Goal: Task Accomplishment & Management: Use online tool/utility

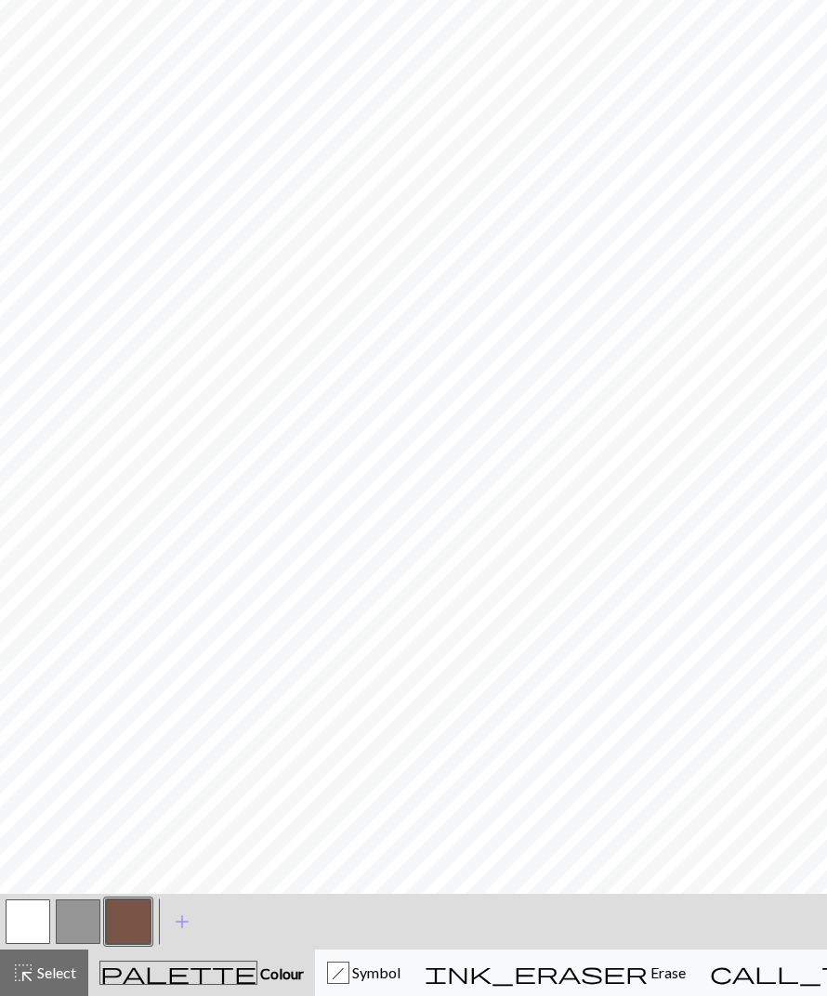
scroll to position [865, 0]
click at [112, 916] on button "button" at bounding box center [128, 921] width 45 height 45
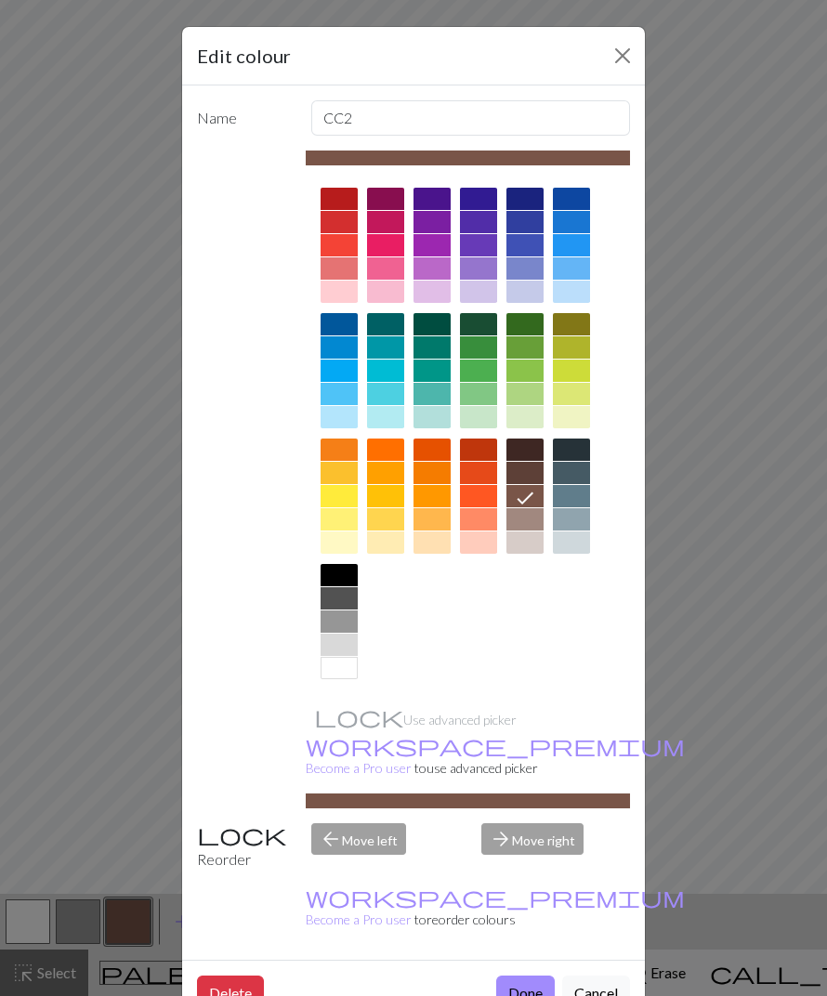
click at [823, 620] on div "Edit colour Name CC2 Use advanced picker workspace_premium Become a Pro user to…" at bounding box center [413, 498] width 827 height 996
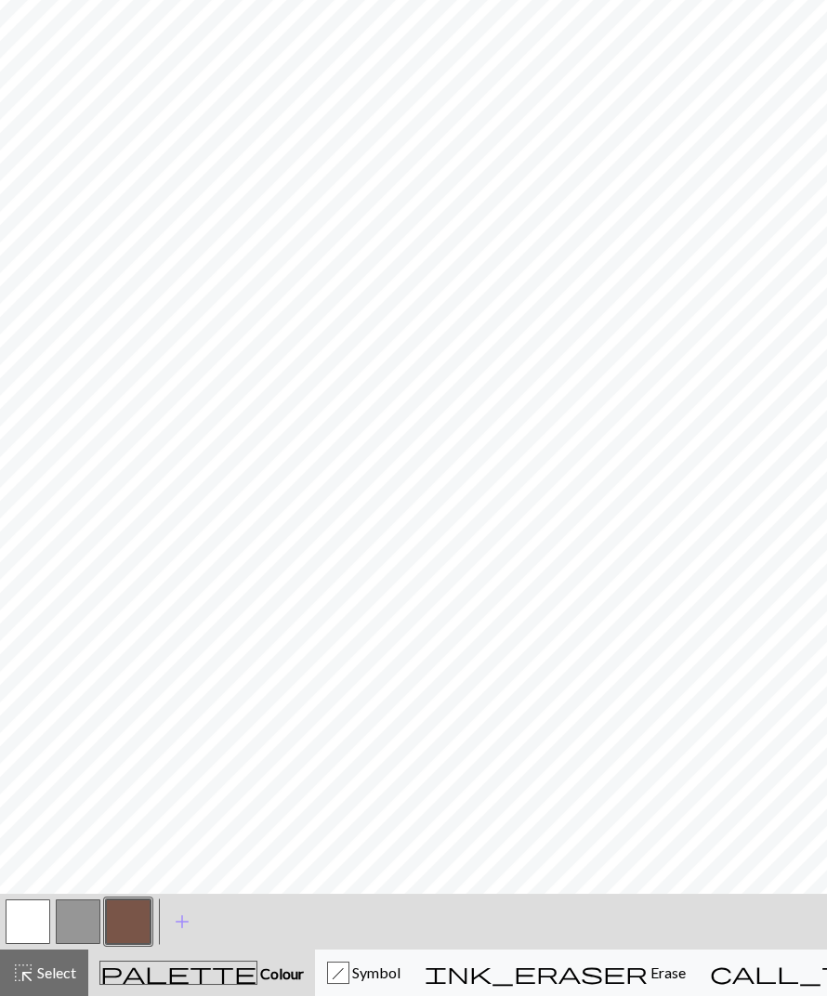
click at [20, 929] on button "button" at bounding box center [28, 921] width 45 height 45
click at [140, 919] on button "button" at bounding box center [128, 921] width 45 height 45
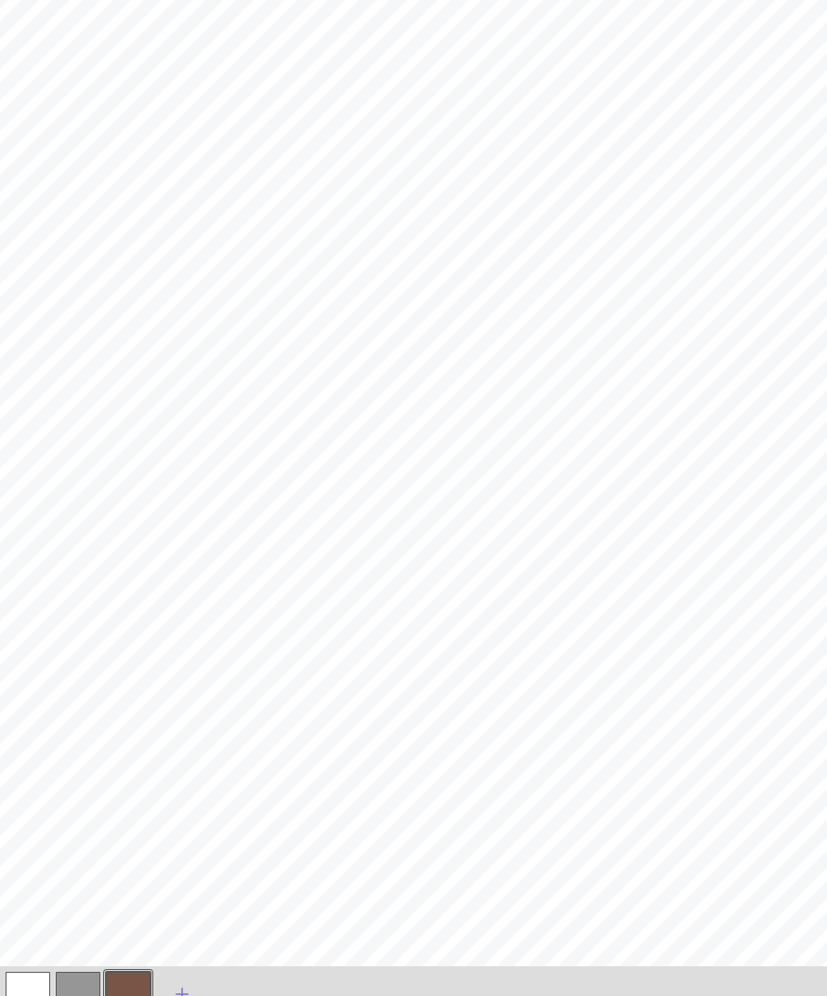
scroll to position [861, 0]
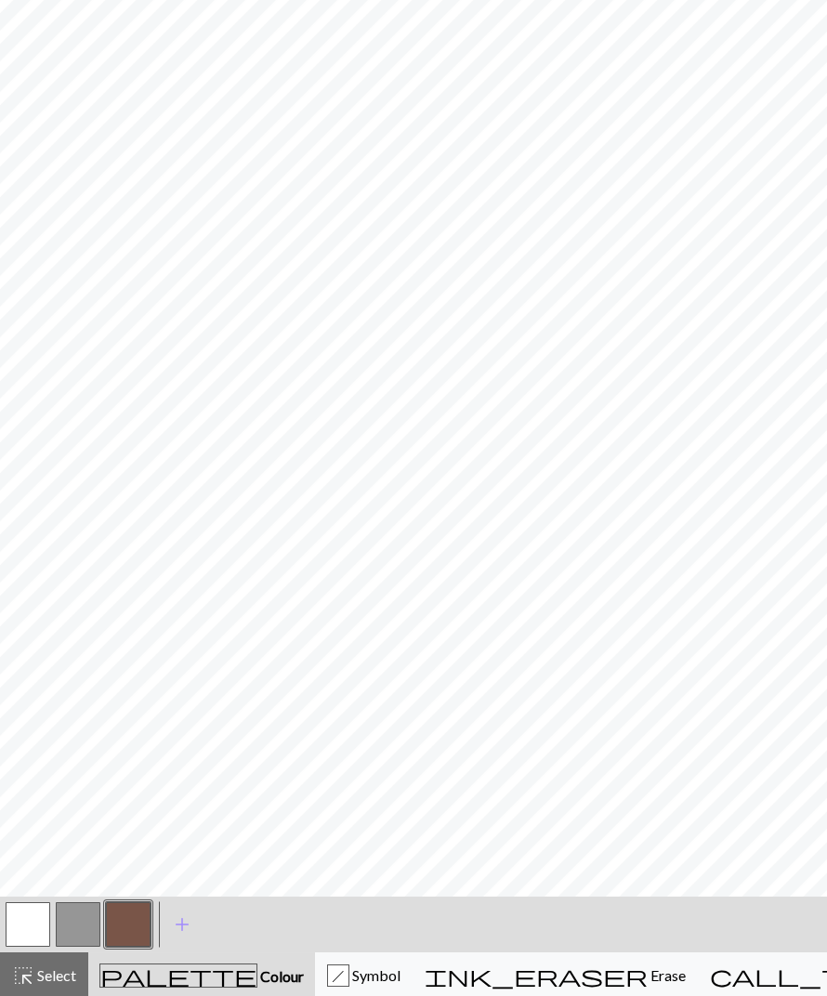
click at [25, 922] on button "button" at bounding box center [28, 925] width 45 height 45
click at [129, 925] on button "button" at bounding box center [128, 925] width 45 height 45
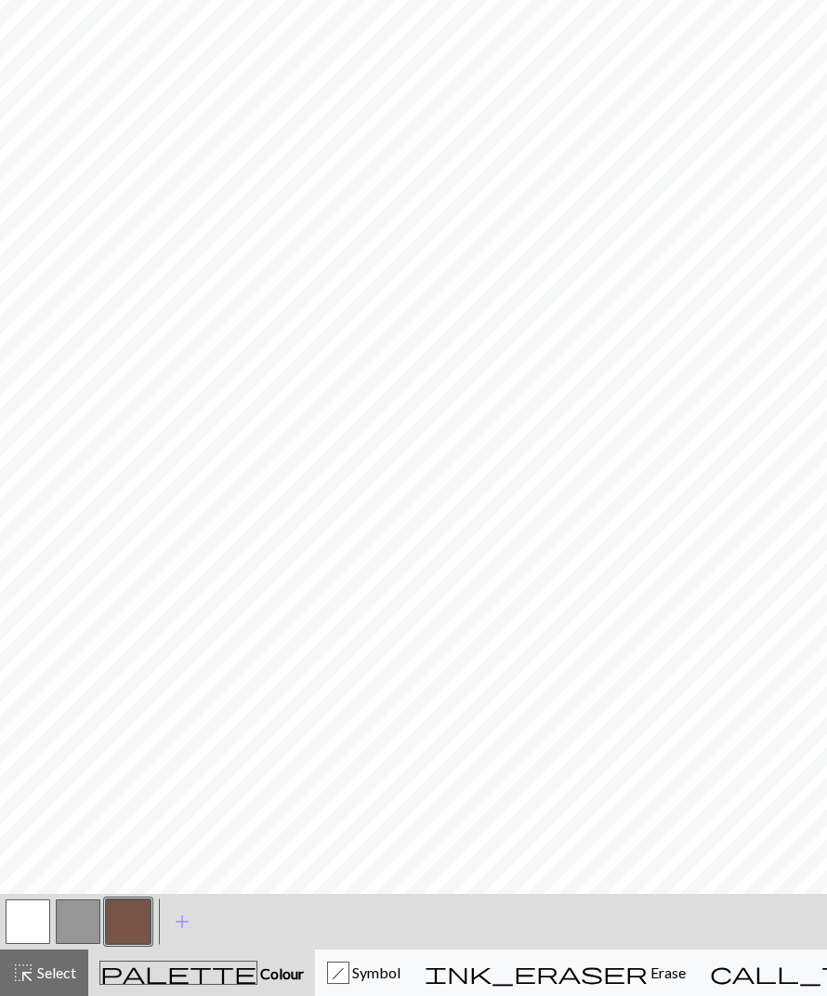
scroll to position [865, 0]
click at [20, 935] on button "button" at bounding box center [28, 921] width 45 height 45
click at [133, 933] on button "button" at bounding box center [128, 921] width 45 height 45
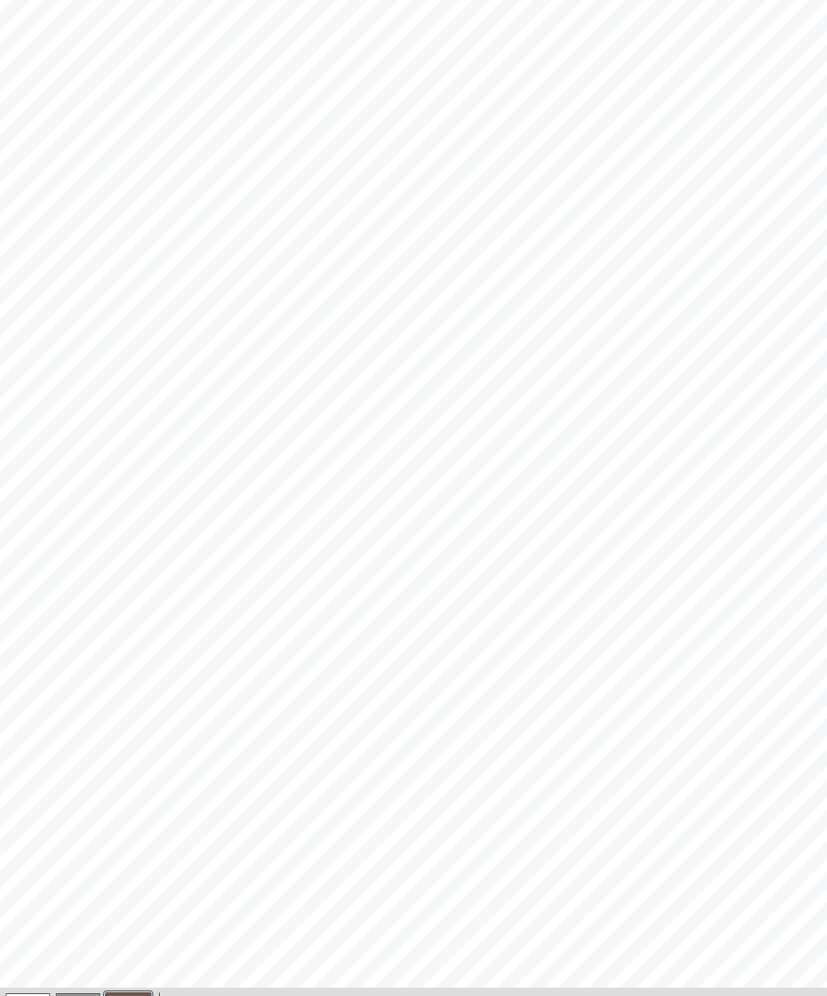
scroll to position [864, 0]
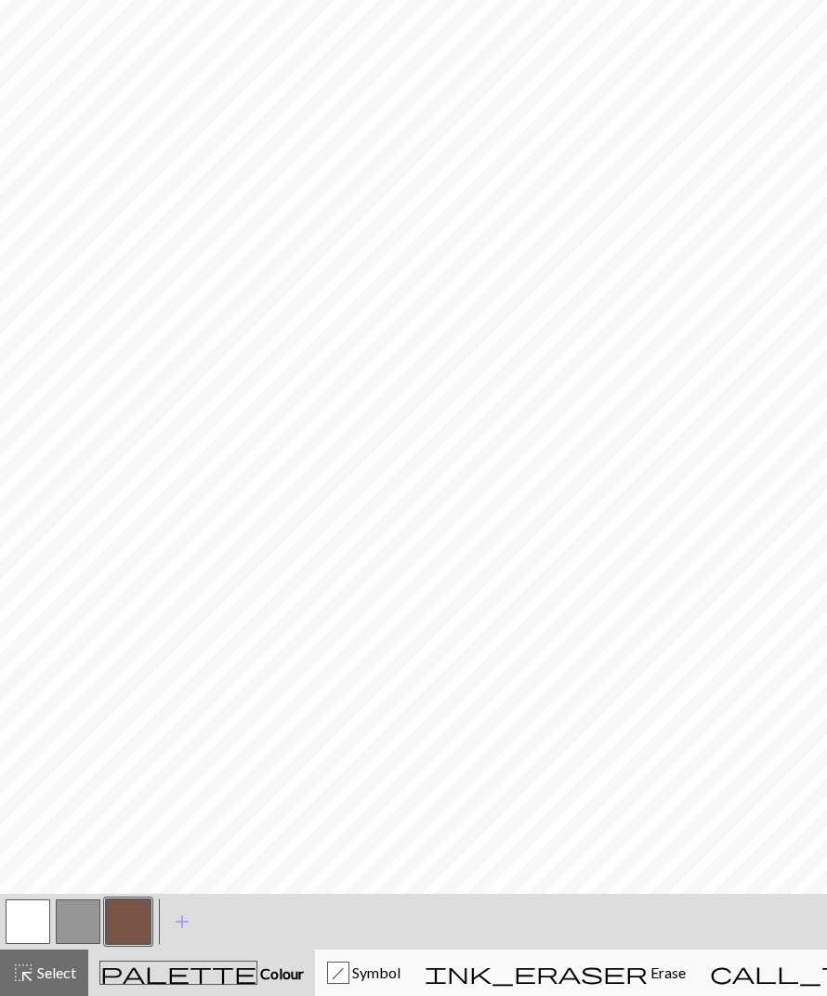
click at [30, 916] on button "button" at bounding box center [28, 922] width 45 height 45
click at [142, 904] on button "button" at bounding box center [128, 922] width 45 height 45
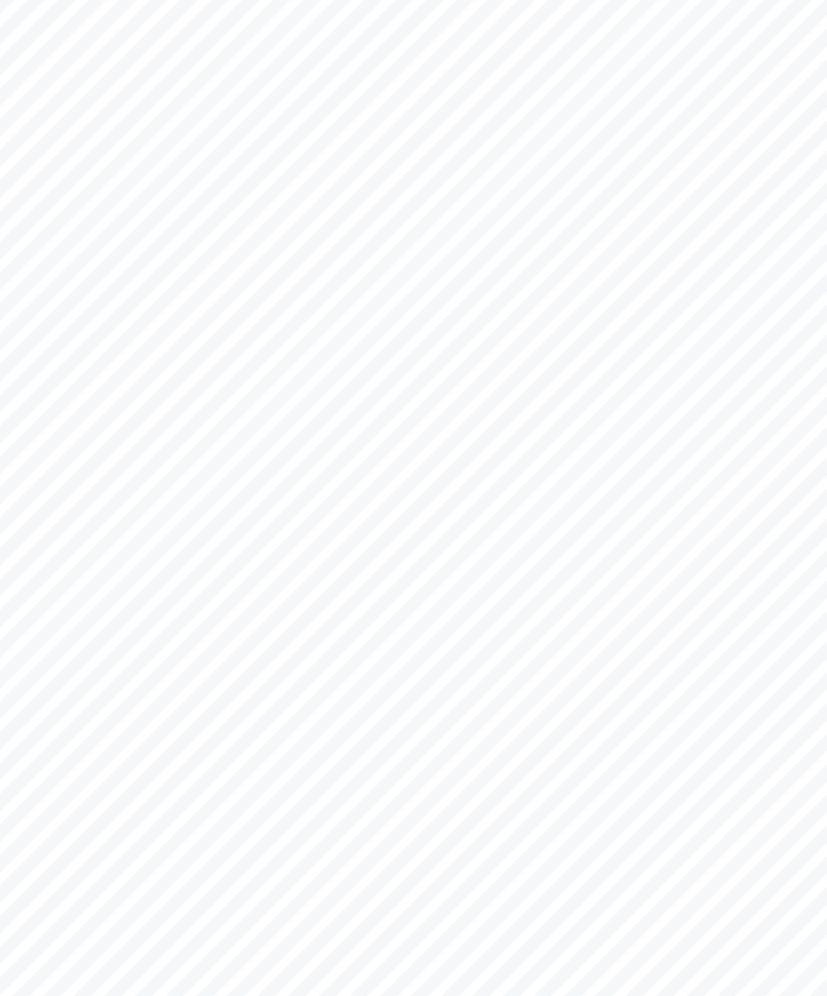
scroll to position [485, 0]
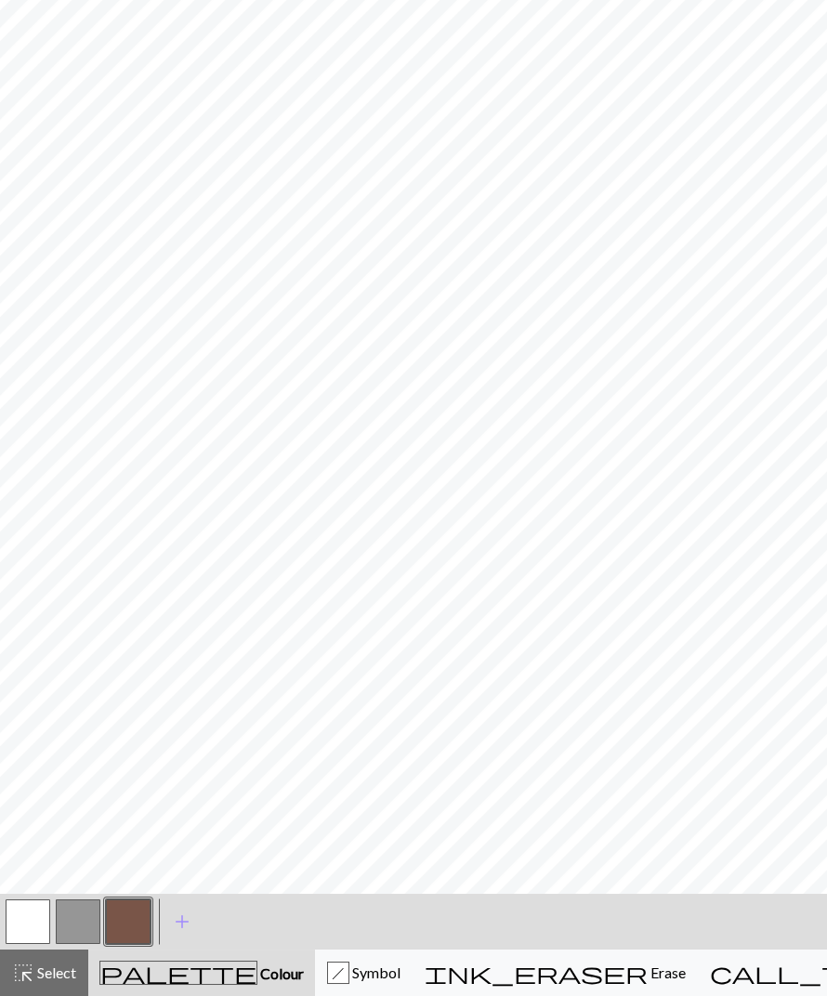
click at [41, 912] on button "button" at bounding box center [28, 921] width 45 height 45
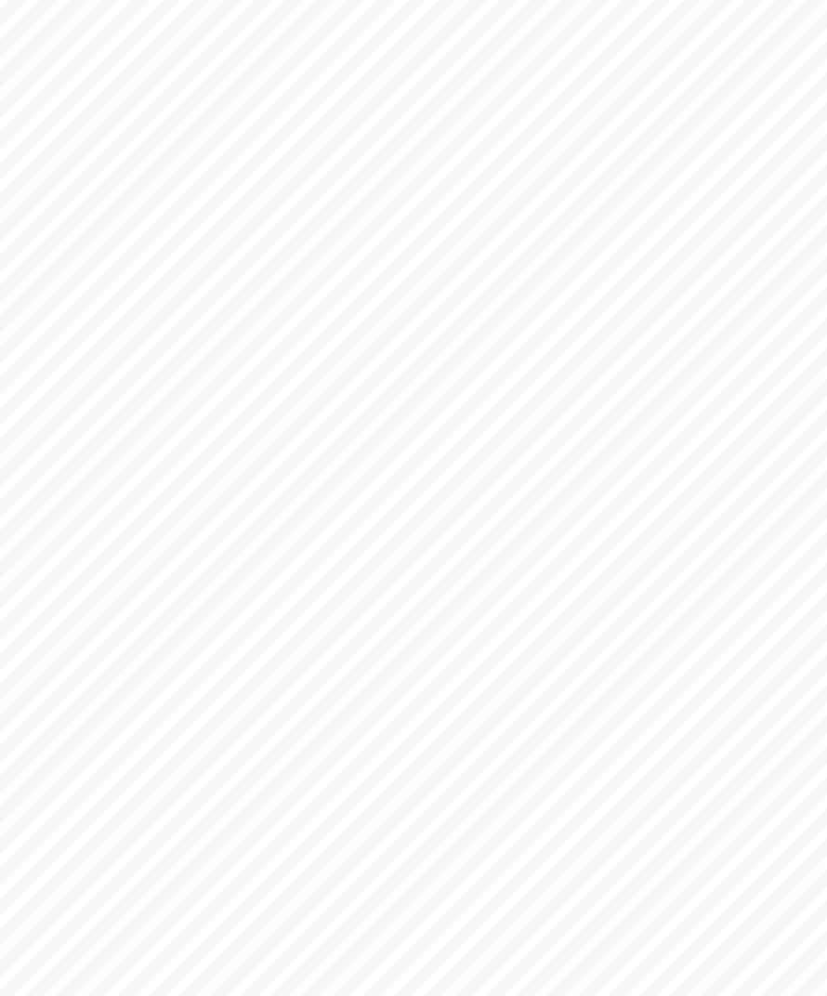
scroll to position [676, 0]
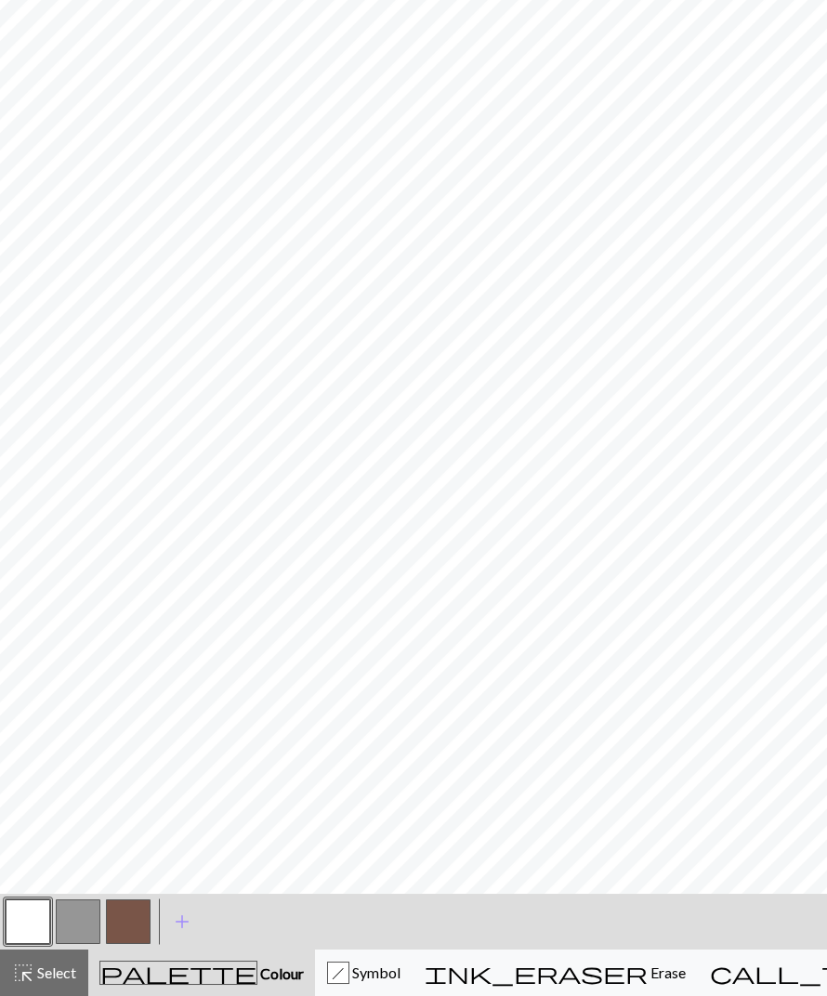
click at [124, 922] on button "button" at bounding box center [128, 921] width 45 height 45
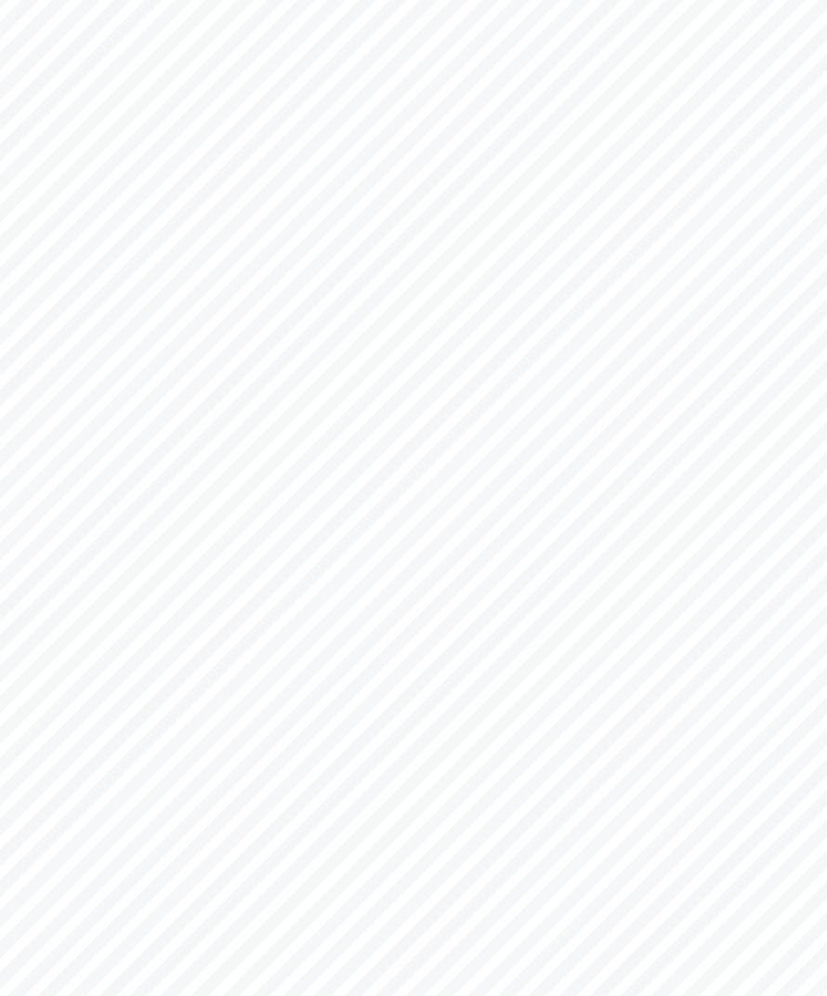
scroll to position [844, 0]
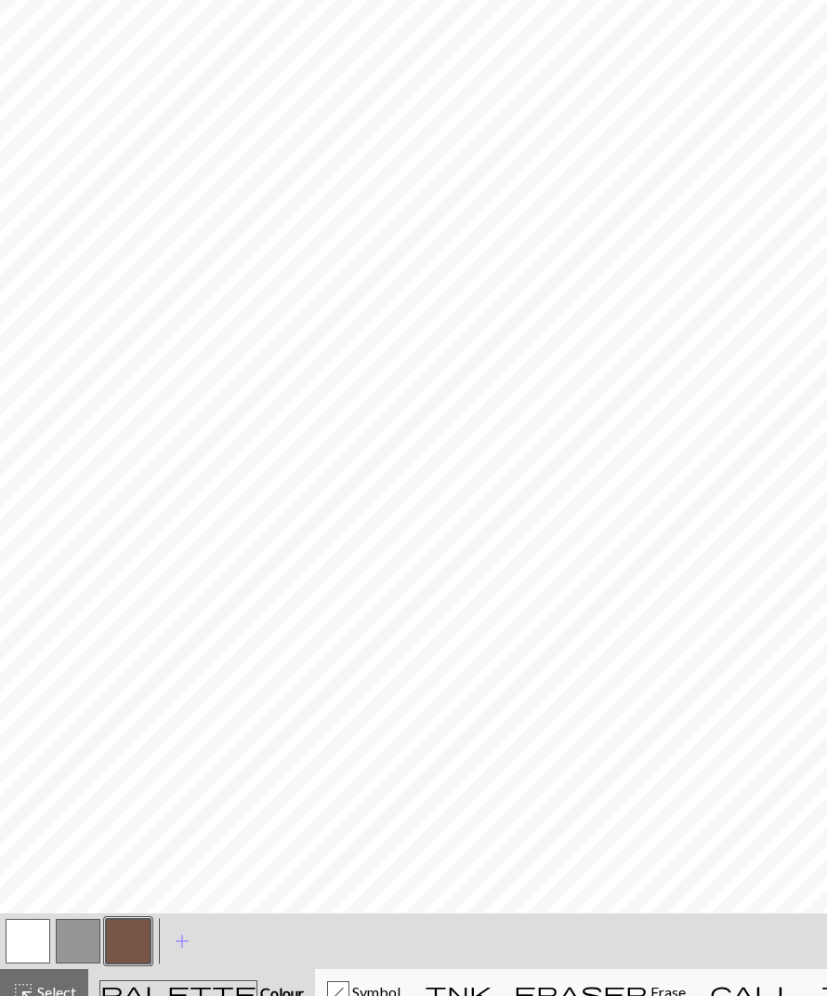
click at [38, 927] on button "button" at bounding box center [28, 942] width 45 height 45
click at [129, 961] on button "button" at bounding box center [128, 942] width 45 height 45
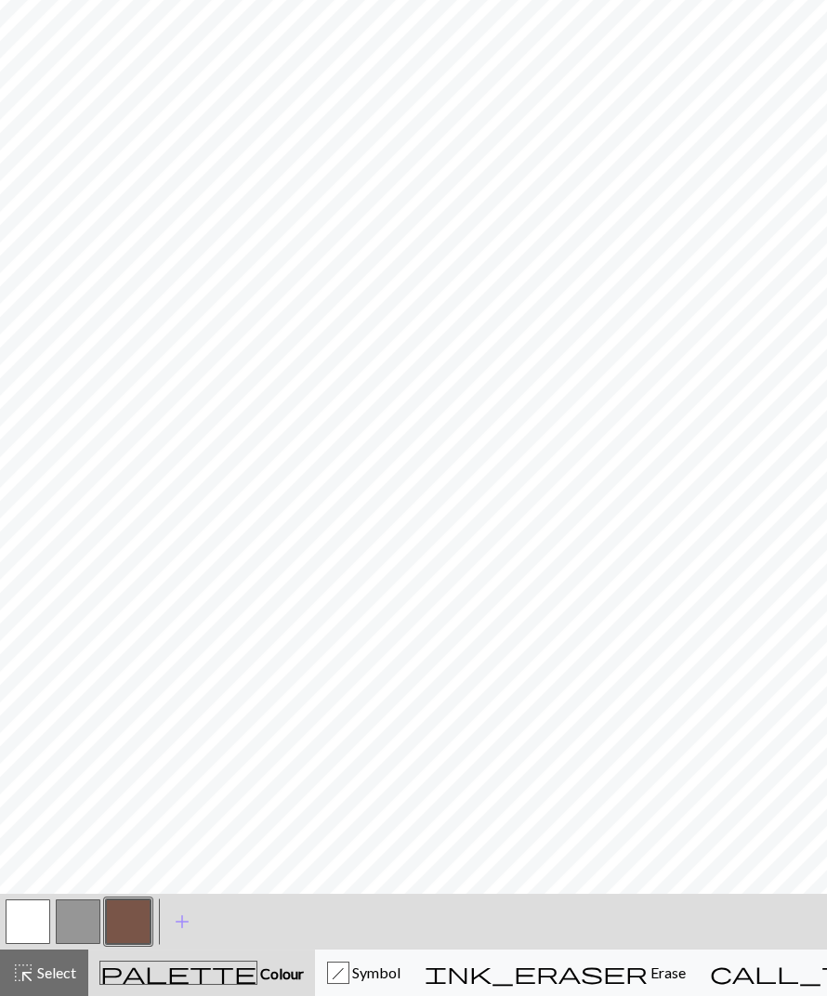
scroll to position [865, 0]
click at [24, 919] on button "button" at bounding box center [28, 921] width 45 height 45
click at [129, 912] on button "button" at bounding box center [128, 921] width 45 height 45
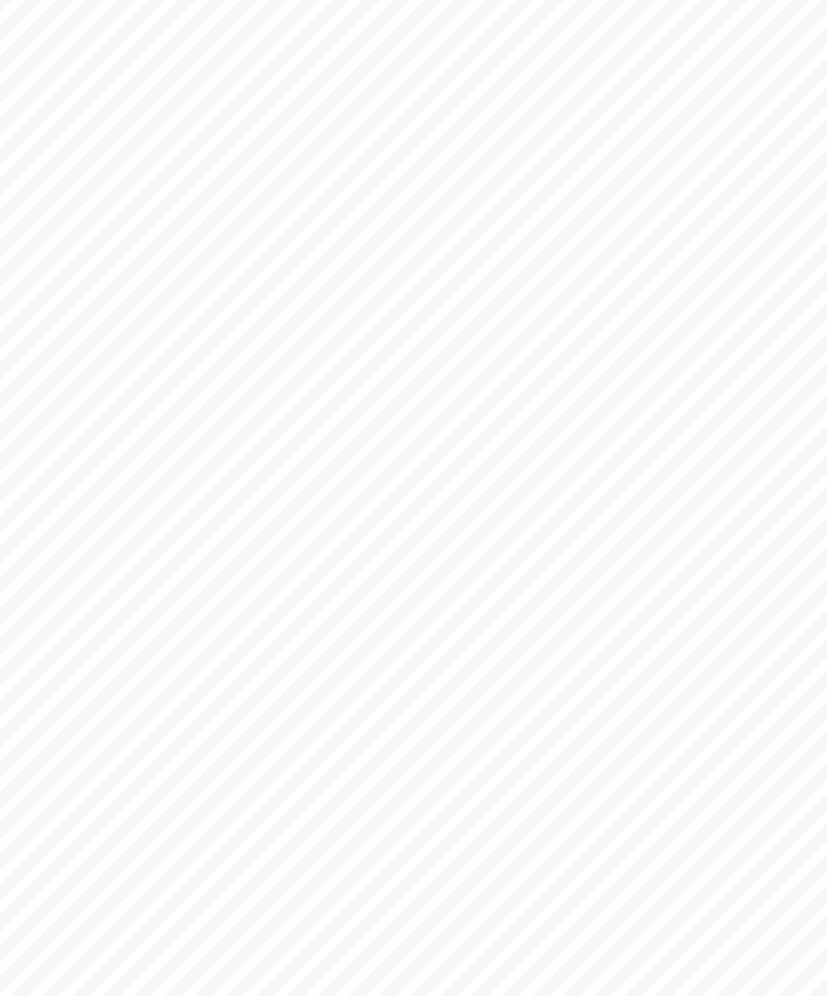
scroll to position [454, 0]
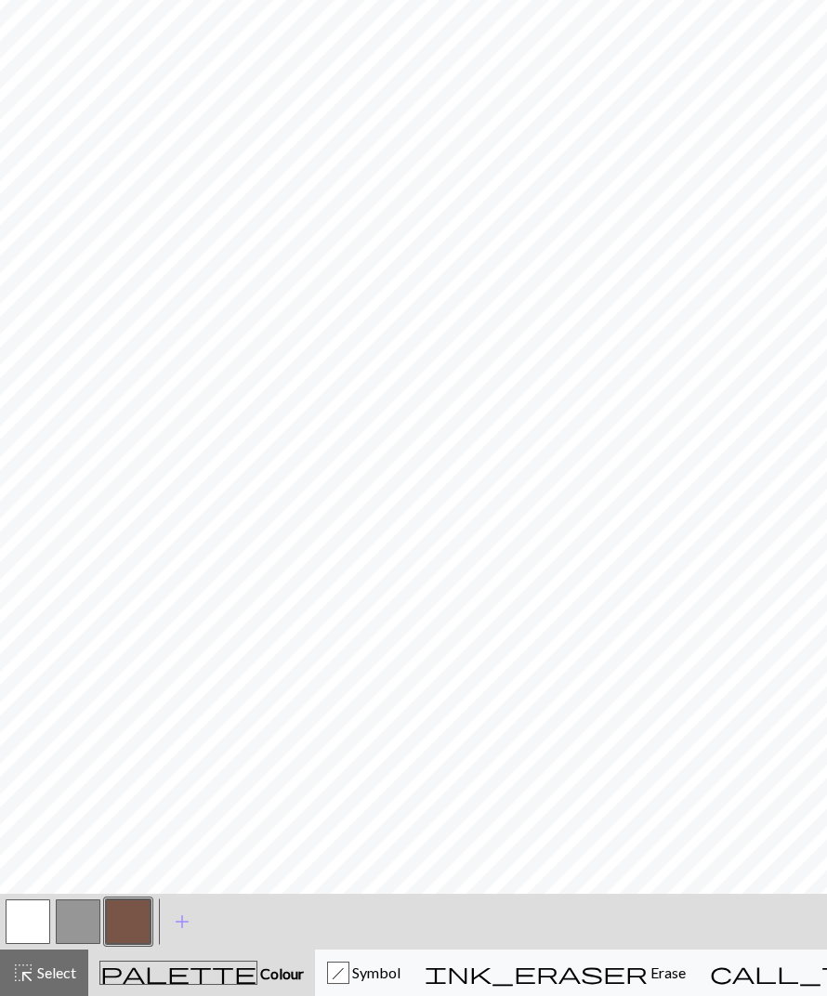
click at [27, 905] on button "button" at bounding box center [28, 921] width 45 height 45
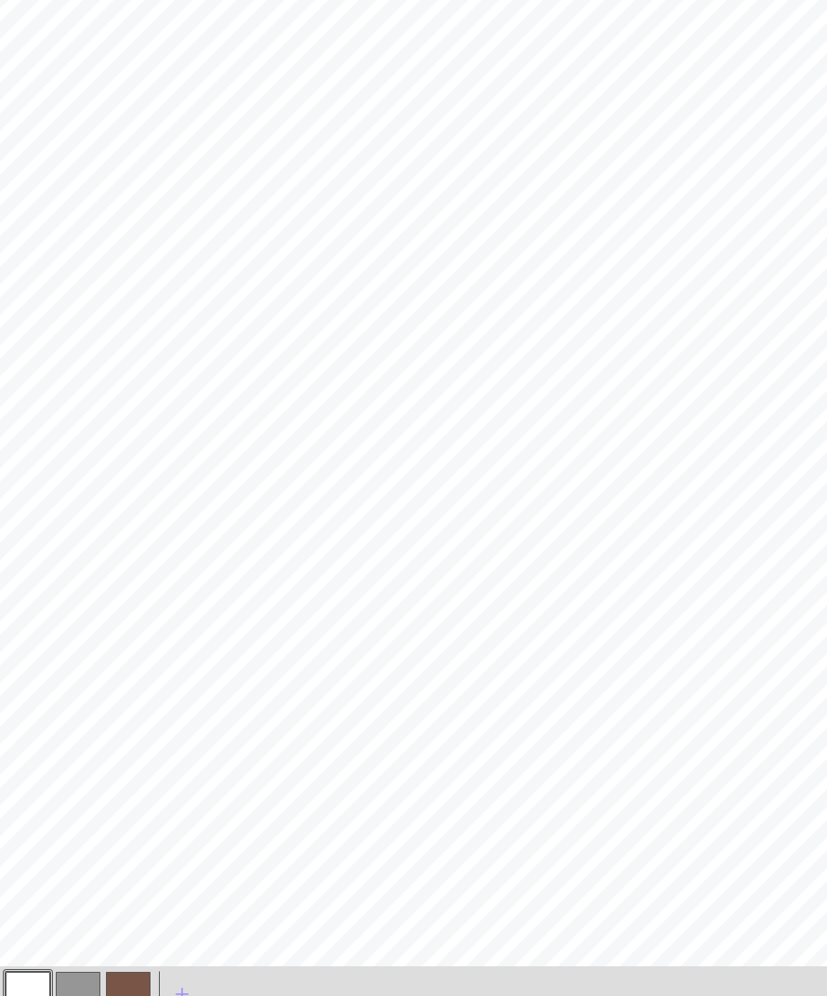
scroll to position [591, 0]
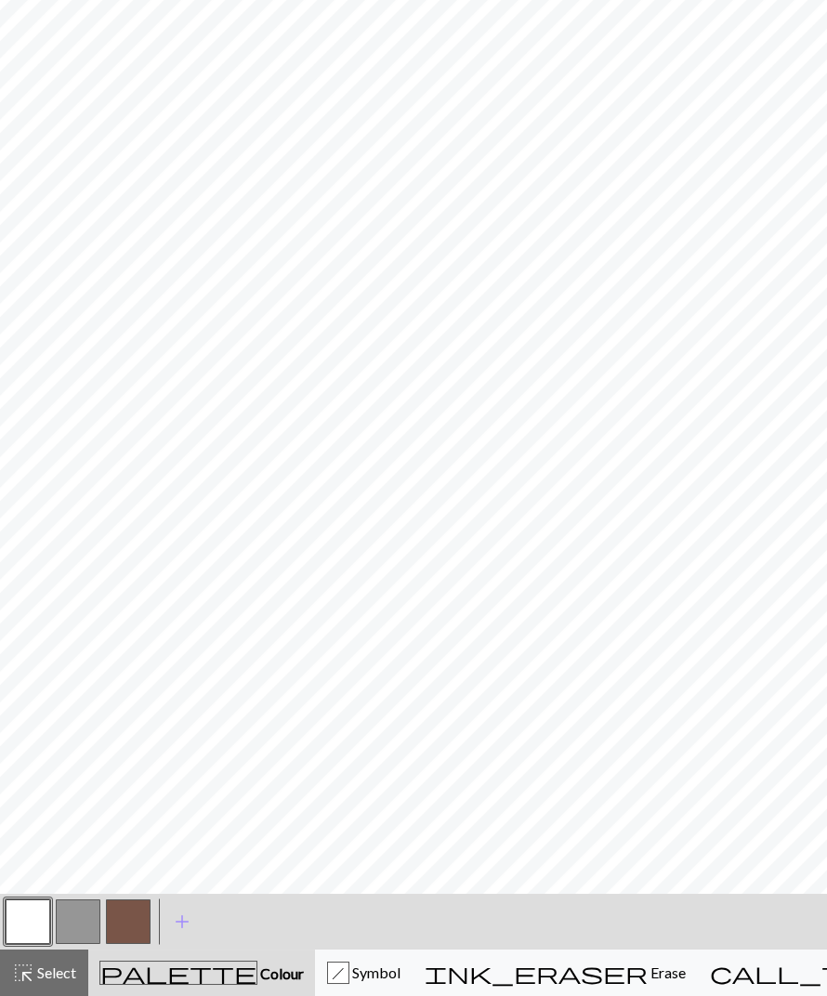
click at [136, 913] on button "button" at bounding box center [128, 921] width 45 height 45
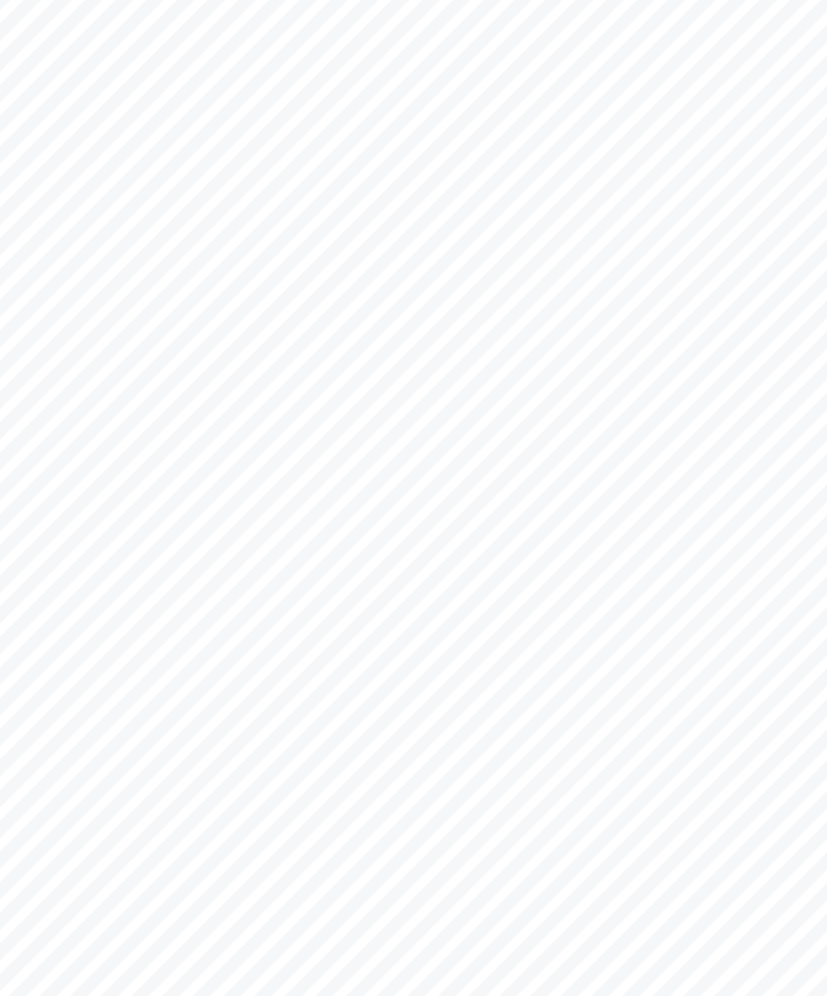
scroll to position [431, 0]
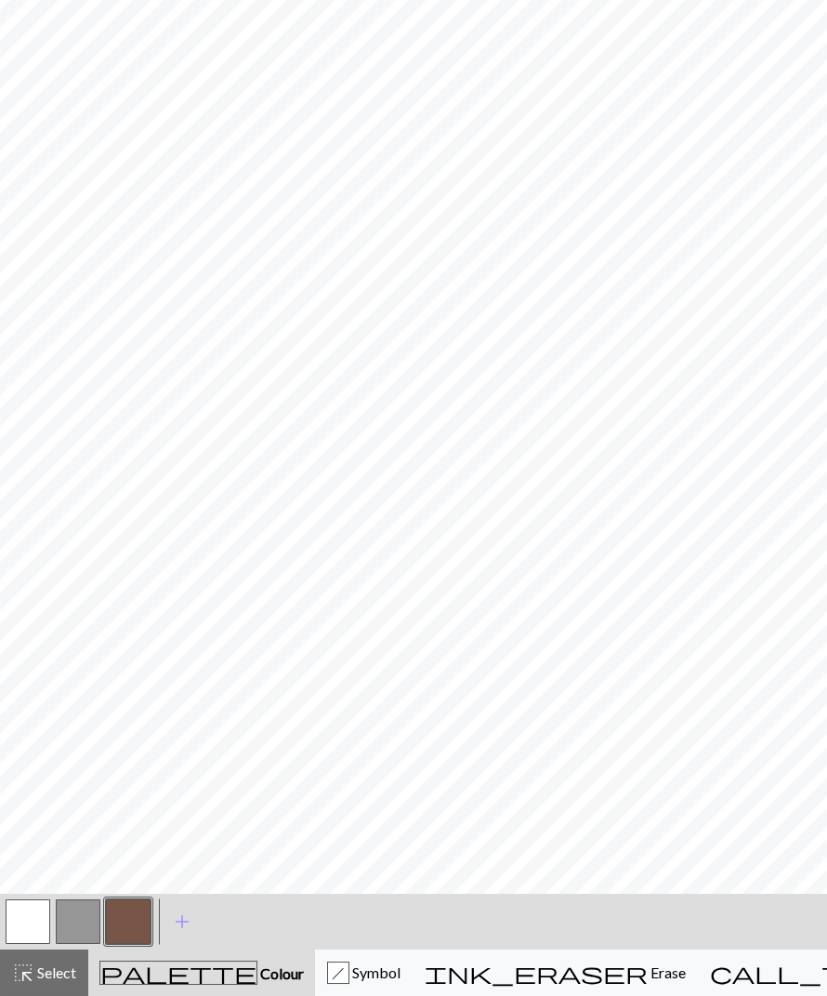
click at [43, 910] on button "button" at bounding box center [28, 921] width 45 height 45
click at [135, 912] on button "button" at bounding box center [128, 921] width 45 height 45
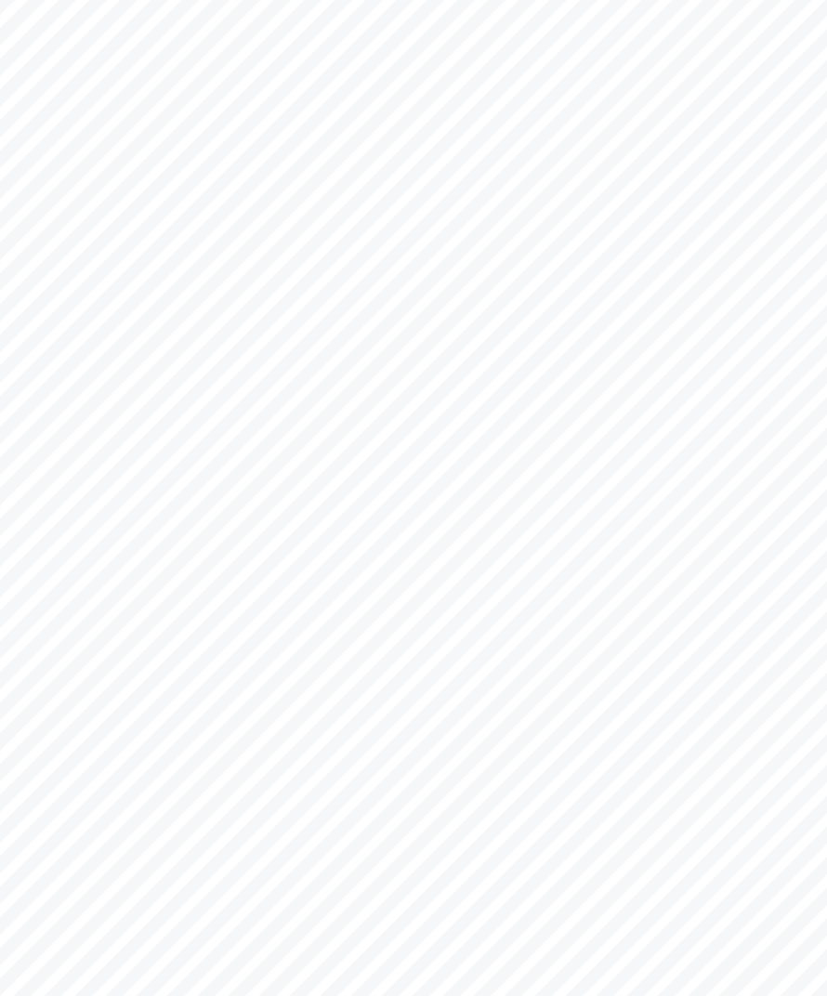
scroll to position [425, 0]
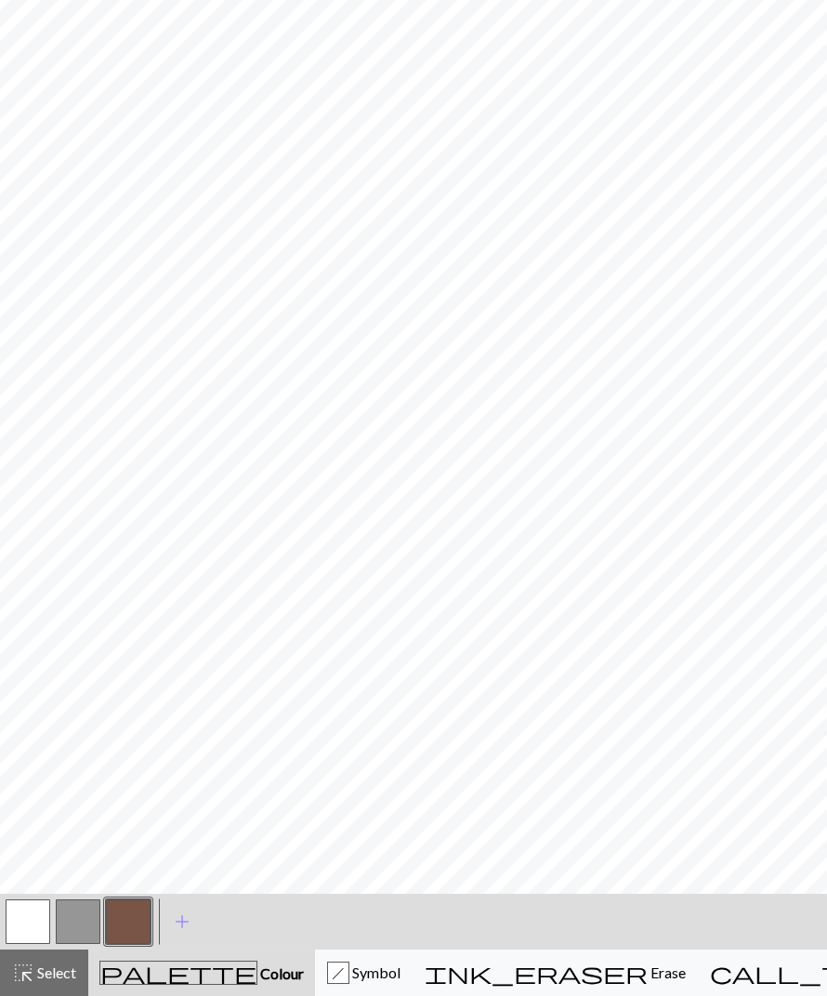
click at [17, 919] on button "button" at bounding box center [28, 921] width 45 height 45
click at [134, 919] on button "button" at bounding box center [128, 921] width 45 height 45
click at [35, 928] on button "button" at bounding box center [28, 921] width 45 height 45
click at [135, 922] on button "button" at bounding box center [128, 921] width 45 height 45
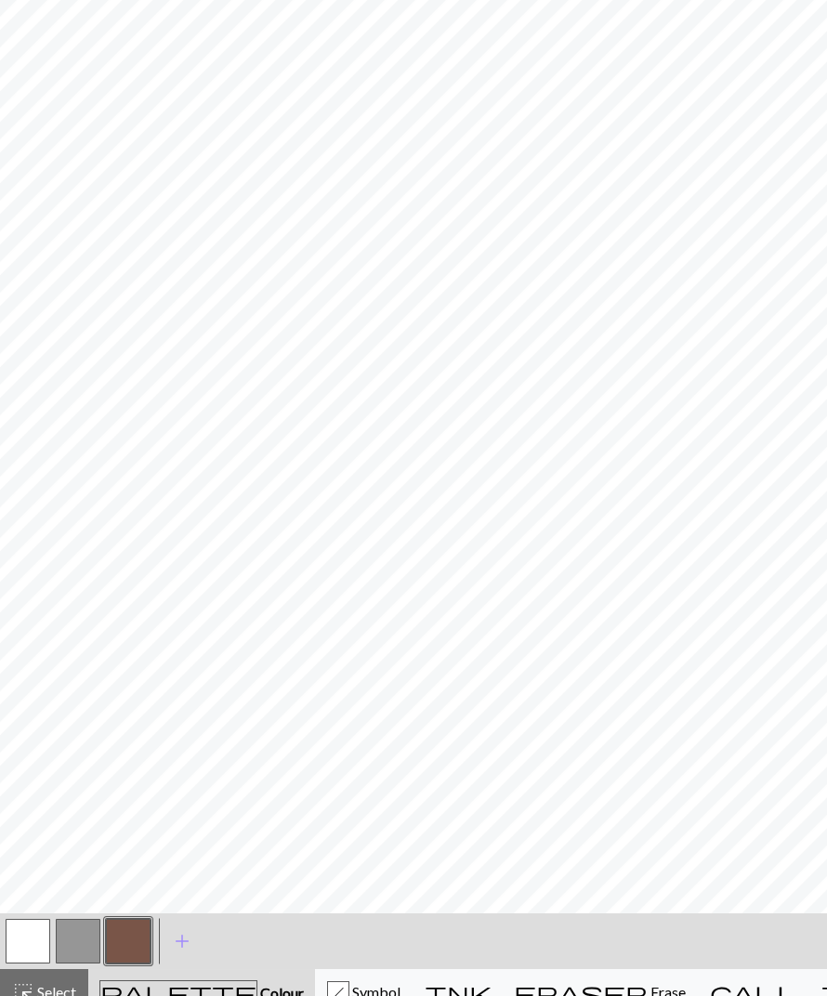
scroll to position [864, 0]
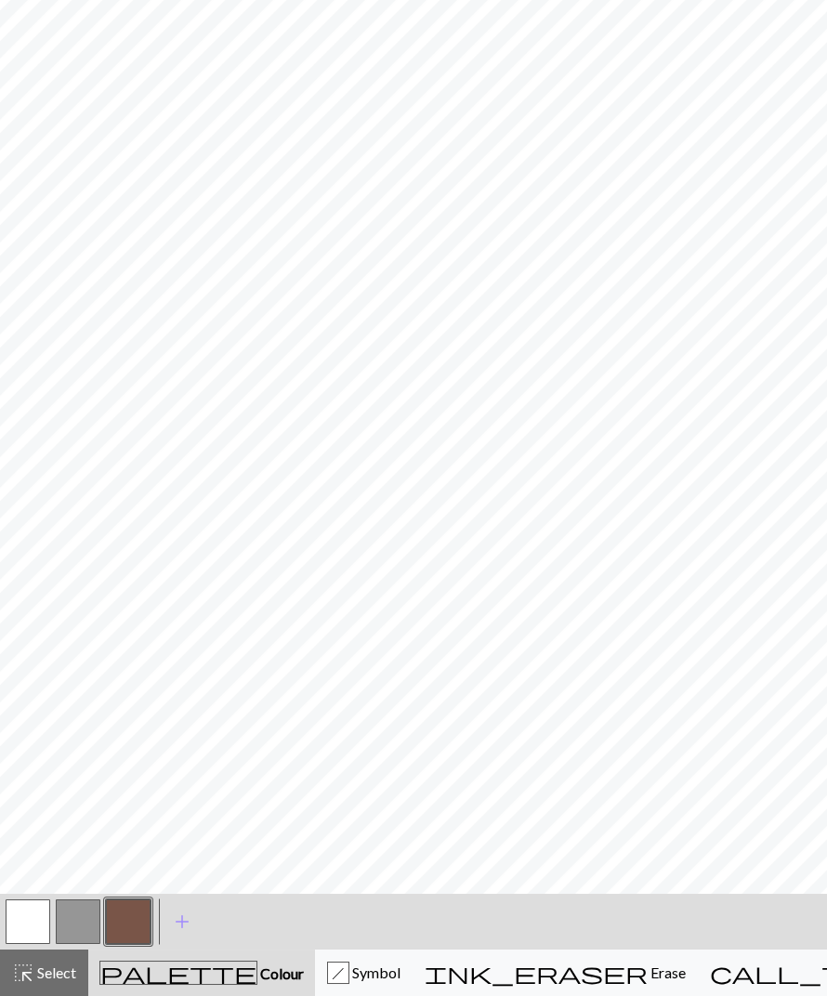
click at [34, 920] on button "button" at bounding box center [28, 922] width 45 height 45
click at [31, 927] on button "button" at bounding box center [28, 921] width 45 height 45
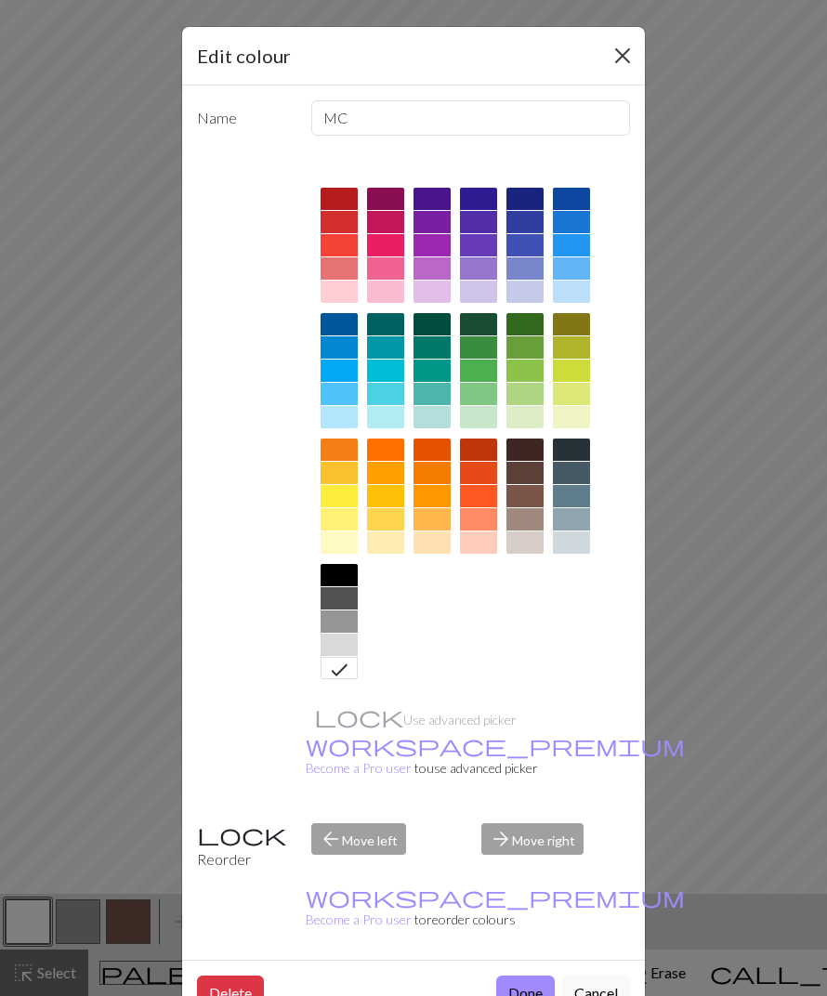
click at [632, 54] on button "Close" at bounding box center [623, 56] width 30 height 30
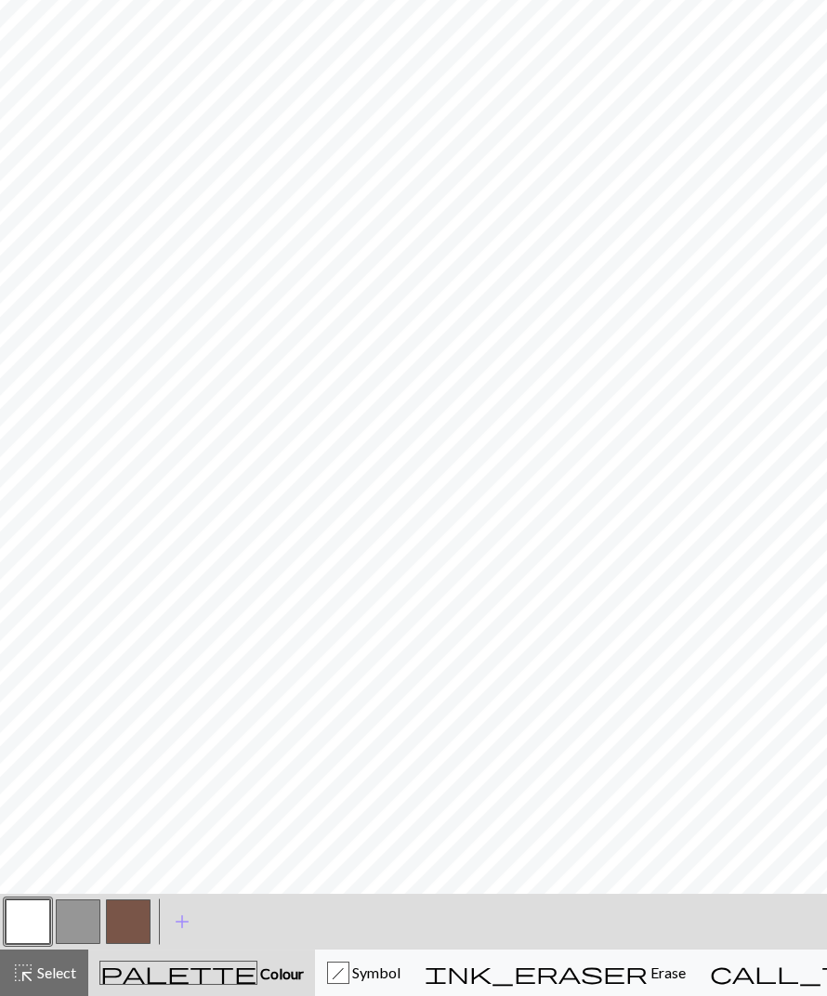
click at [137, 923] on button "button" at bounding box center [128, 921] width 45 height 45
click at [140, 907] on button "button" at bounding box center [128, 921] width 45 height 45
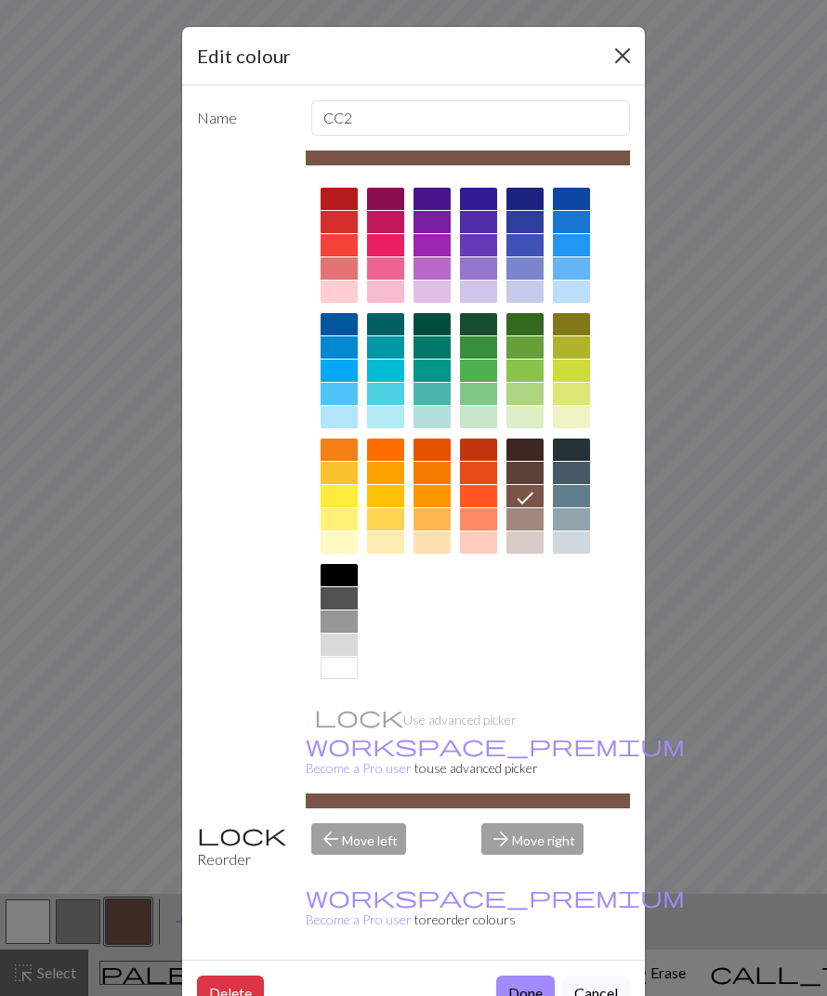
click at [622, 64] on button "Close" at bounding box center [623, 56] width 30 height 30
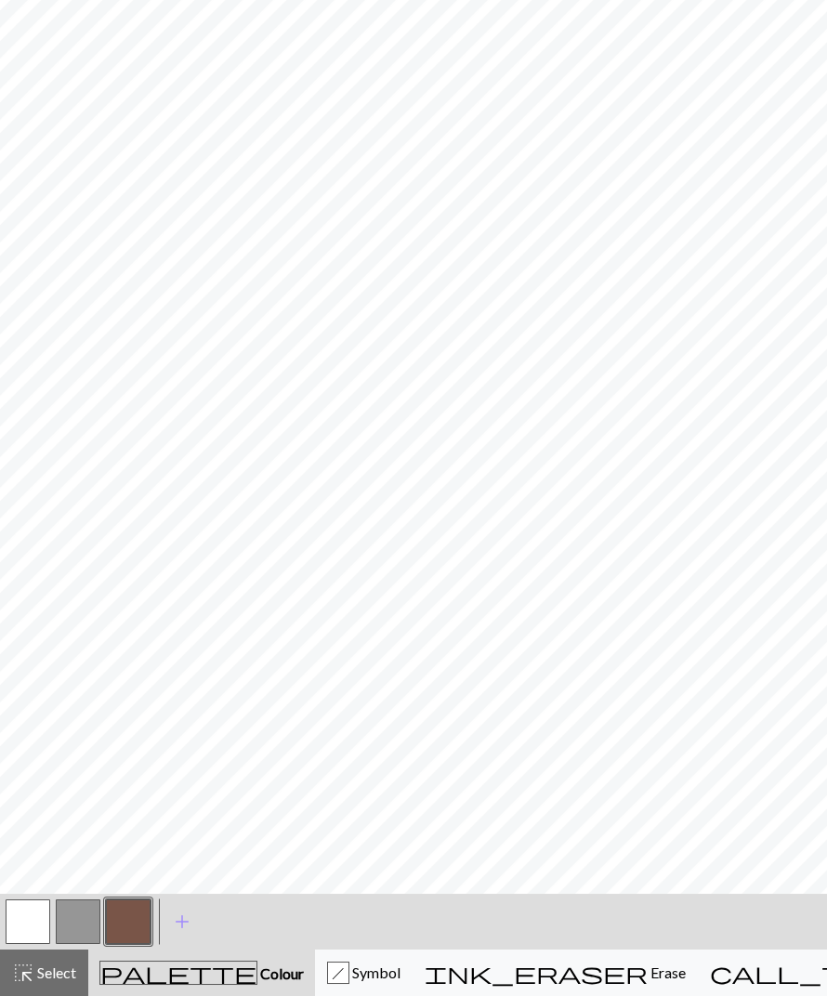
click at [15, 945] on div at bounding box center [28, 921] width 50 height 50
click at [24, 930] on button "button" at bounding box center [28, 921] width 45 height 45
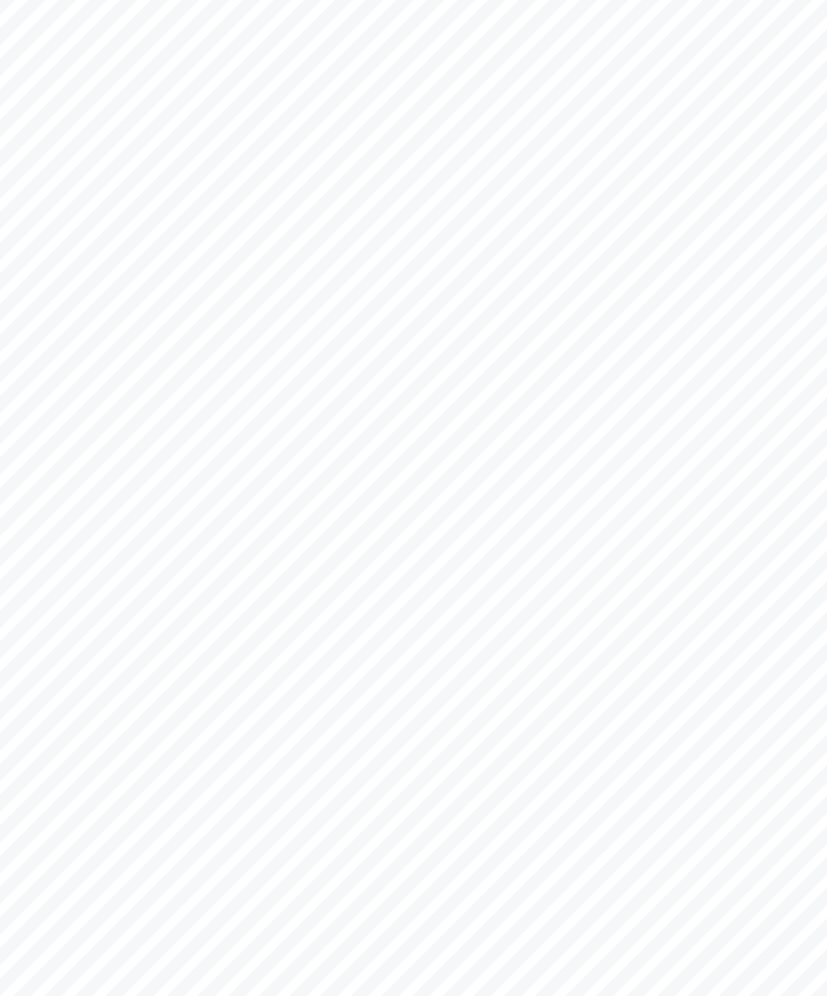
scroll to position [339, 0]
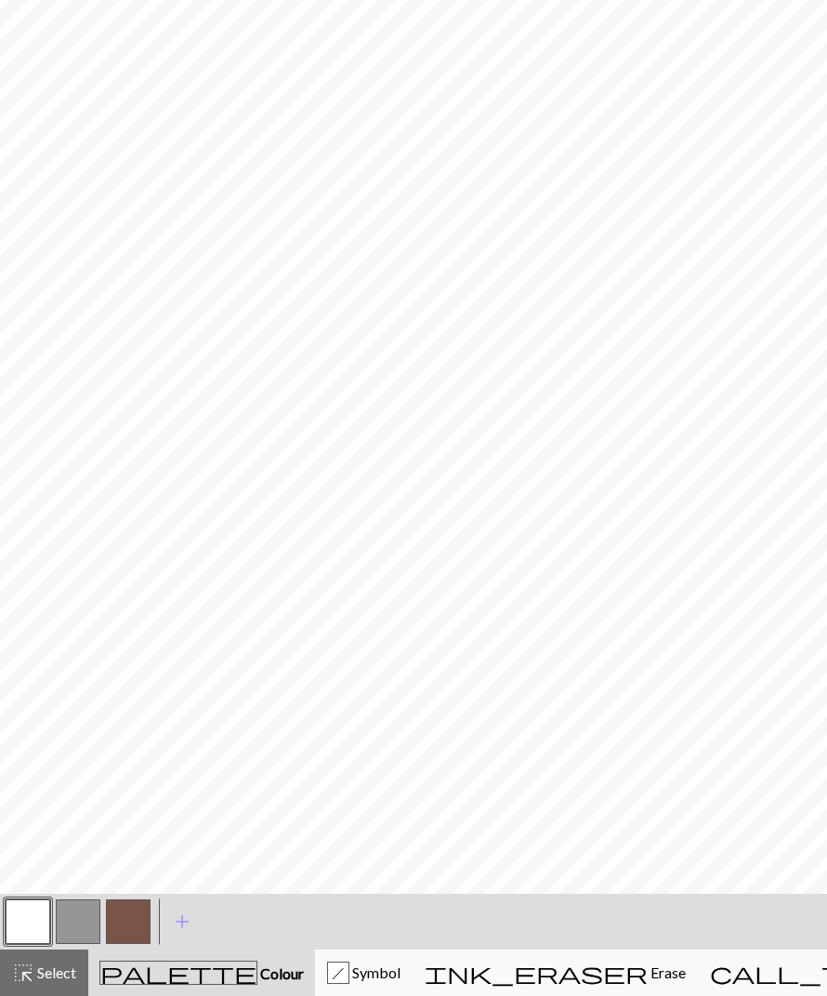
click at [133, 923] on button "button" at bounding box center [128, 921] width 45 height 45
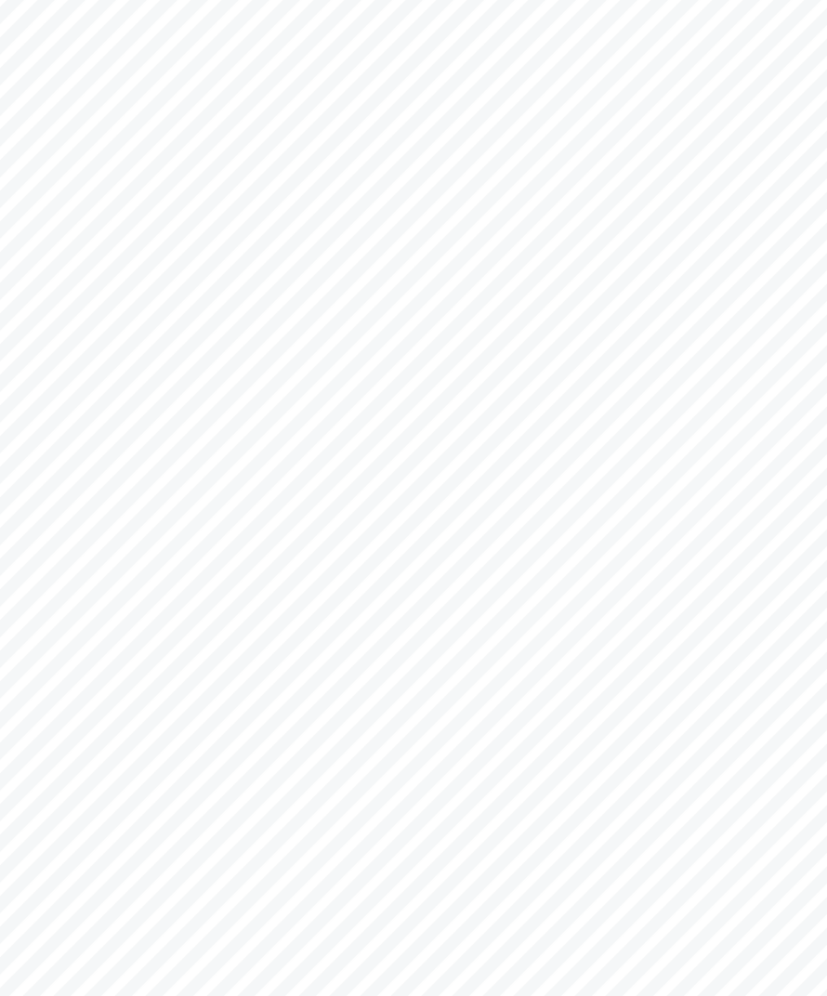
scroll to position [412, 0]
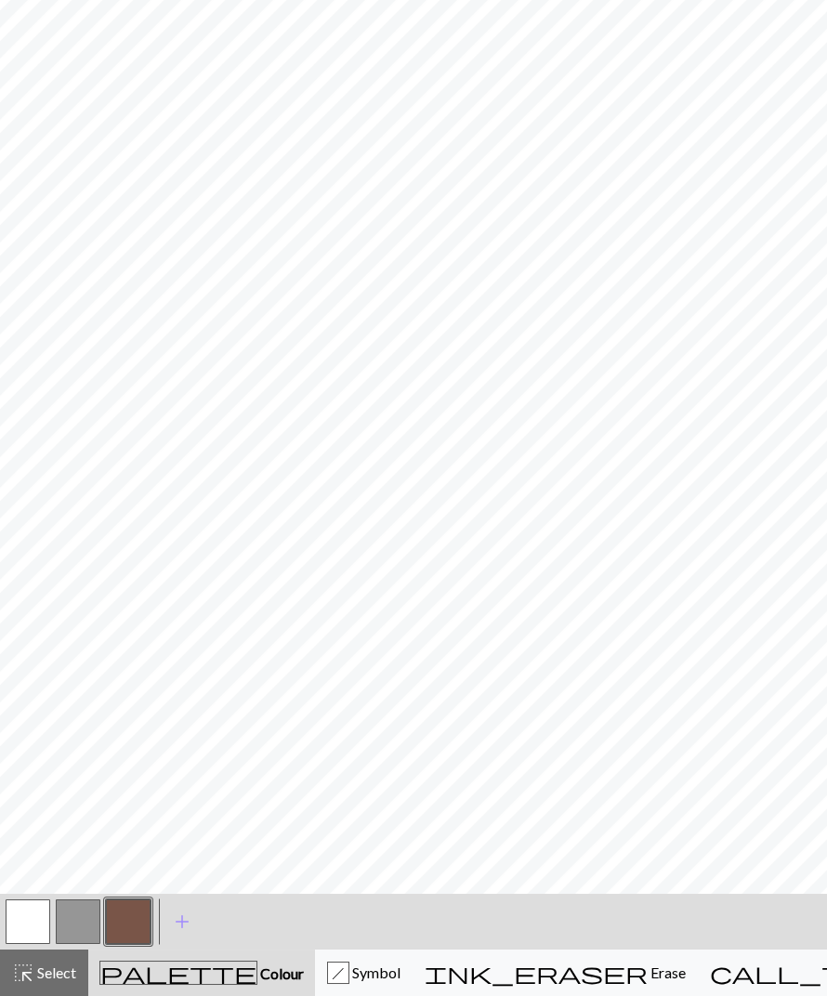
click at [30, 914] on button "button" at bounding box center [28, 921] width 45 height 45
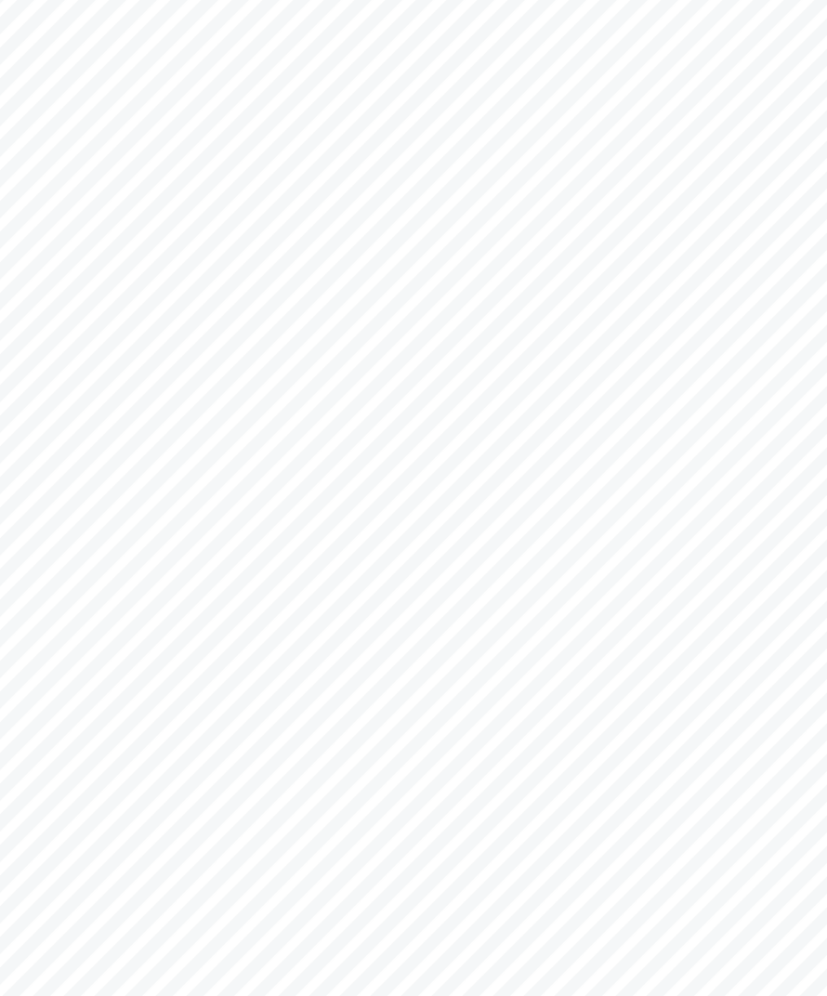
scroll to position [547, 0]
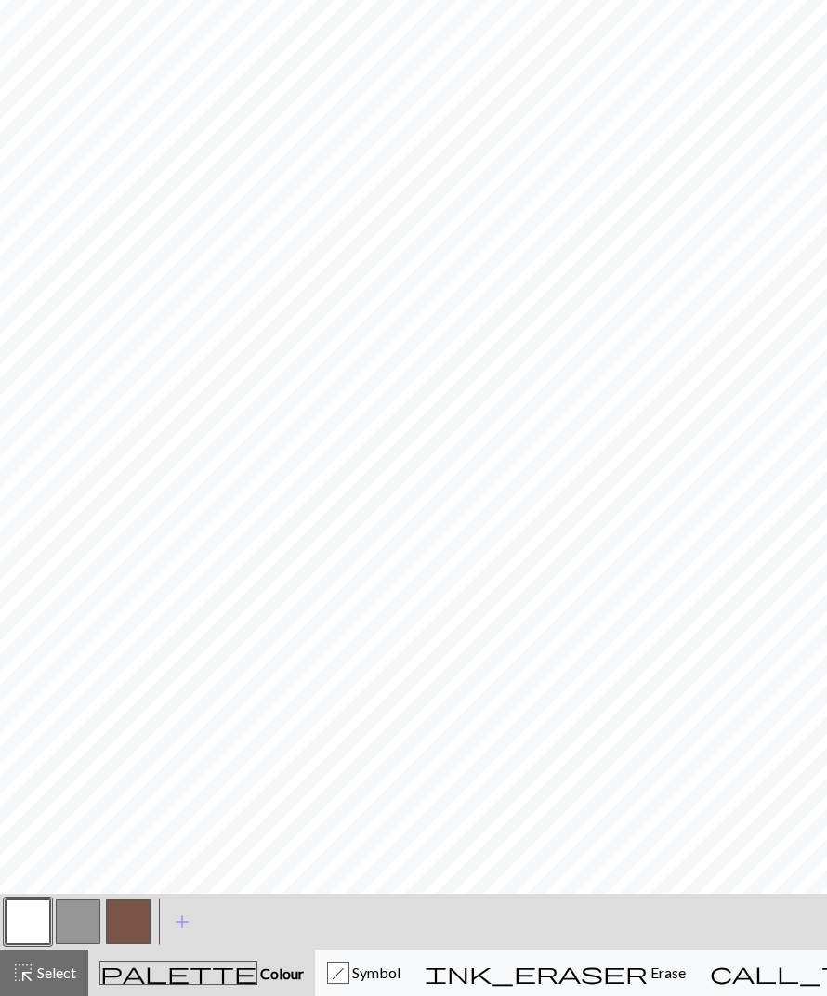
click at [139, 932] on button "button" at bounding box center [128, 921] width 45 height 45
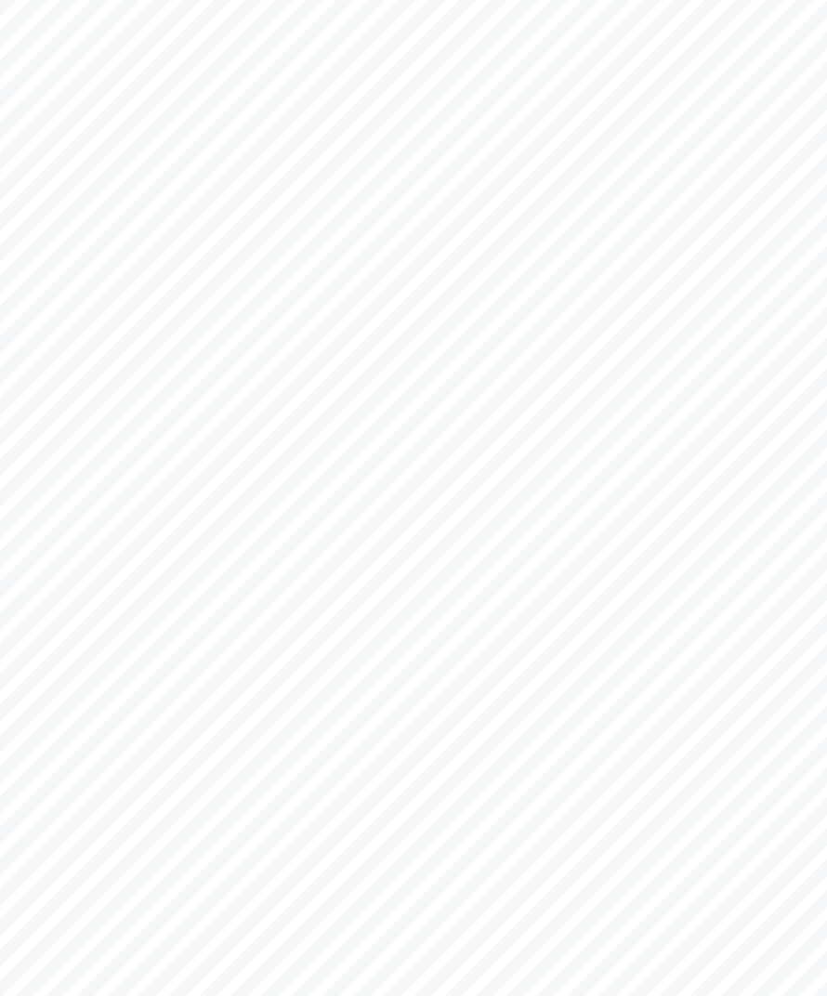
scroll to position [384, 0]
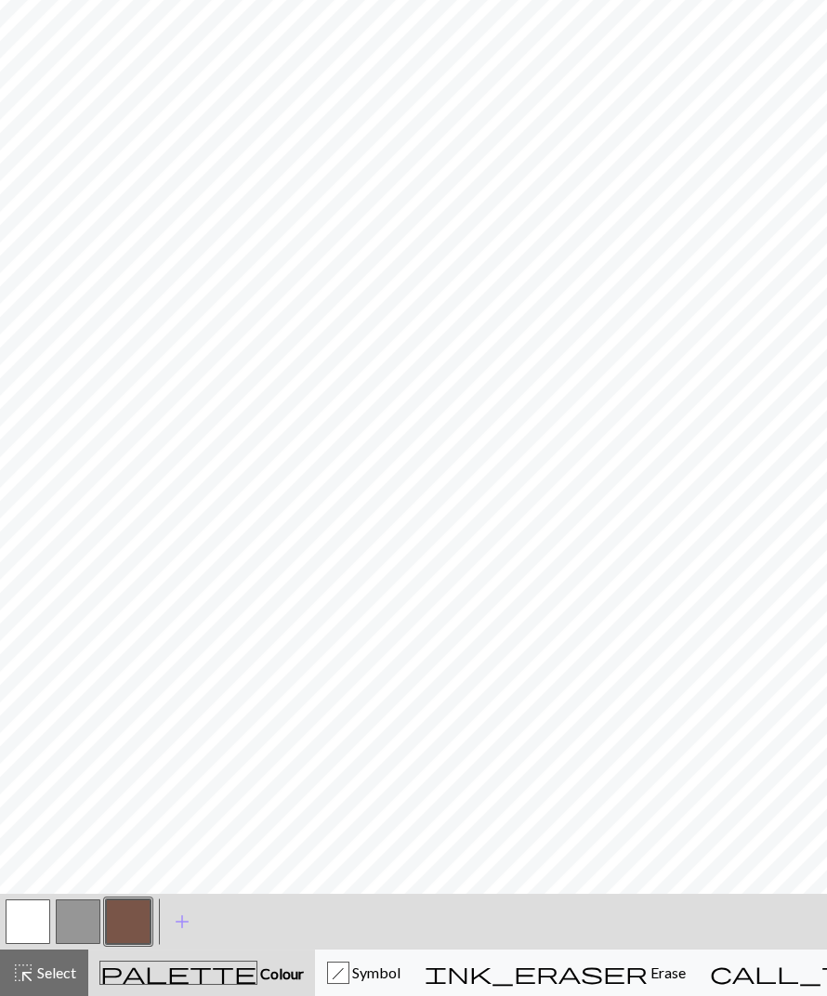
click at [26, 922] on button "button" at bounding box center [28, 921] width 45 height 45
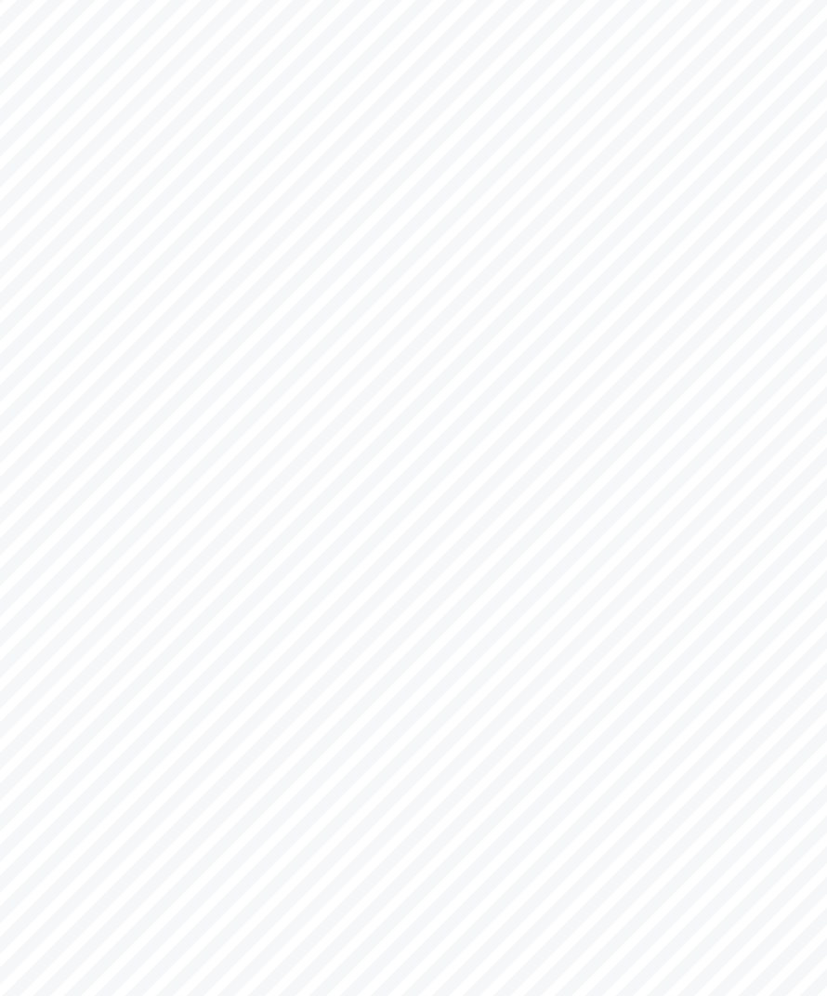
scroll to position [340, 0]
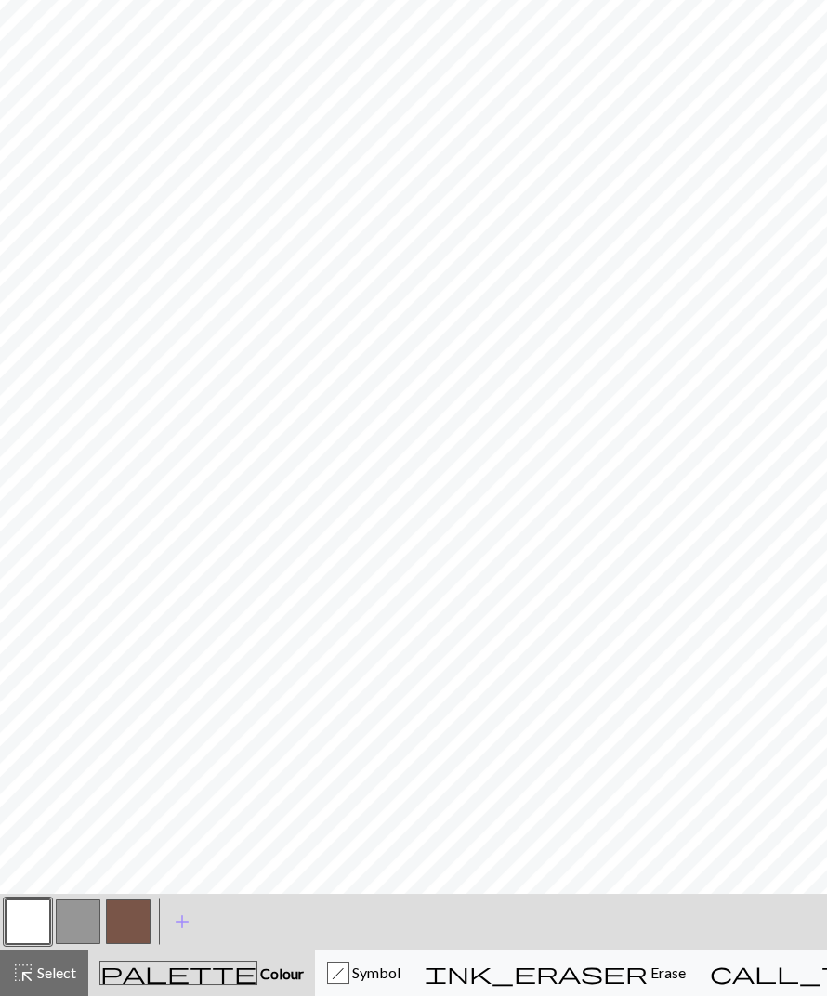
click at [129, 927] on button "button" at bounding box center [128, 921] width 45 height 45
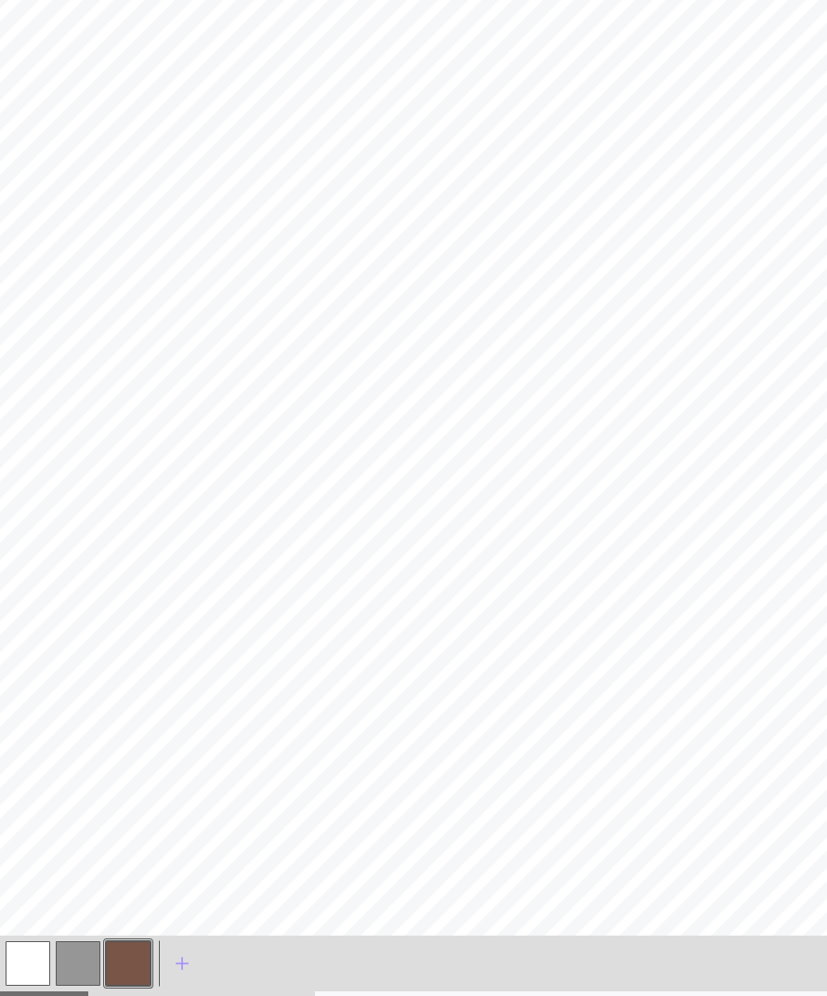
scroll to position [864, 0]
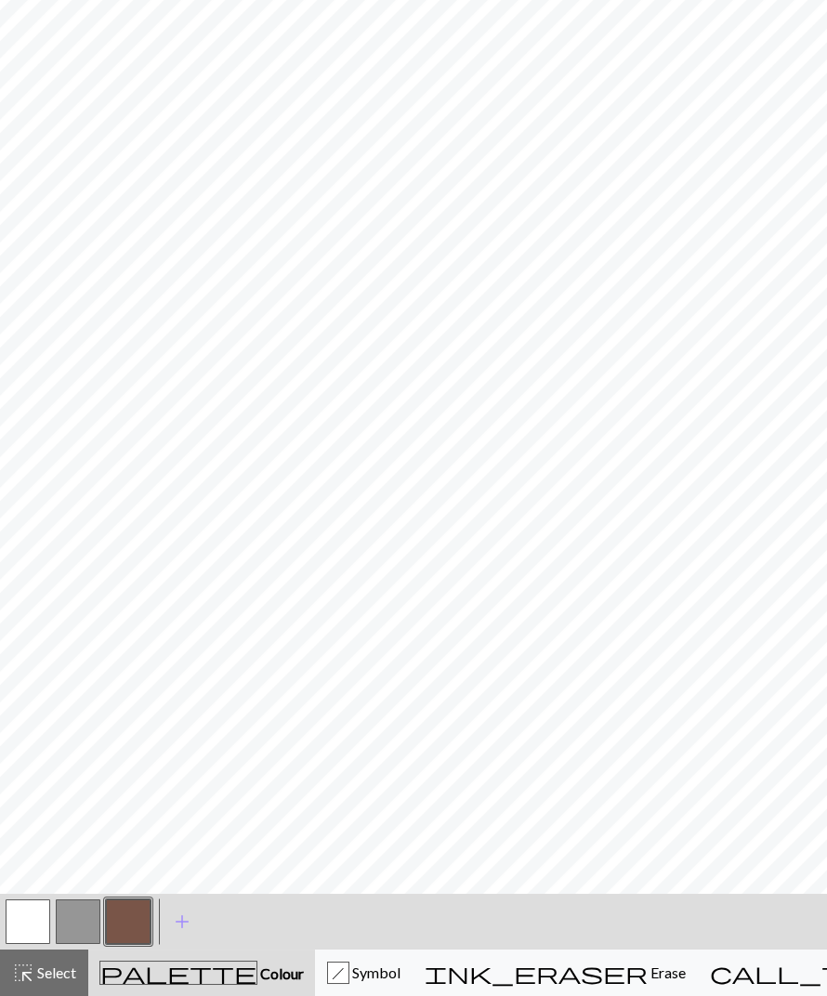
click at [29, 912] on button "button" at bounding box center [28, 922] width 45 height 45
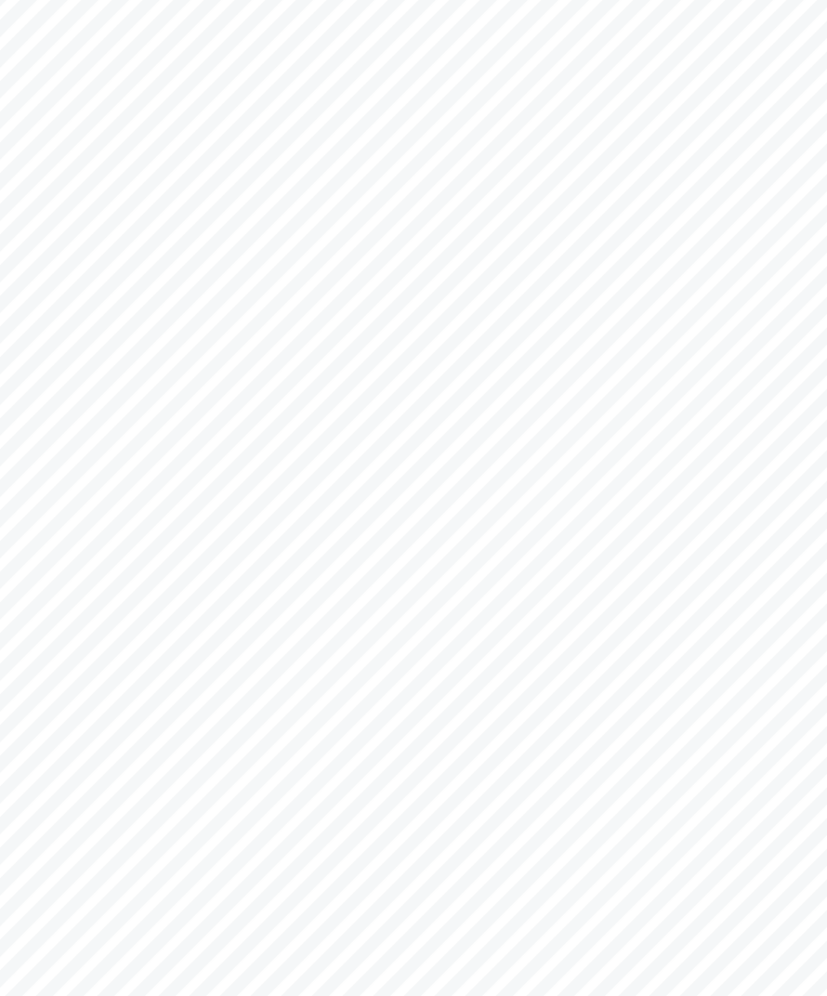
scroll to position [656, 0]
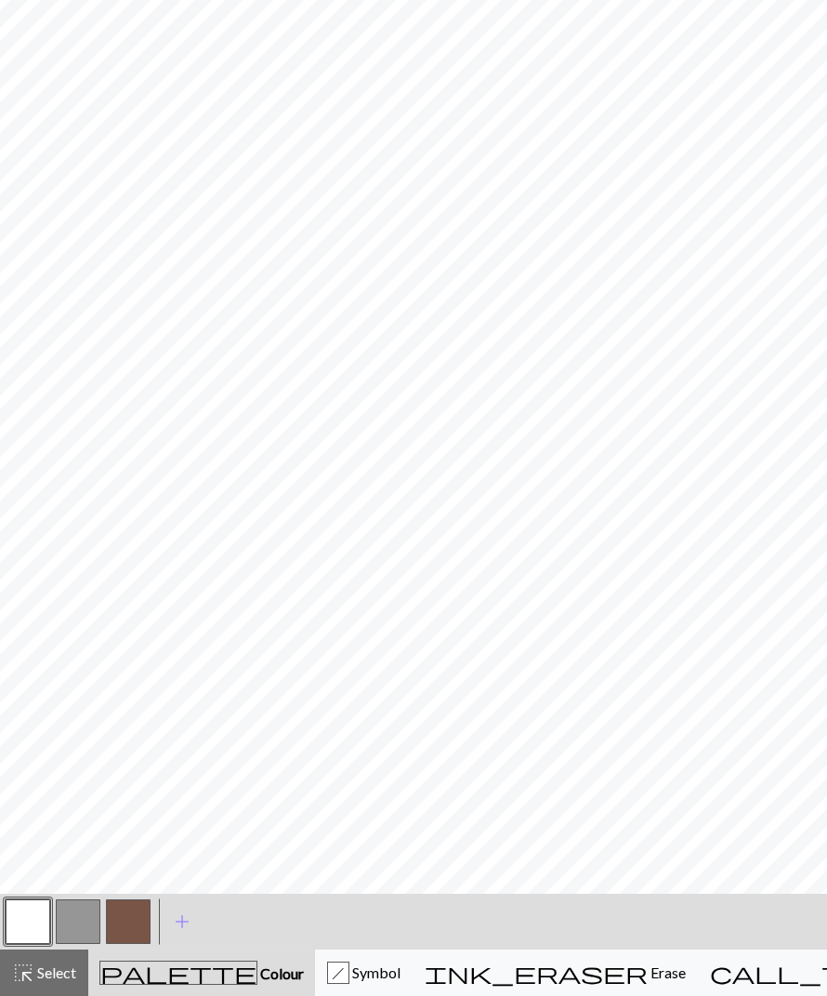
click at [111, 922] on button "button" at bounding box center [128, 921] width 45 height 45
click at [25, 923] on button "button" at bounding box center [28, 921] width 45 height 45
click at [131, 917] on button "button" at bounding box center [128, 921] width 45 height 45
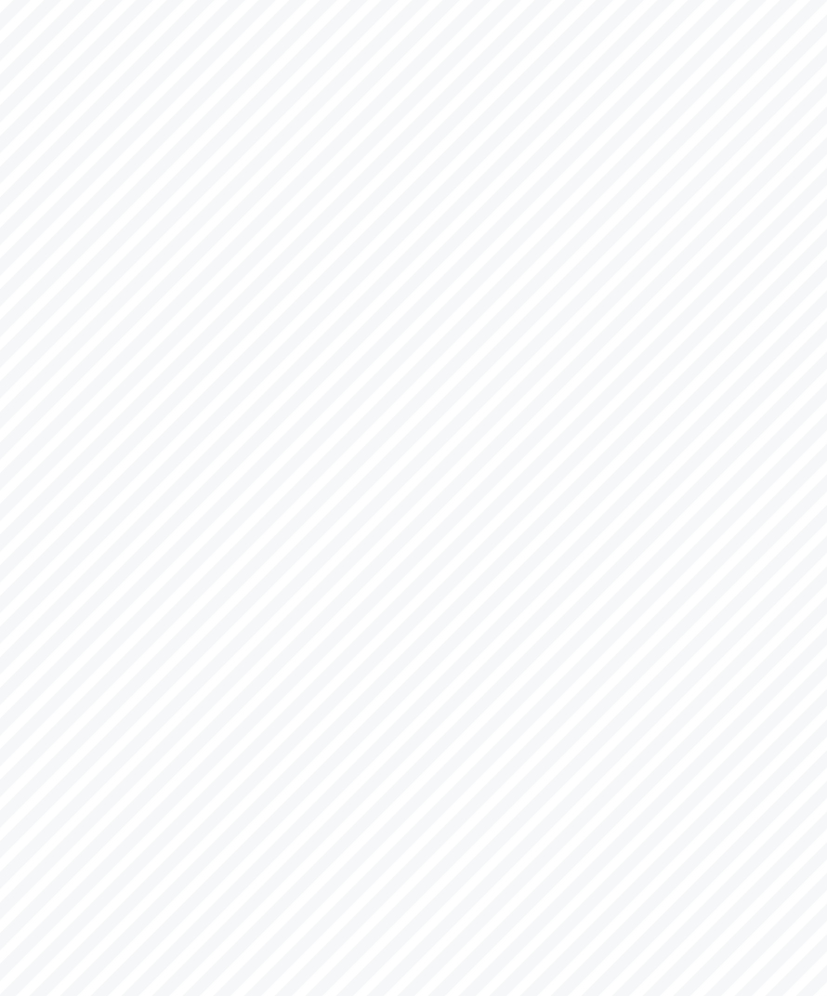
scroll to position [247, 0]
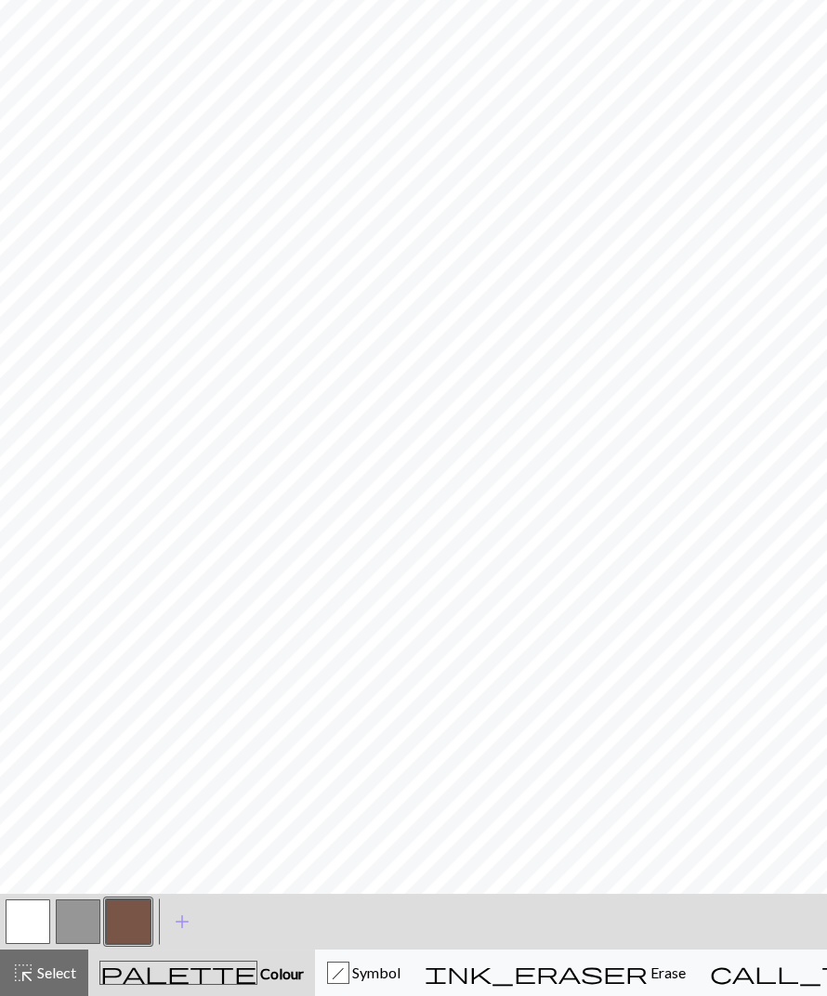
click at [26, 929] on button "button" at bounding box center [28, 921] width 45 height 45
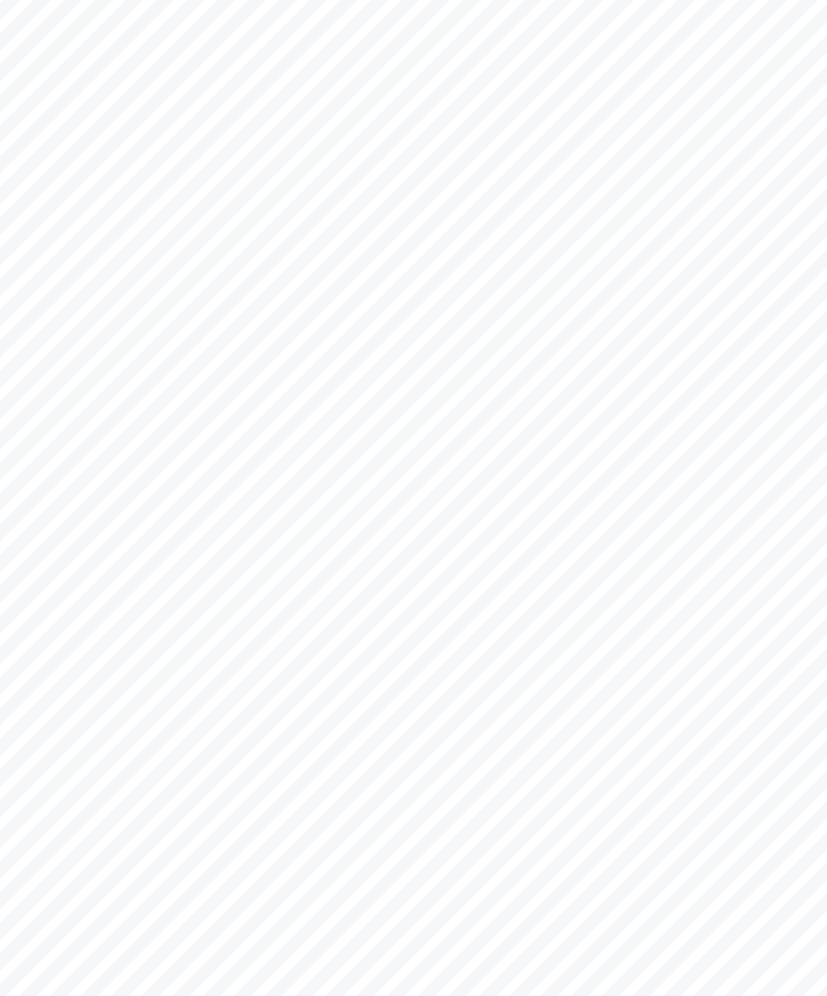
scroll to position [95, 0]
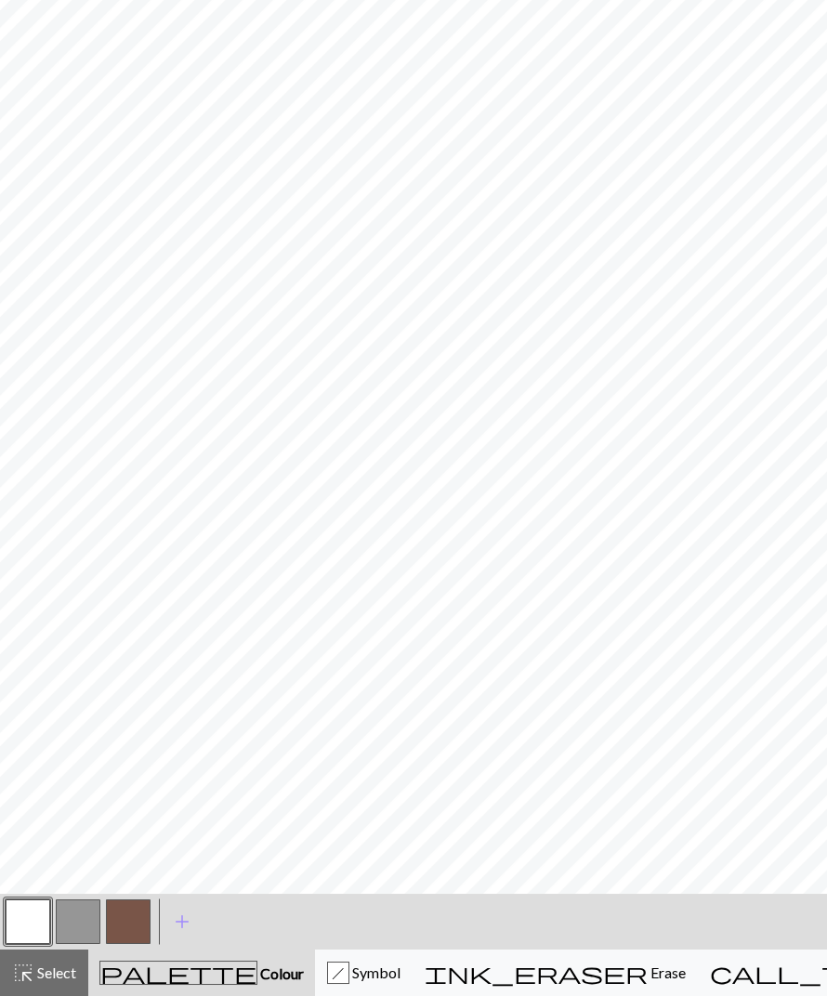
click at [141, 927] on button "button" at bounding box center [128, 921] width 45 height 45
click at [29, 927] on button "button" at bounding box center [28, 921] width 45 height 45
click at [155, 911] on div "< > add Add a colour" at bounding box center [413, 922] width 827 height 56
click at [146, 911] on button "button" at bounding box center [128, 921] width 45 height 45
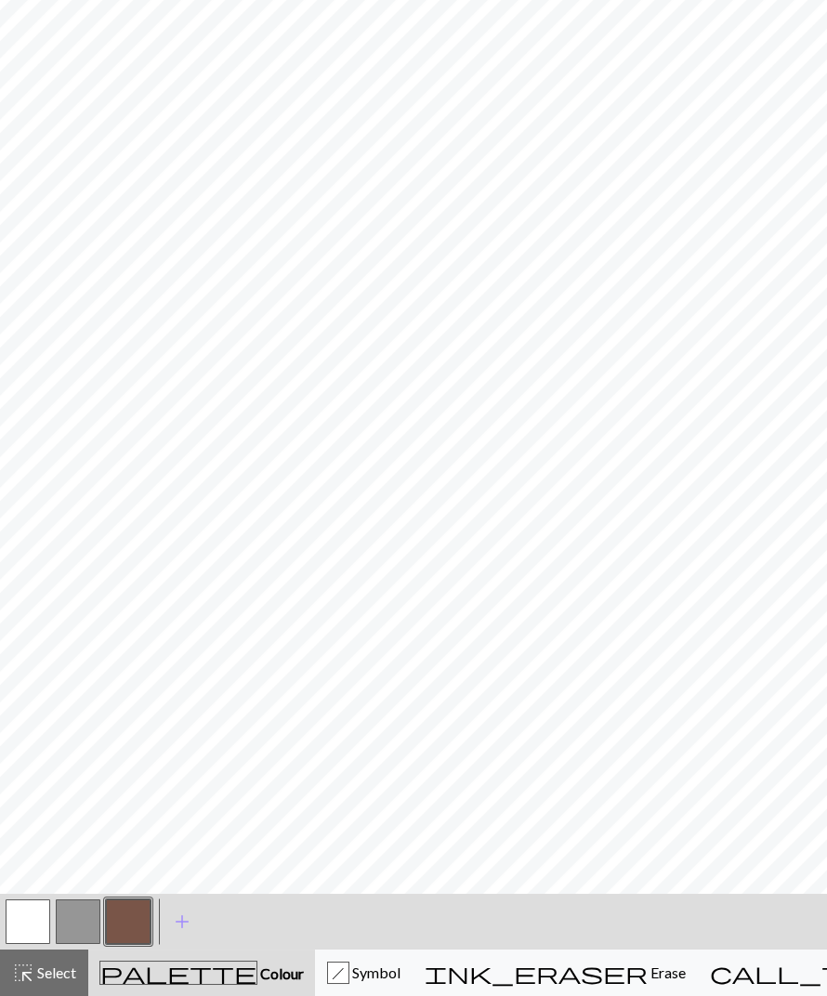
click at [24, 912] on button "button" at bounding box center [28, 921] width 45 height 45
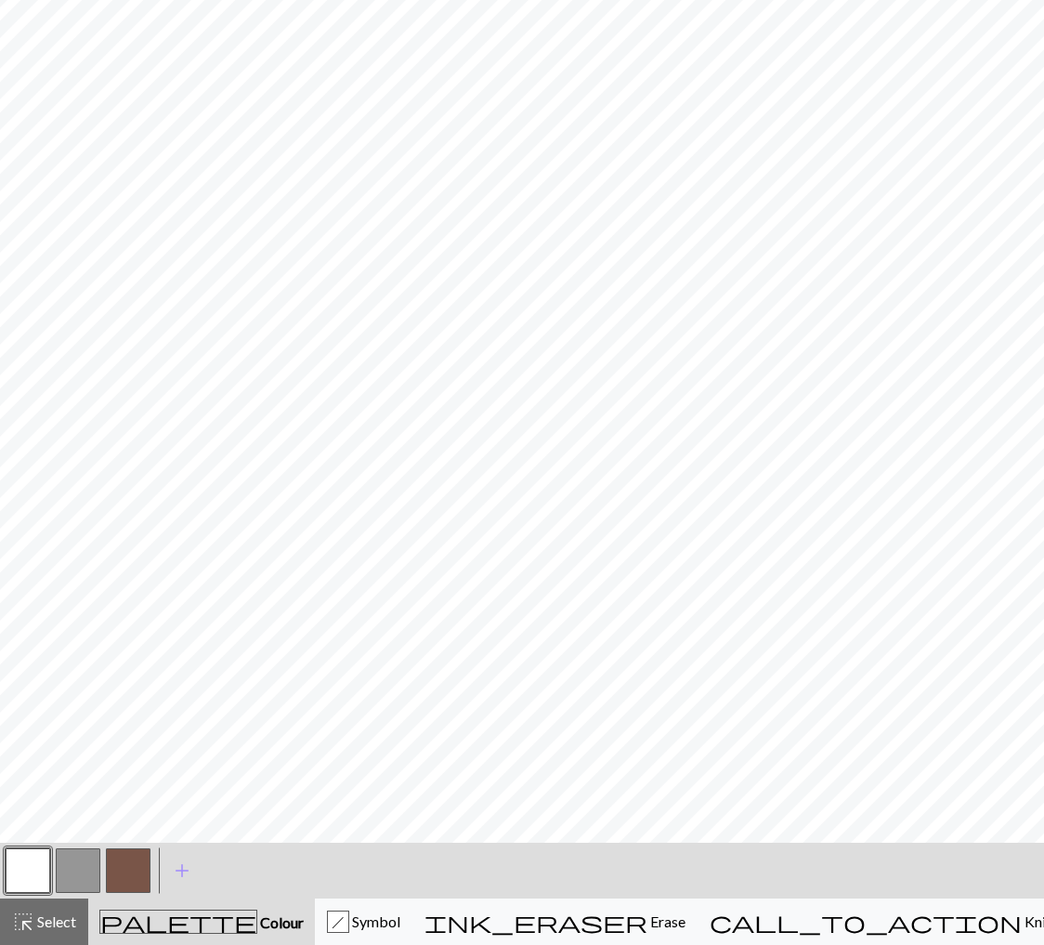
scroll to position [916, 0]
click at [126, 881] on button "button" at bounding box center [128, 870] width 45 height 45
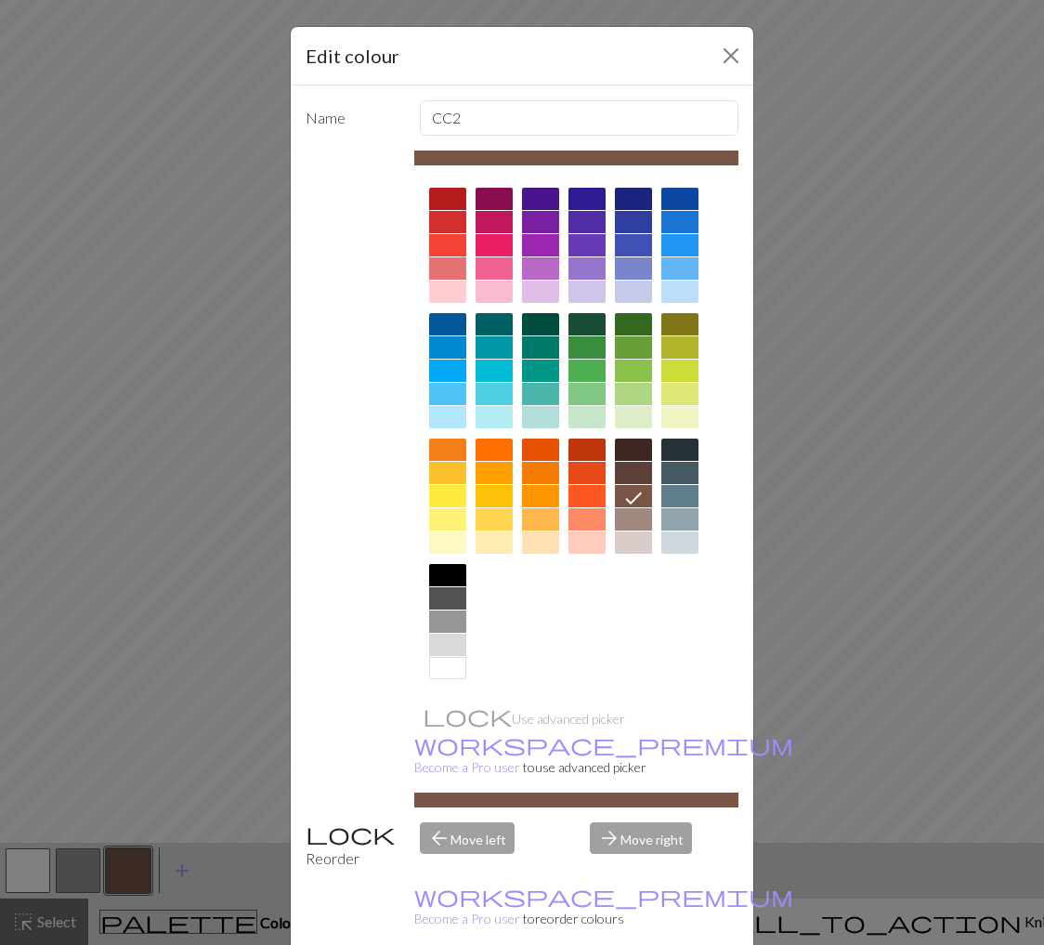
click at [645, 522] on div at bounding box center [633, 519] width 37 height 22
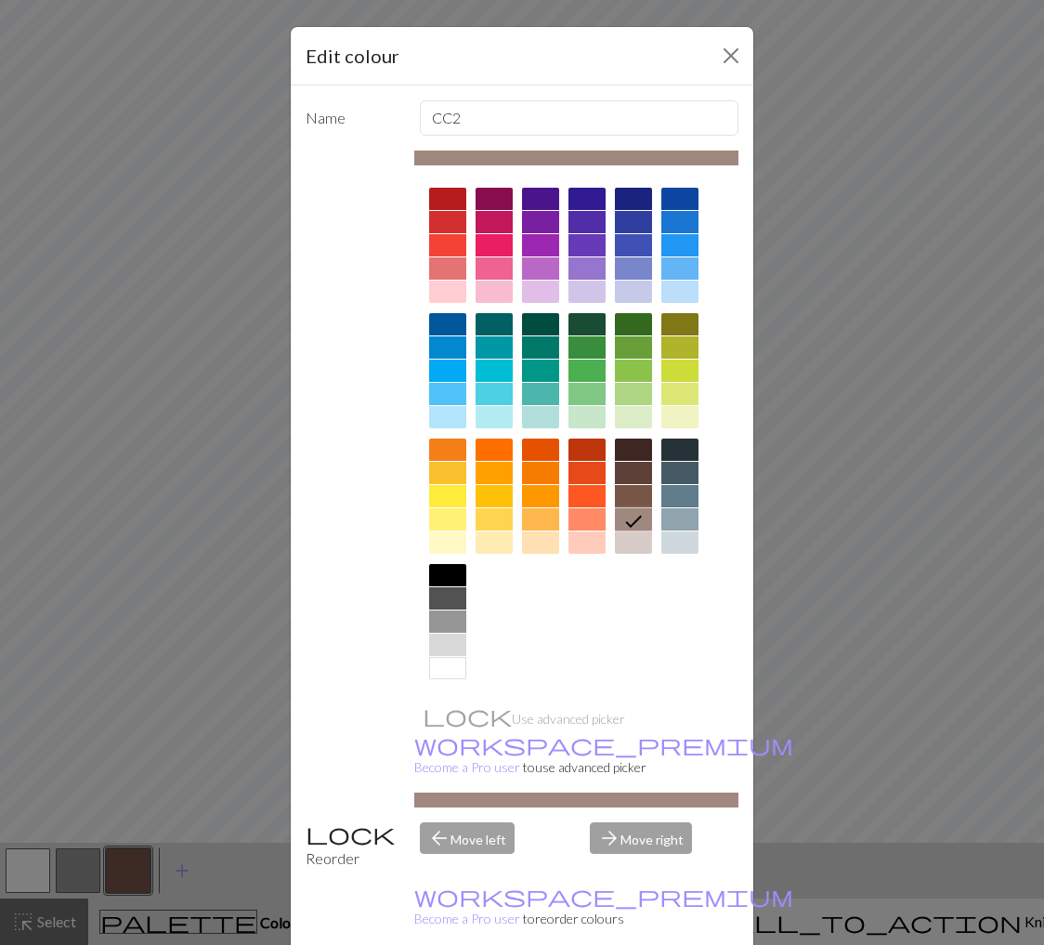
click at [830, 497] on div "Edit colour Name CC2 Use advanced picker workspace_premium Become a Pro user to…" at bounding box center [522, 472] width 1044 height 945
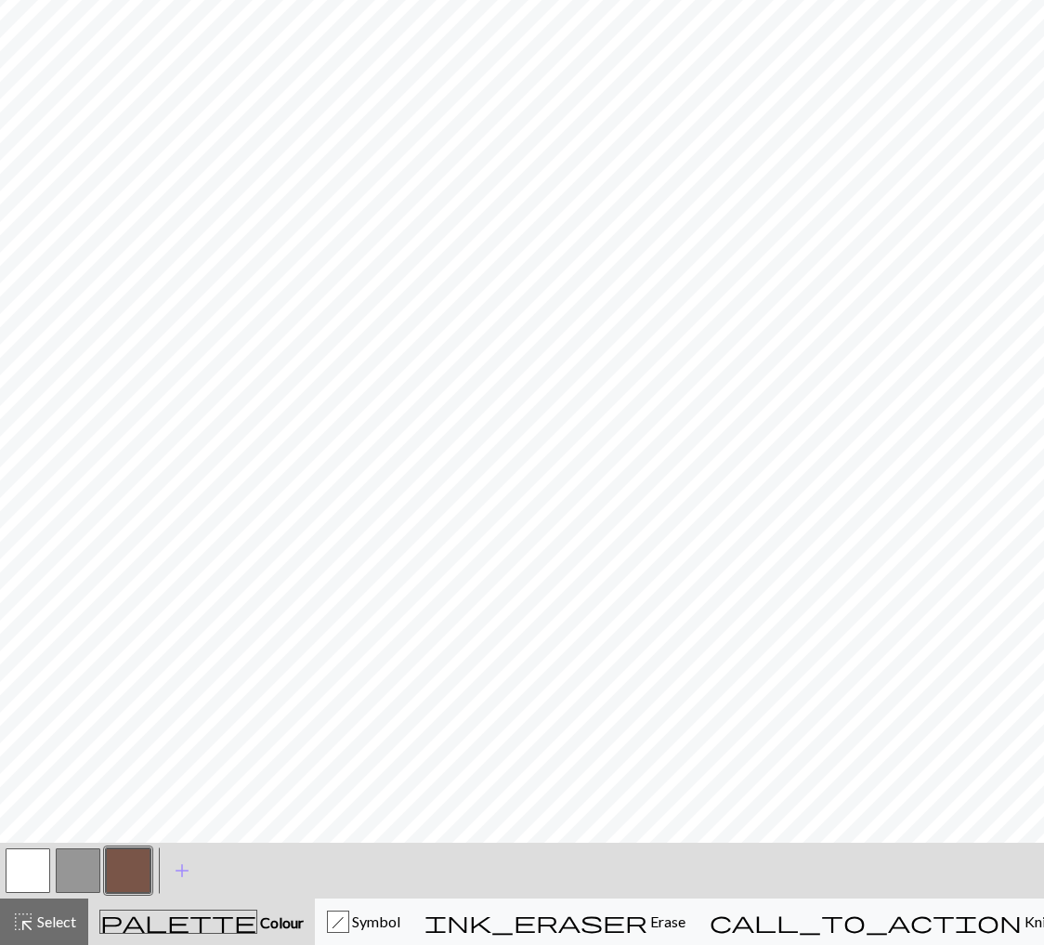
click at [140, 893] on div at bounding box center [128, 870] width 50 height 50
click at [134, 877] on button "button" at bounding box center [128, 870] width 45 height 45
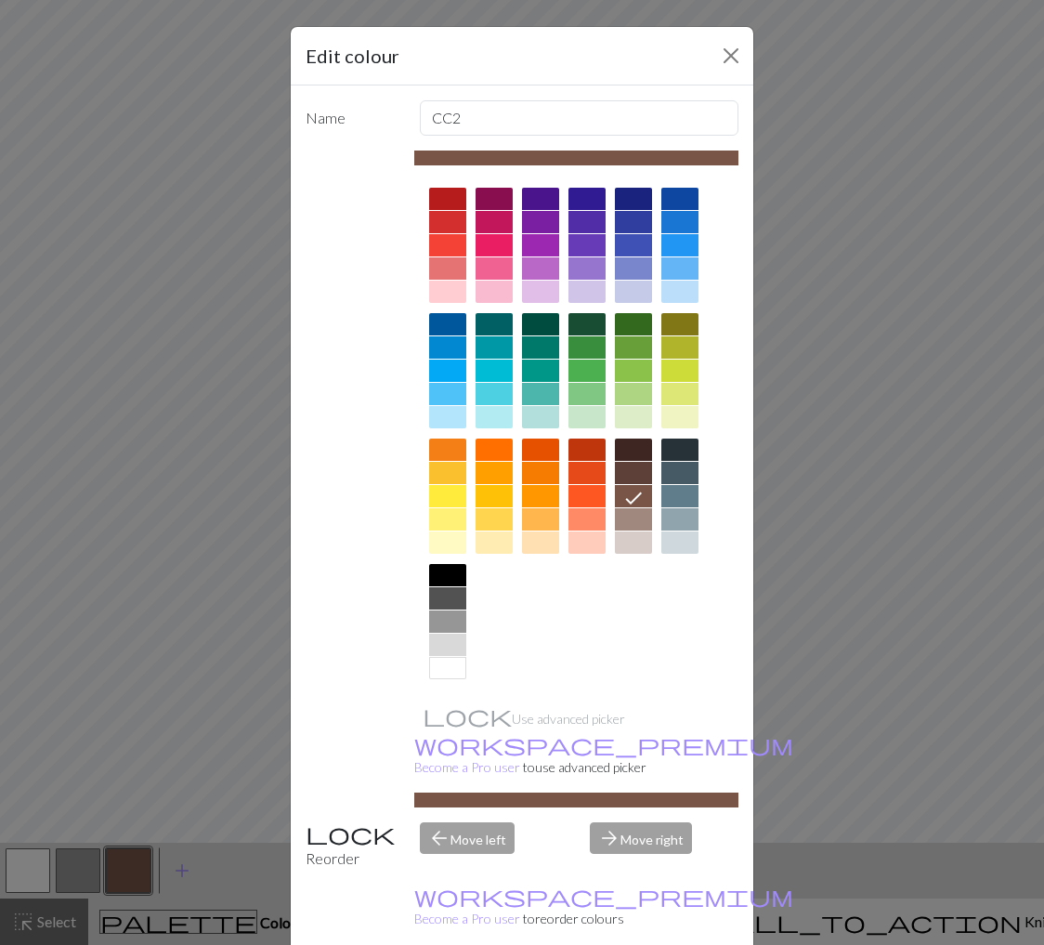
click at [634, 515] on div at bounding box center [633, 519] width 37 height 22
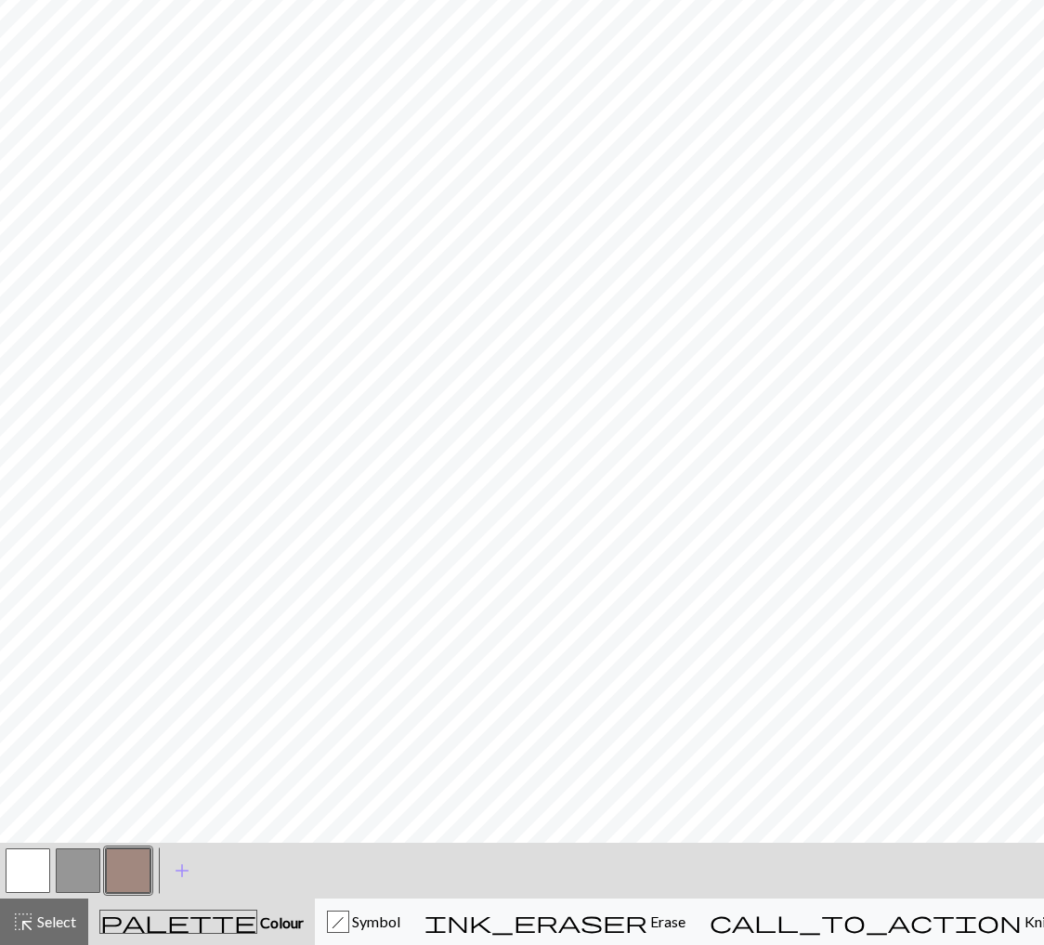
click at [33, 871] on button "button" at bounding box center [28, 870] width 45 height 45
click at [128, 860] on button "button" at bounding box center [128, 870] width 45 height 45
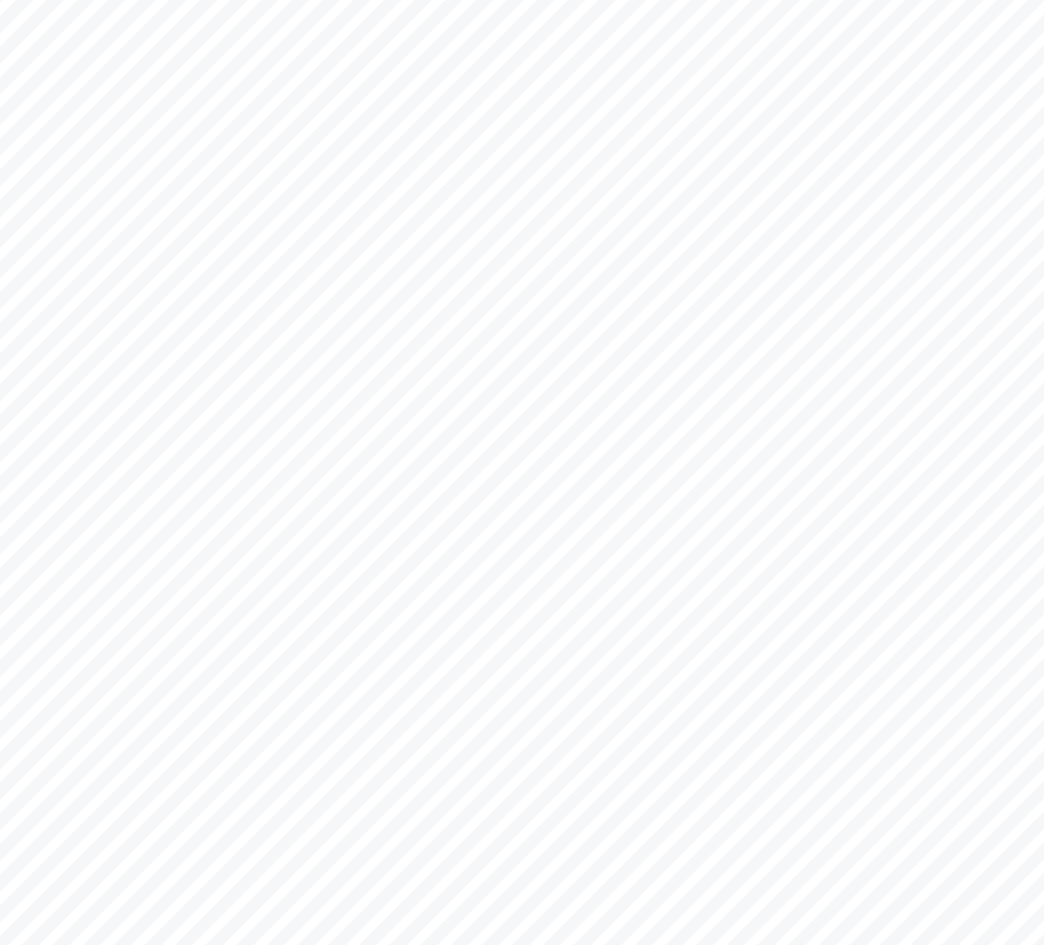
scroll to position [502, 0]
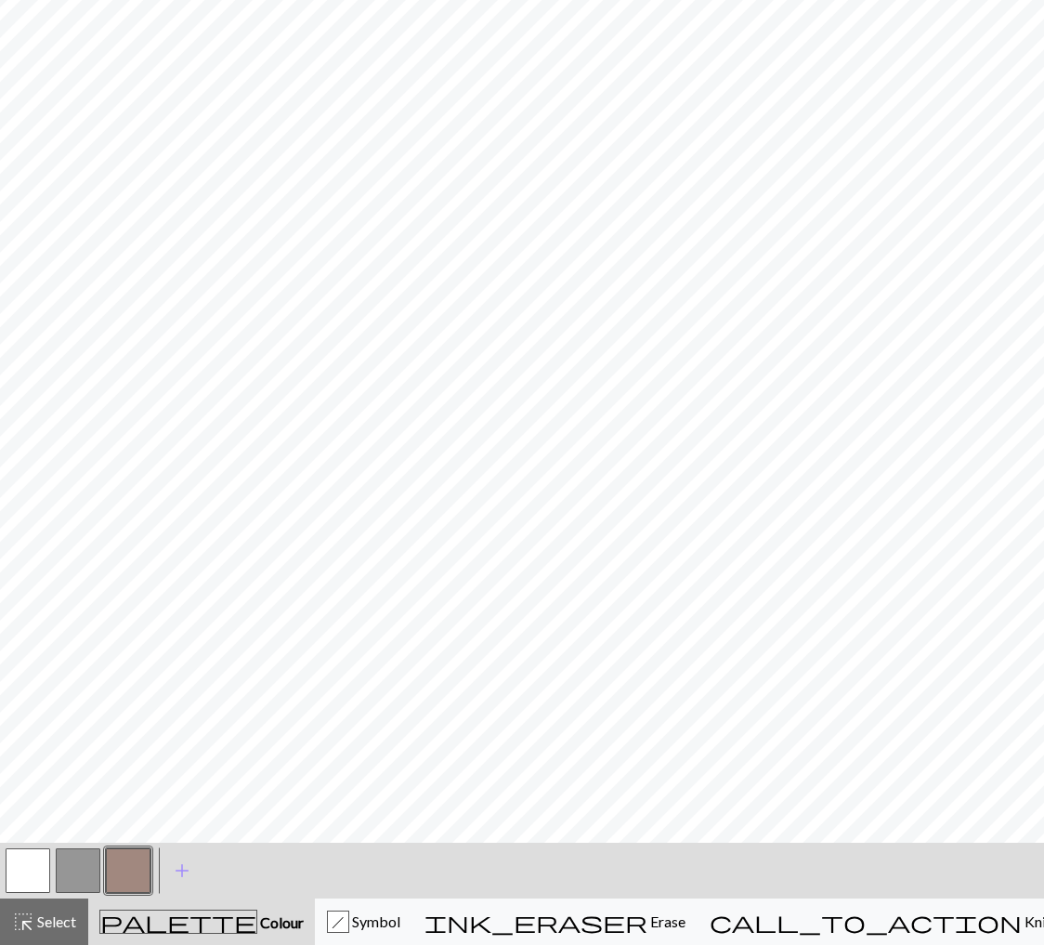
click at [28, 854] on button "button" at bounding box center [28, 870] width 45 height 45
click at [150, 855] on div at bounding box center [128, 870] width 50 height 50
click at [144, 857] on button "button" at bounding box center [128, 870] width 45 height 45
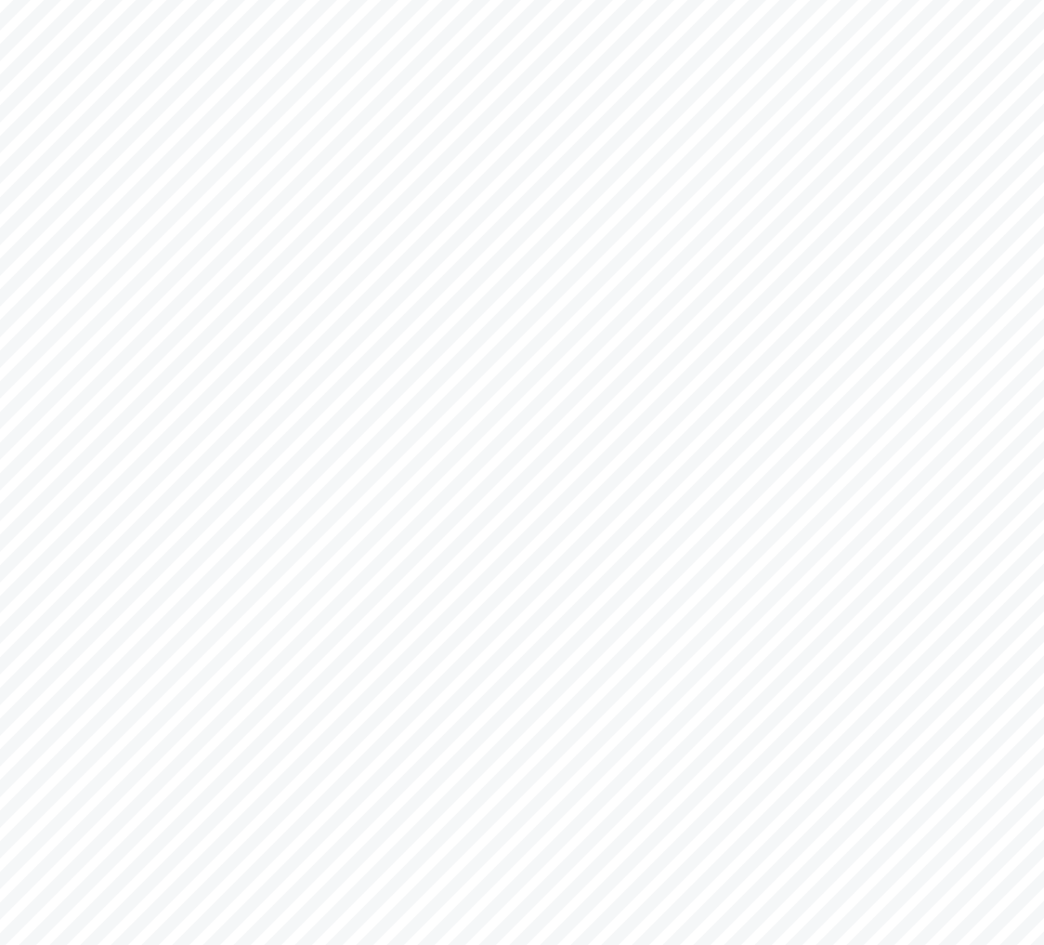
scroll to position [386, 0]
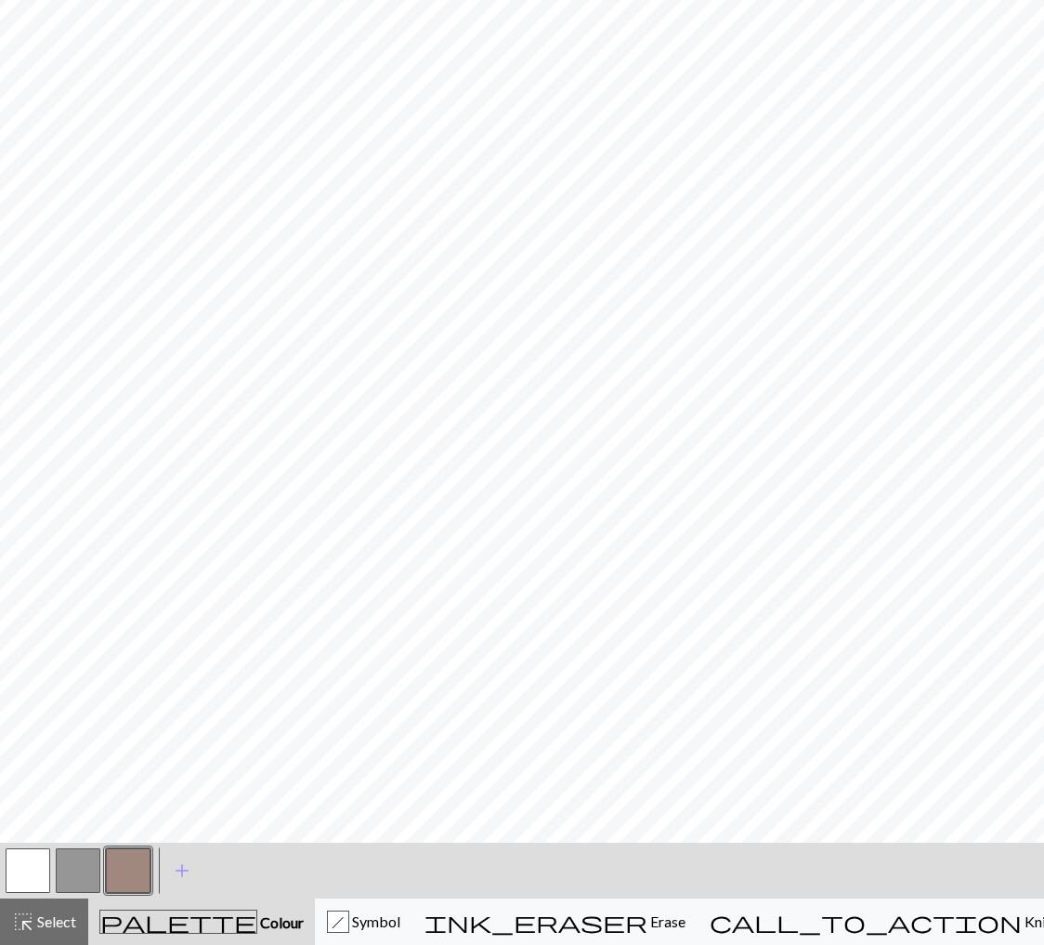
click at [32, 871] on button "button" at bounding box center [28, 870] width 45 height 45
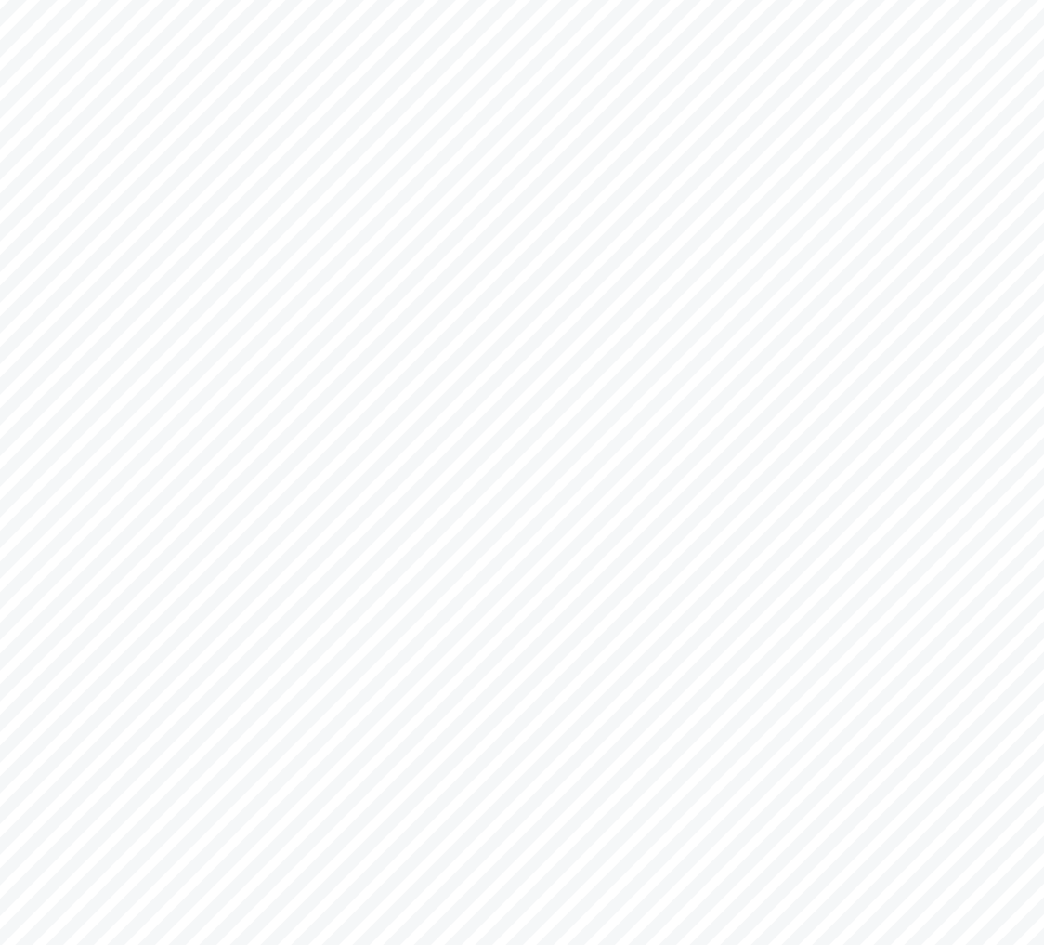
scroll to position [595, 0]
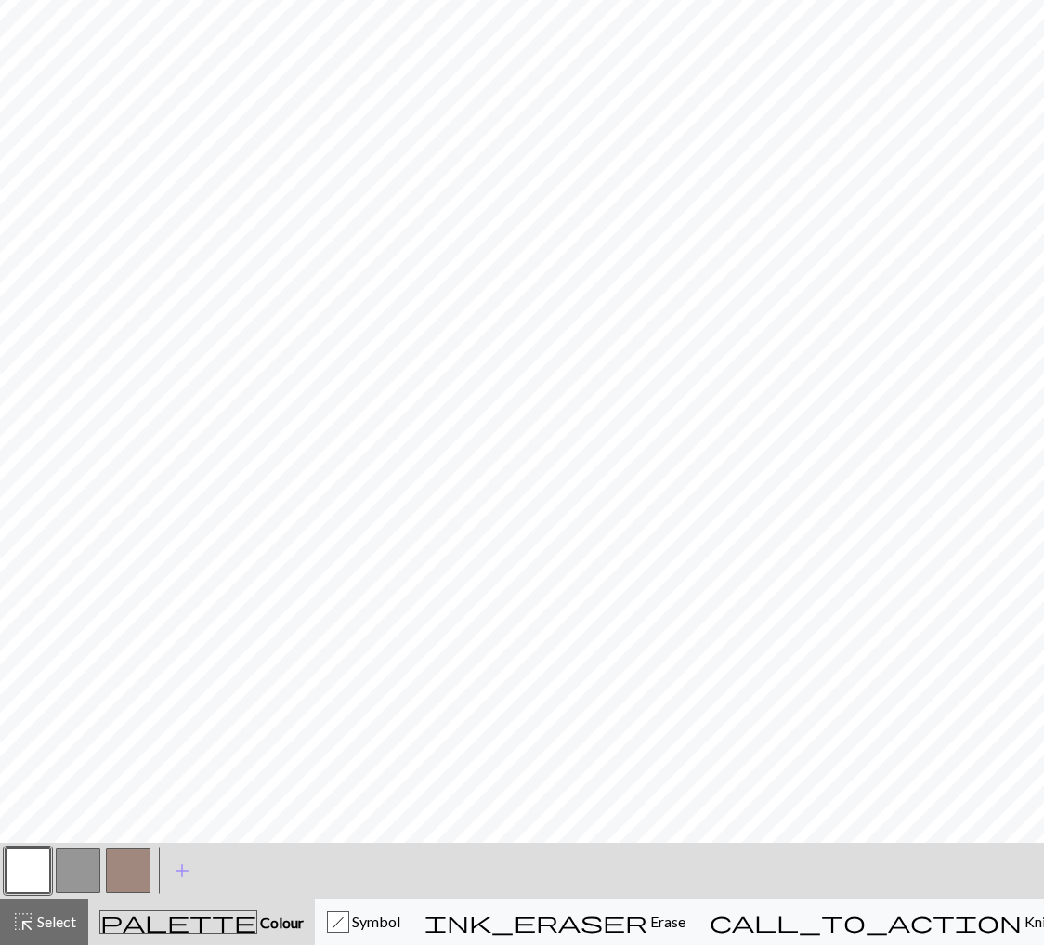
click at [117, 868] on button "button" at bounding box center [128, 870] width 45 height 45
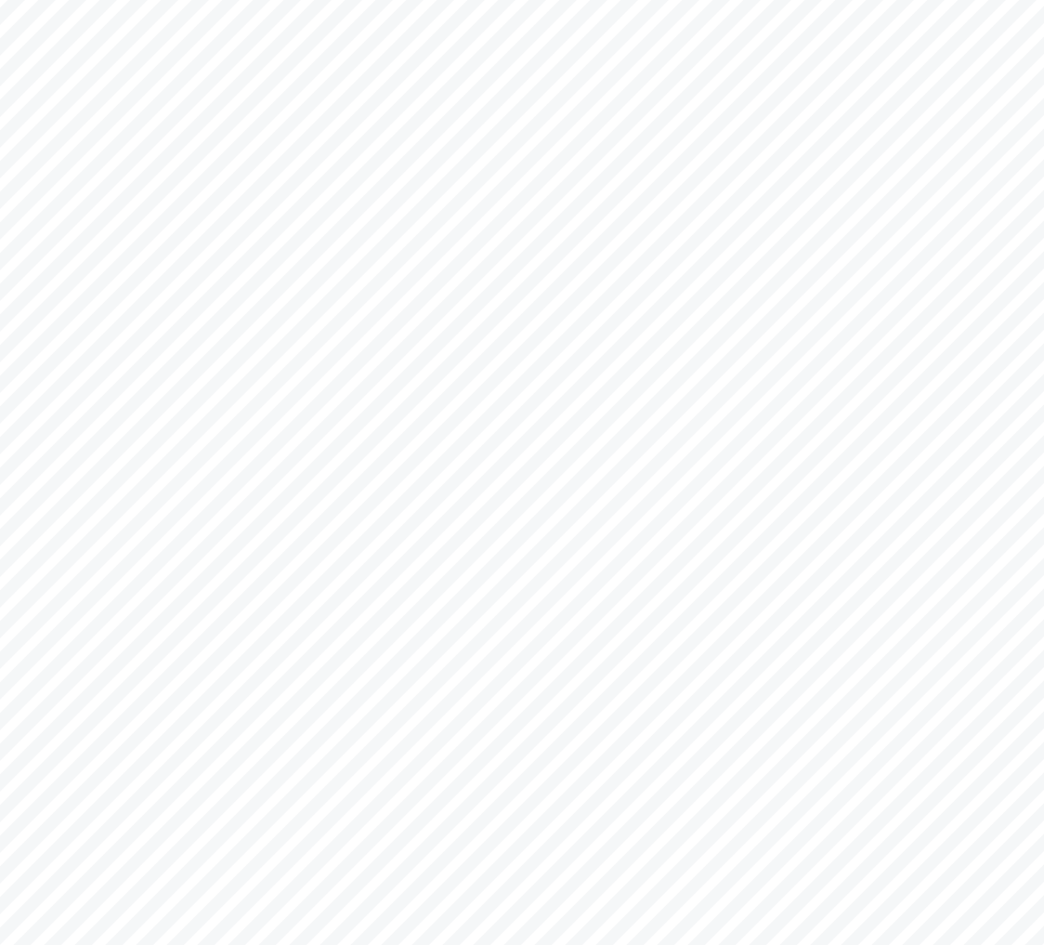
scroll to position [360, 0]
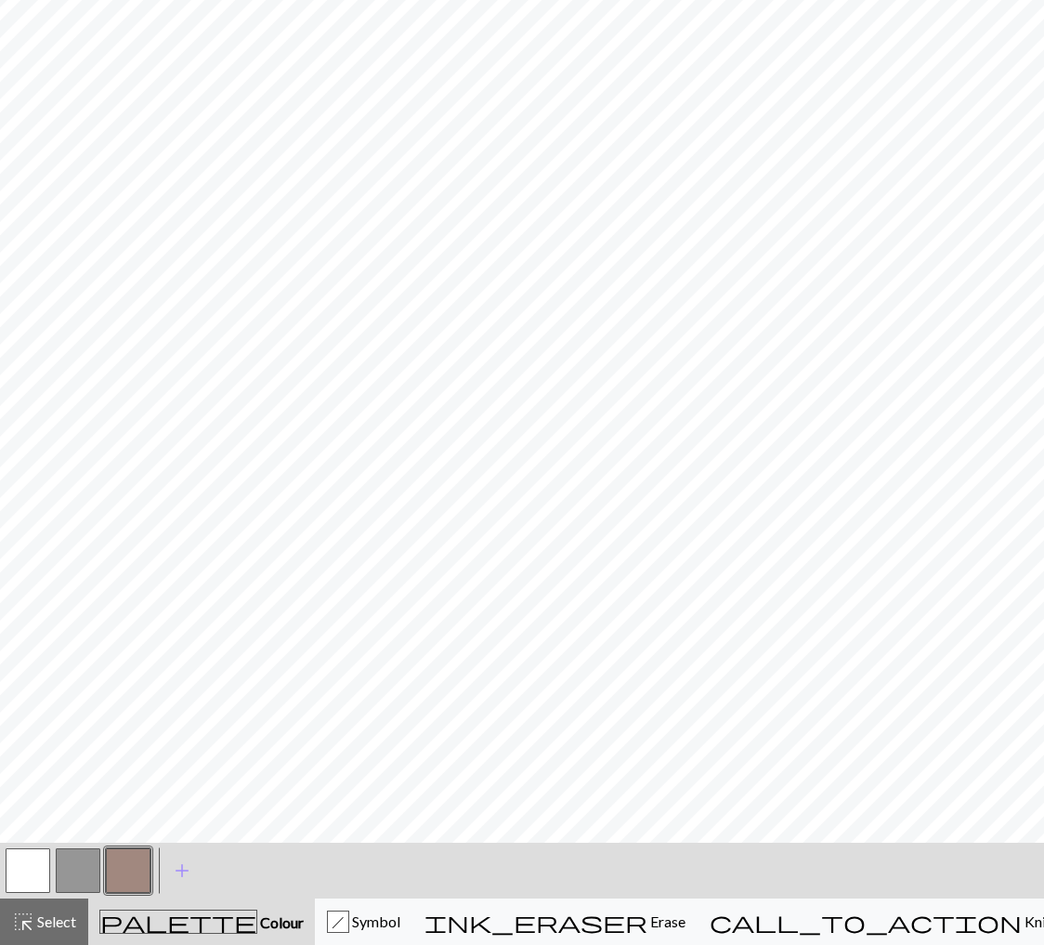
click at [31, 857] on button "button" at bounding box center [28, 870] width 45 height 45
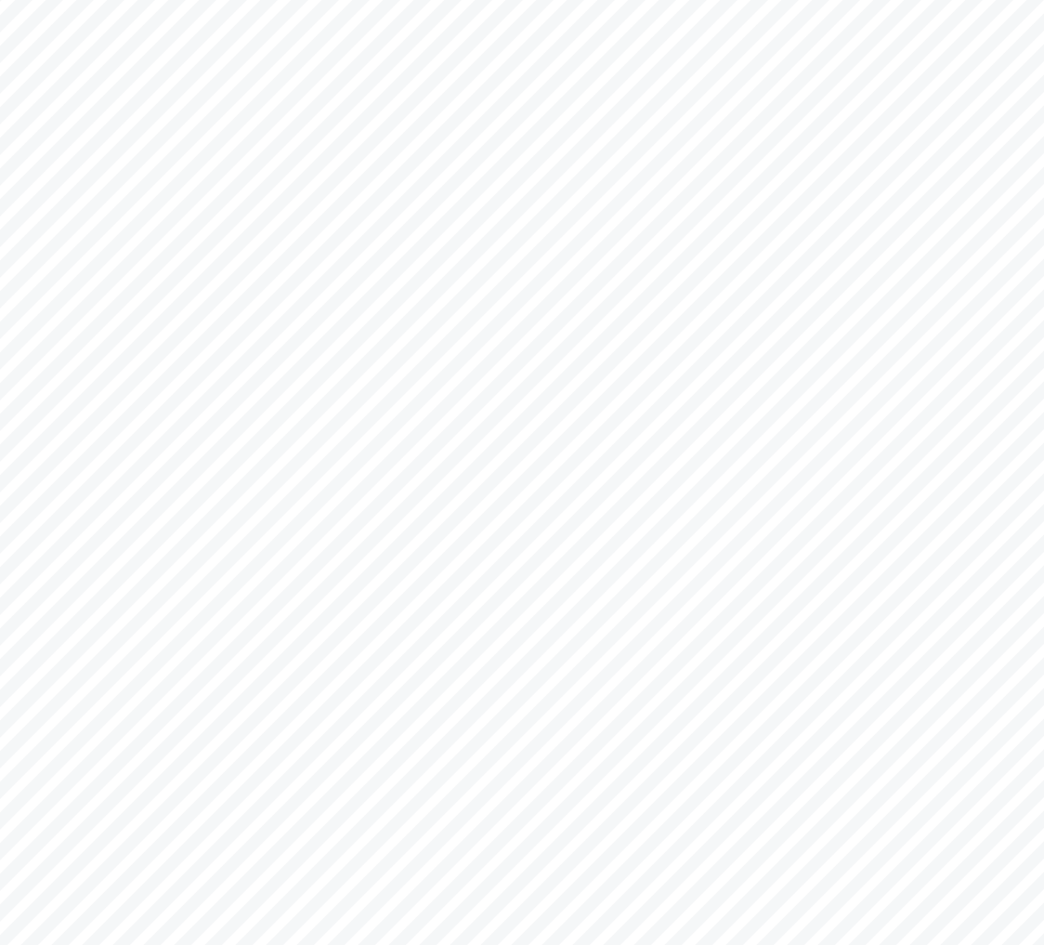
scroll to position [903, 0]
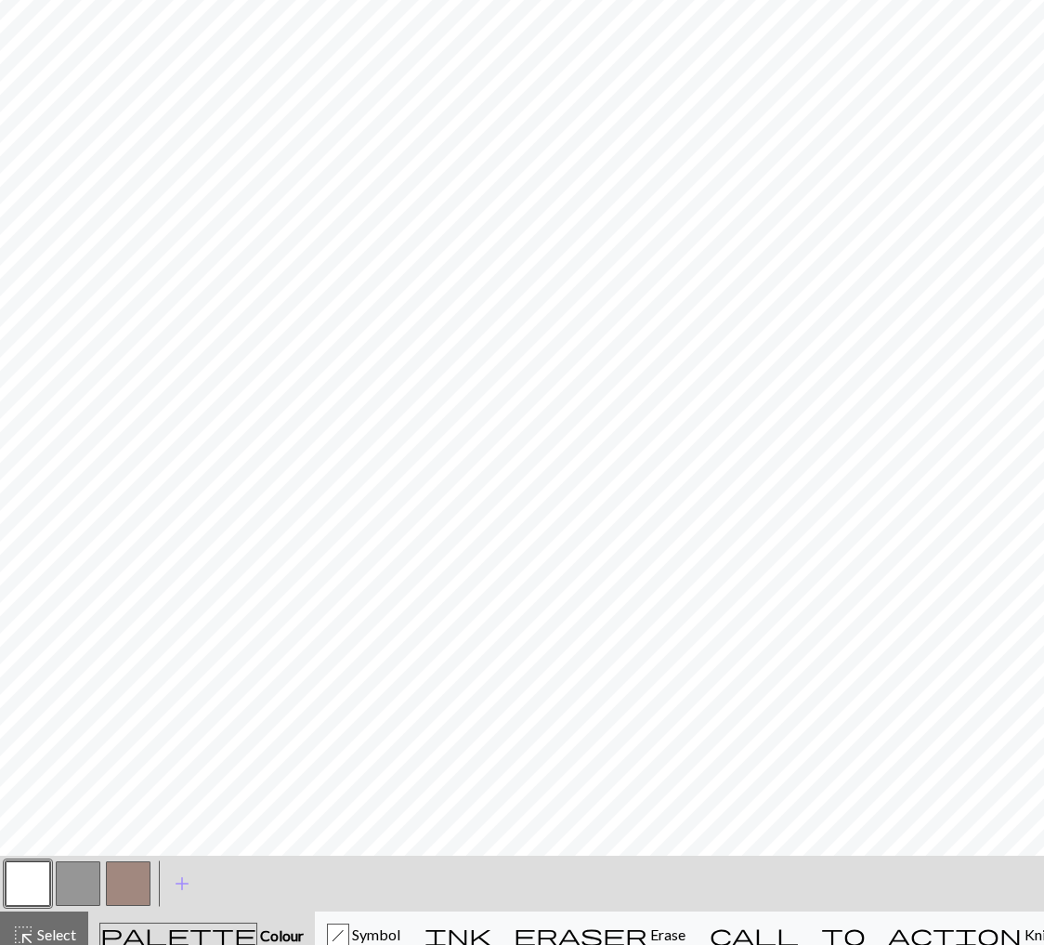
click at [111, 890] on button "button" at bounding box center [128, 883] width 45 height 45
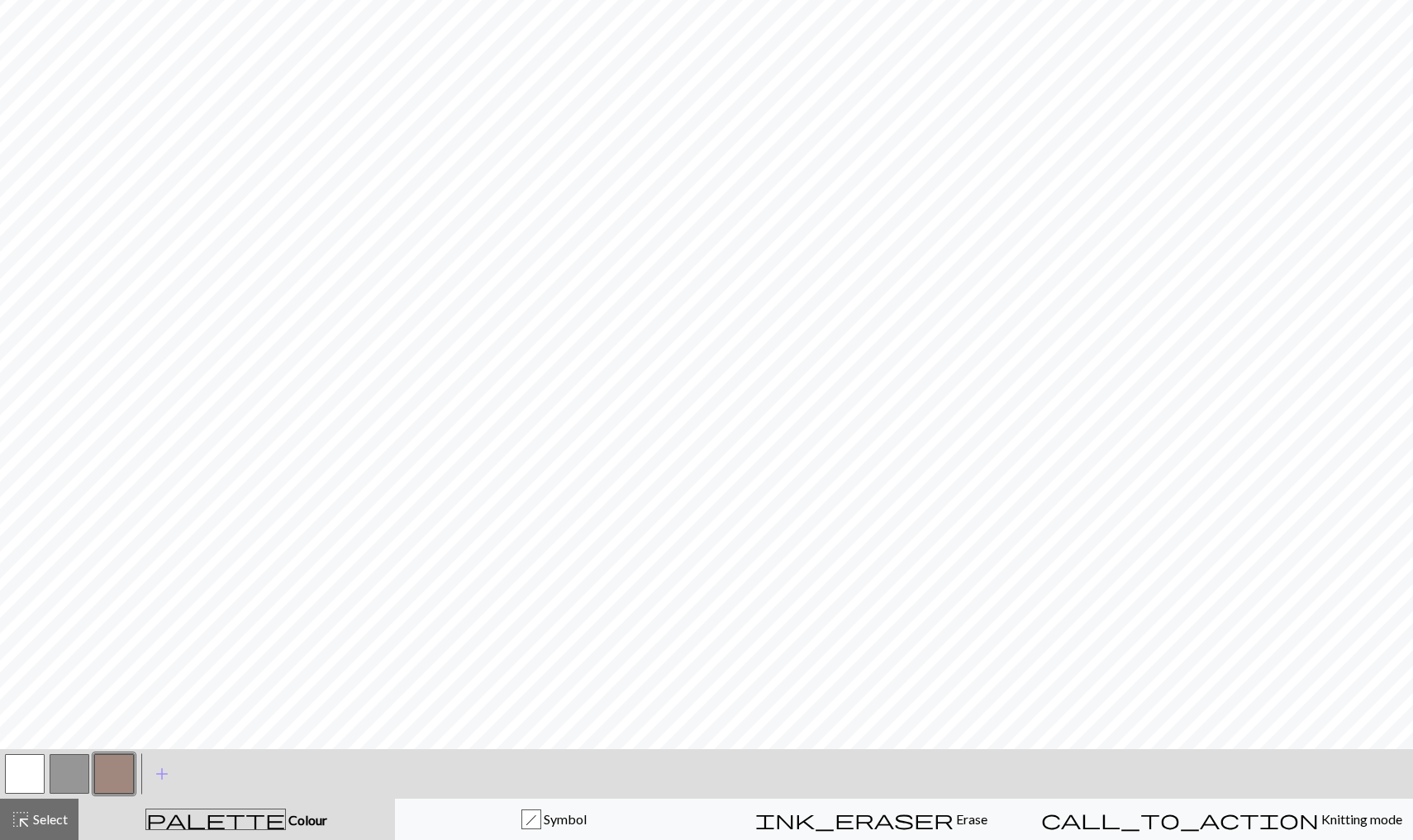
scroll to position [814, 0]
click at [933, 820] on span "Knitting mode" at bounding box center [1361, 819] width 84 height 16
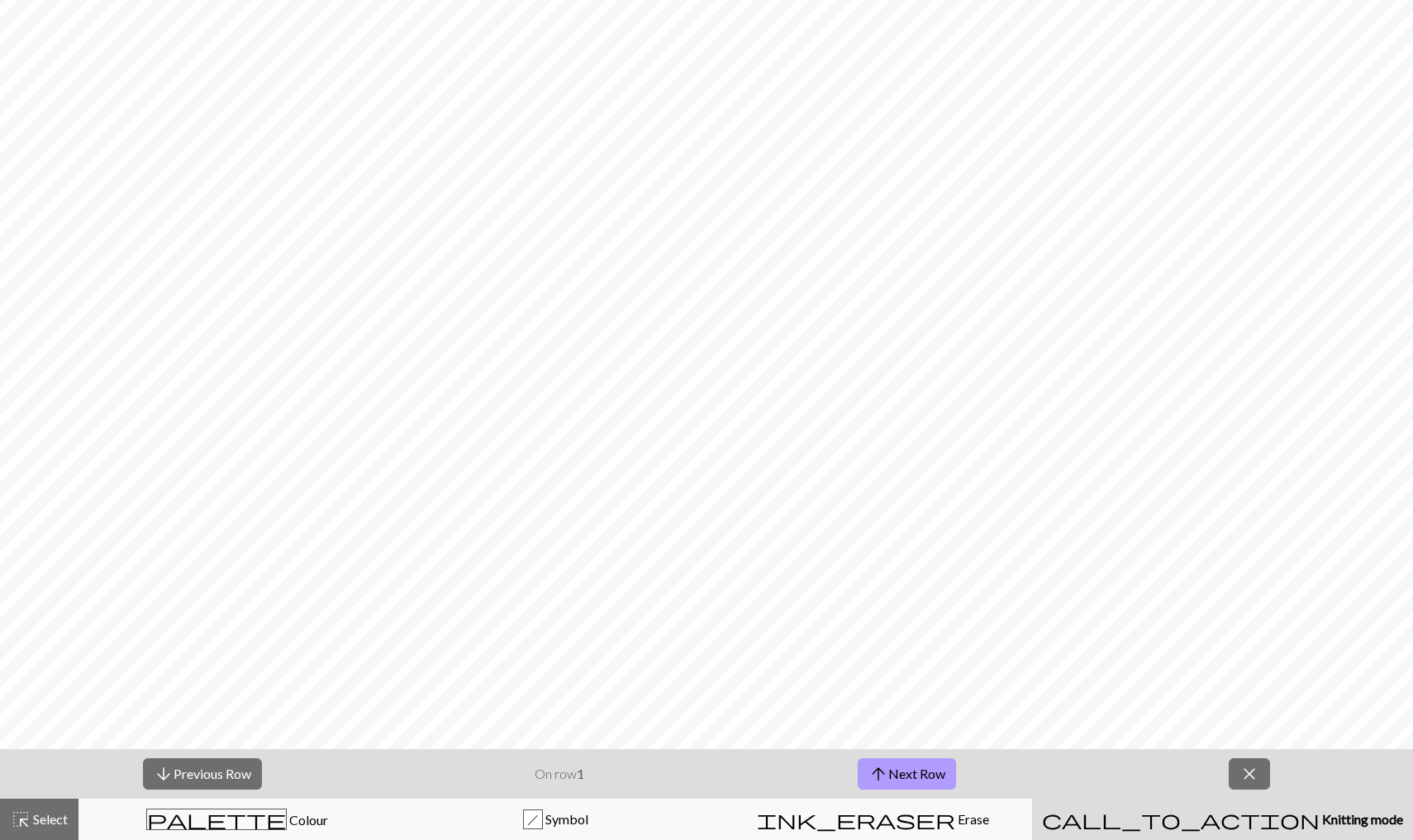
click at [895, 772] on button "arrow_upward Next Row" at bounding box center [906, 773] width 99 height 31
click at [933, 782] on span "close" at bounding box center [1248, 773] width 20 height 23
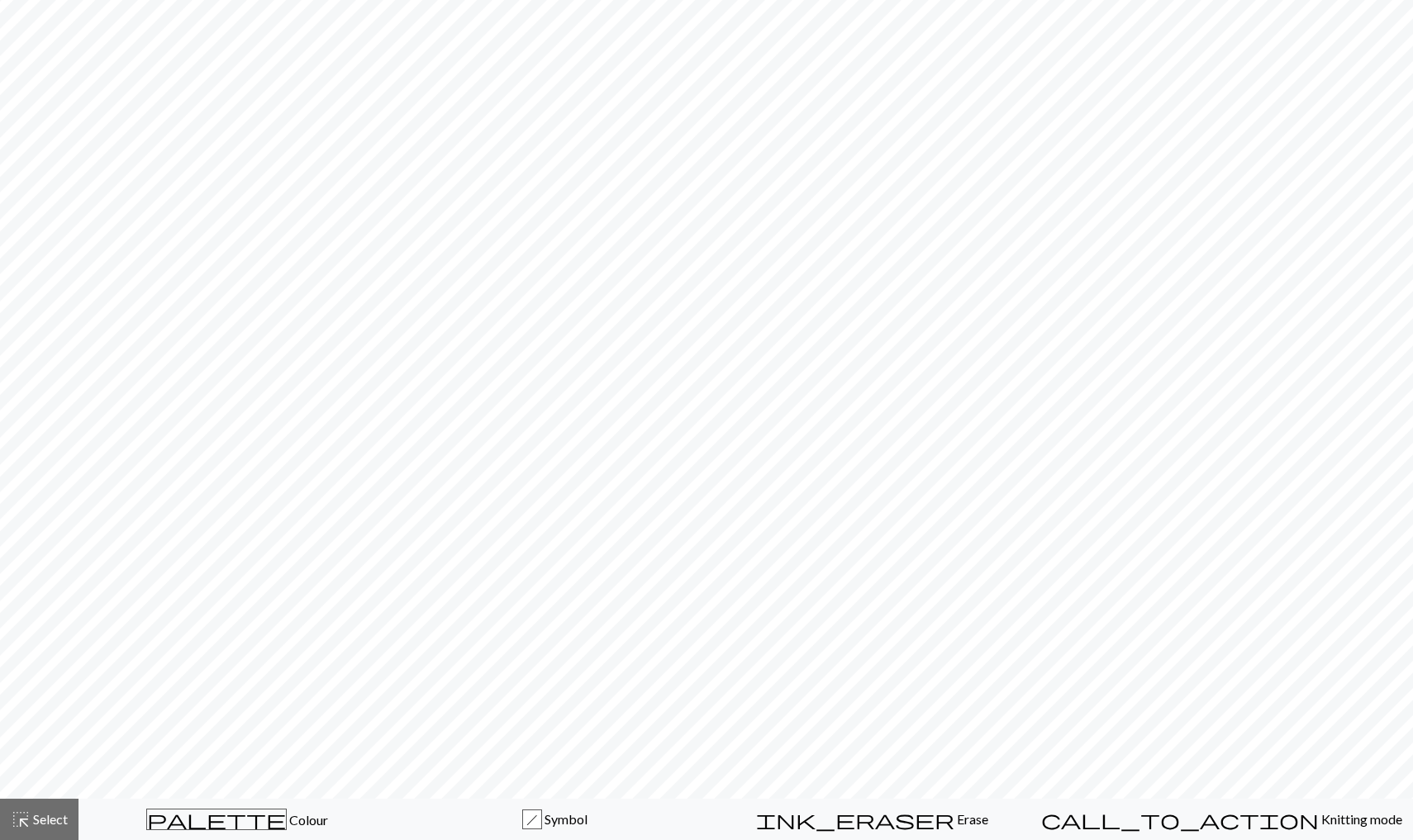
scroll to position [764, 0]
click at [372, 808] on div "palette Colour Colour" at bounding box center [237, 819] width 296 height 21
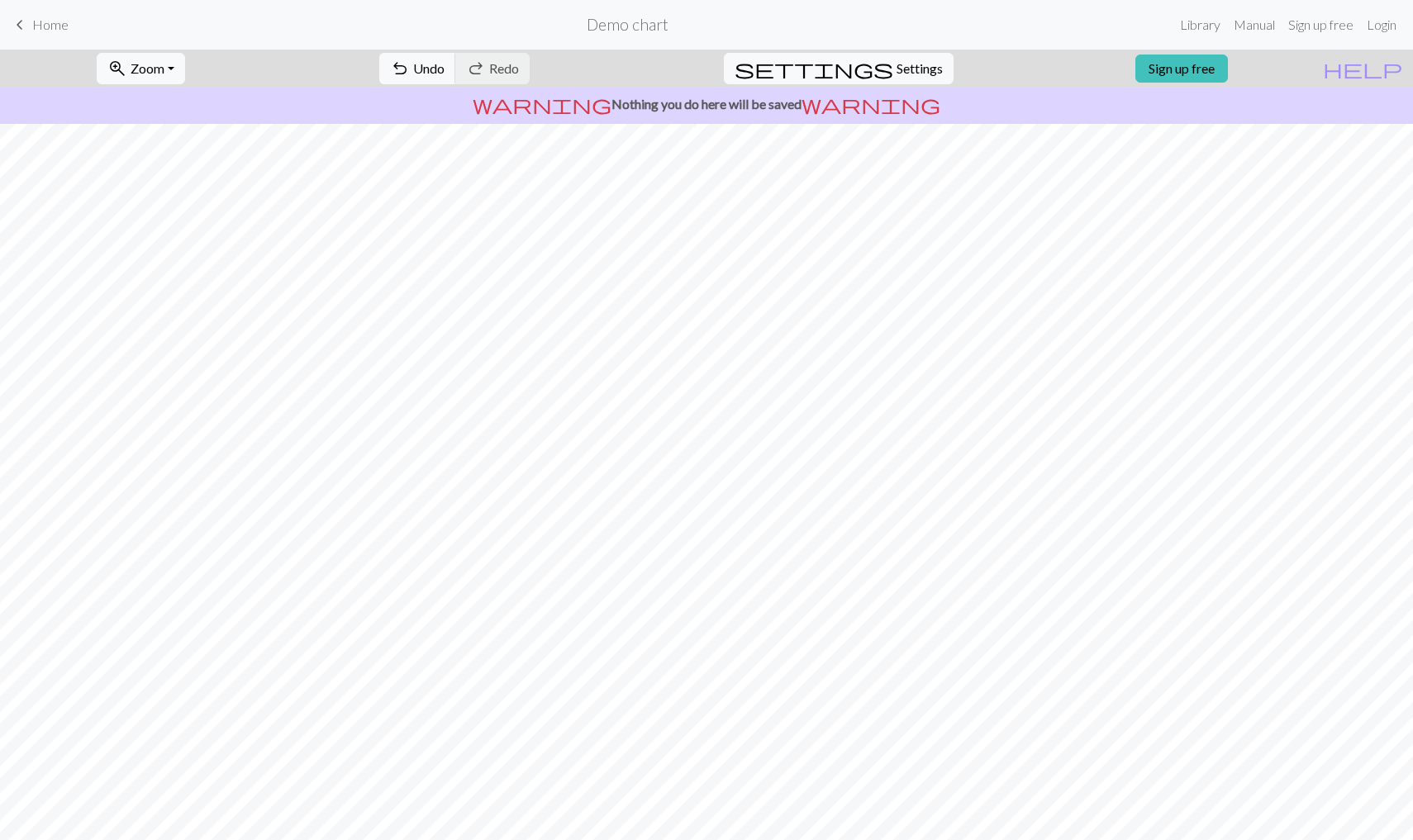
scroll to position [0, 0]
click at [907, 68] on span "Settings" at bounding box center [919, 68] width 46 height 20
select select "square"
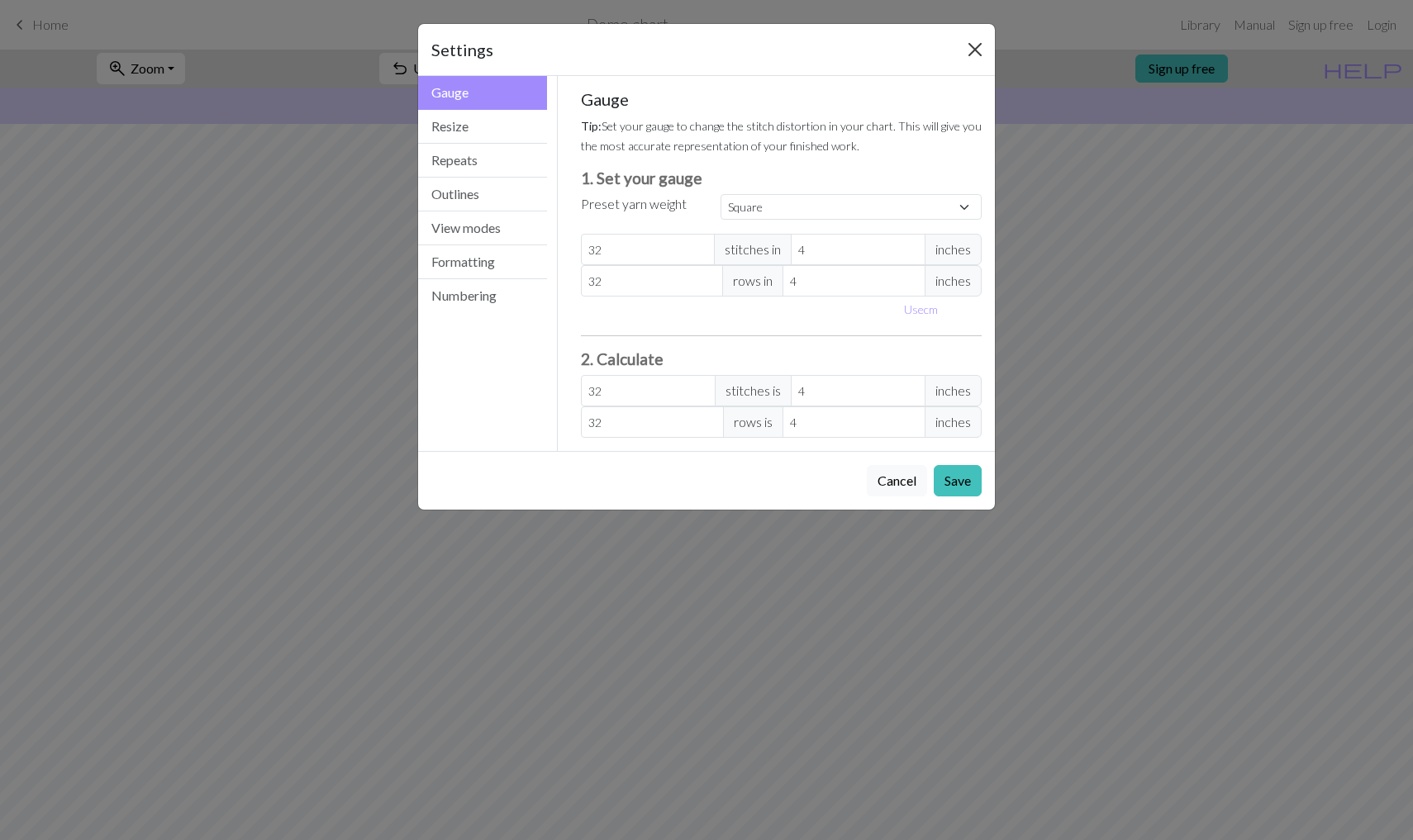
click at [933, 47] on button "Close" at bounding box center [975, 50] width 27 height 27
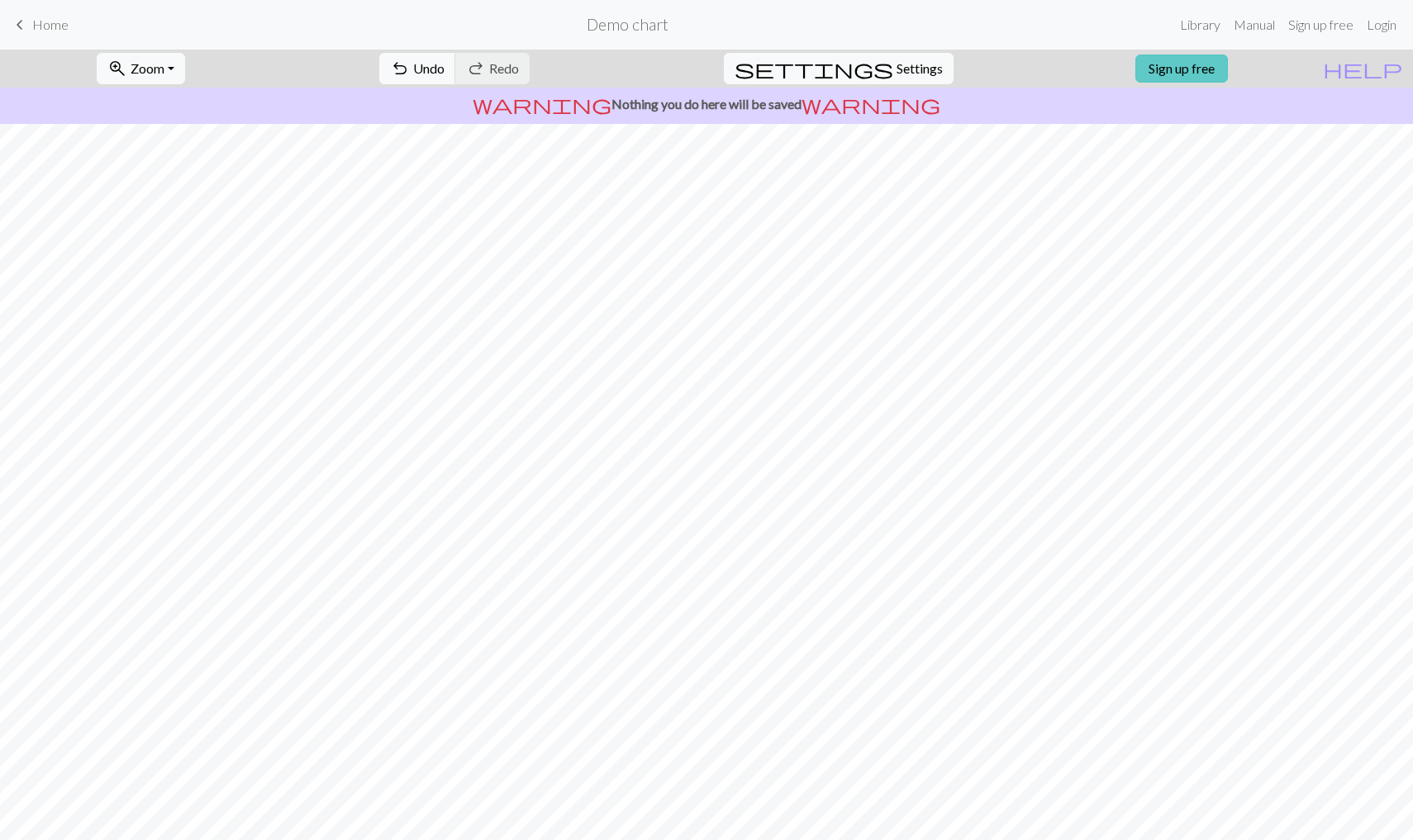
click at [933, 69] on link "Sign up free" at bounding box center [1181, 68] width 92 height 28
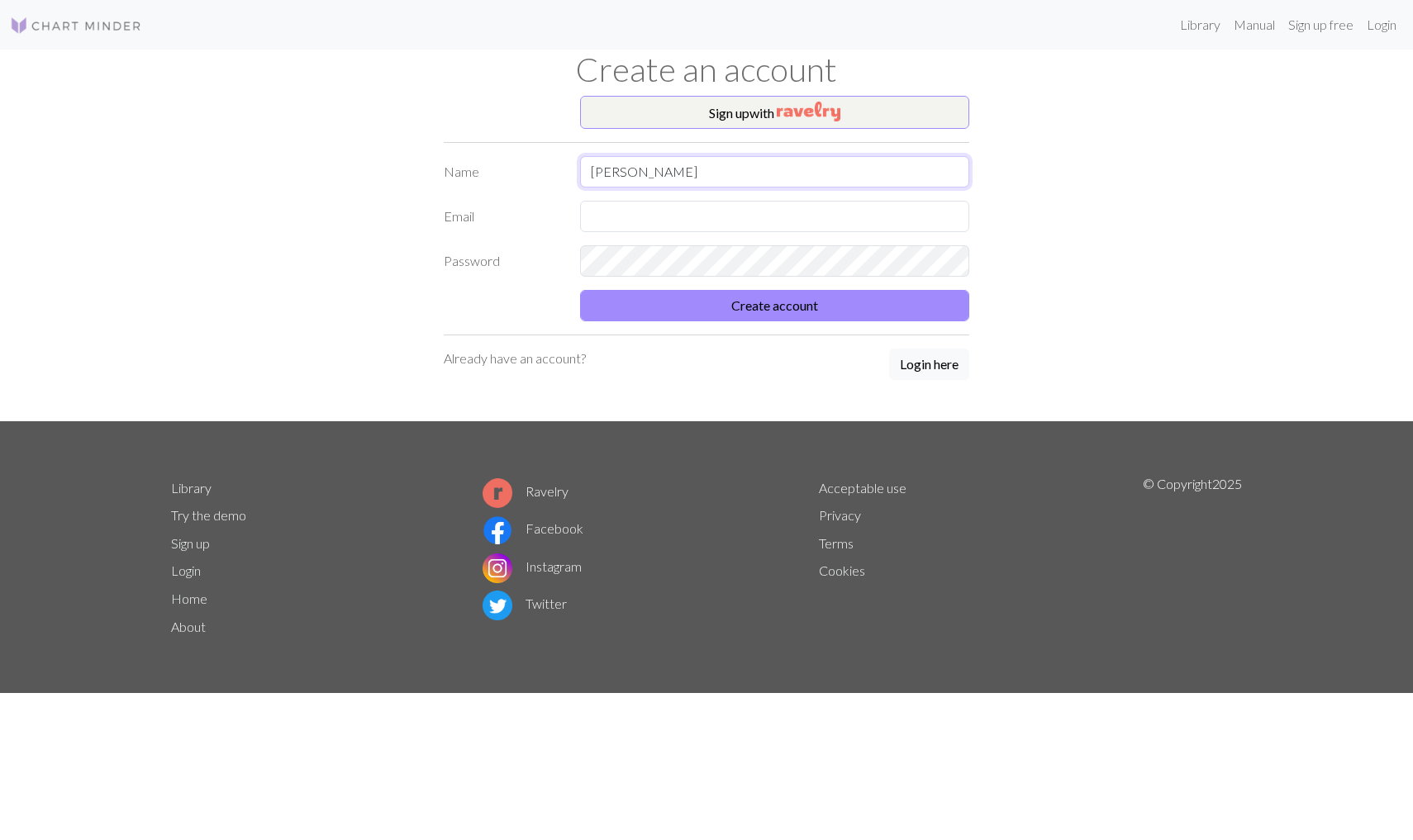
type input "[PERSON_NAME]"
type input "namtip.sangvirat@gmail.com"
click at [677, 305] on button "Create account" at bounding box center [775, 305] width 389 height 31
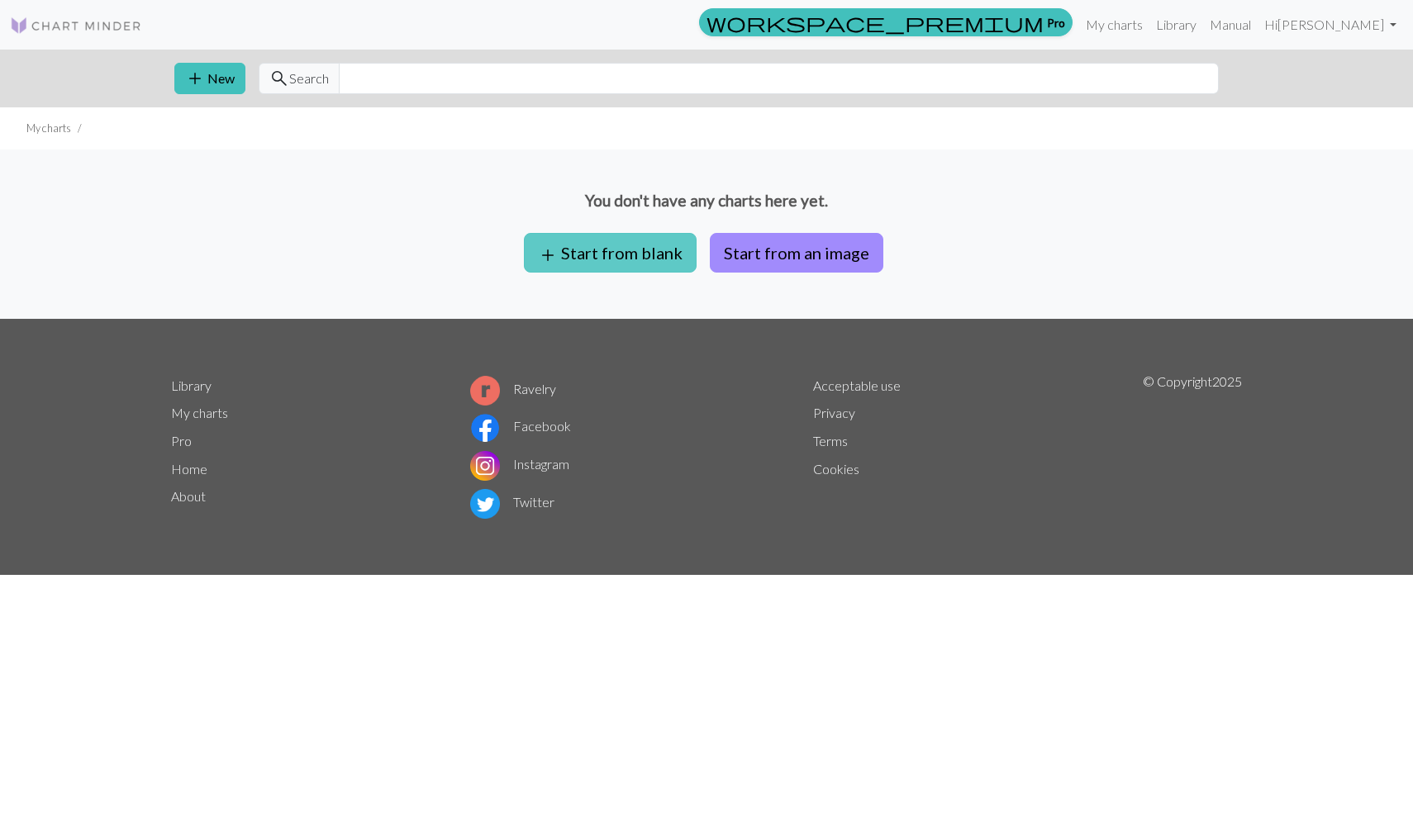
click at [542, 238] on button "add Start from blank" at bounding box center [610, 252] width 173 height 40
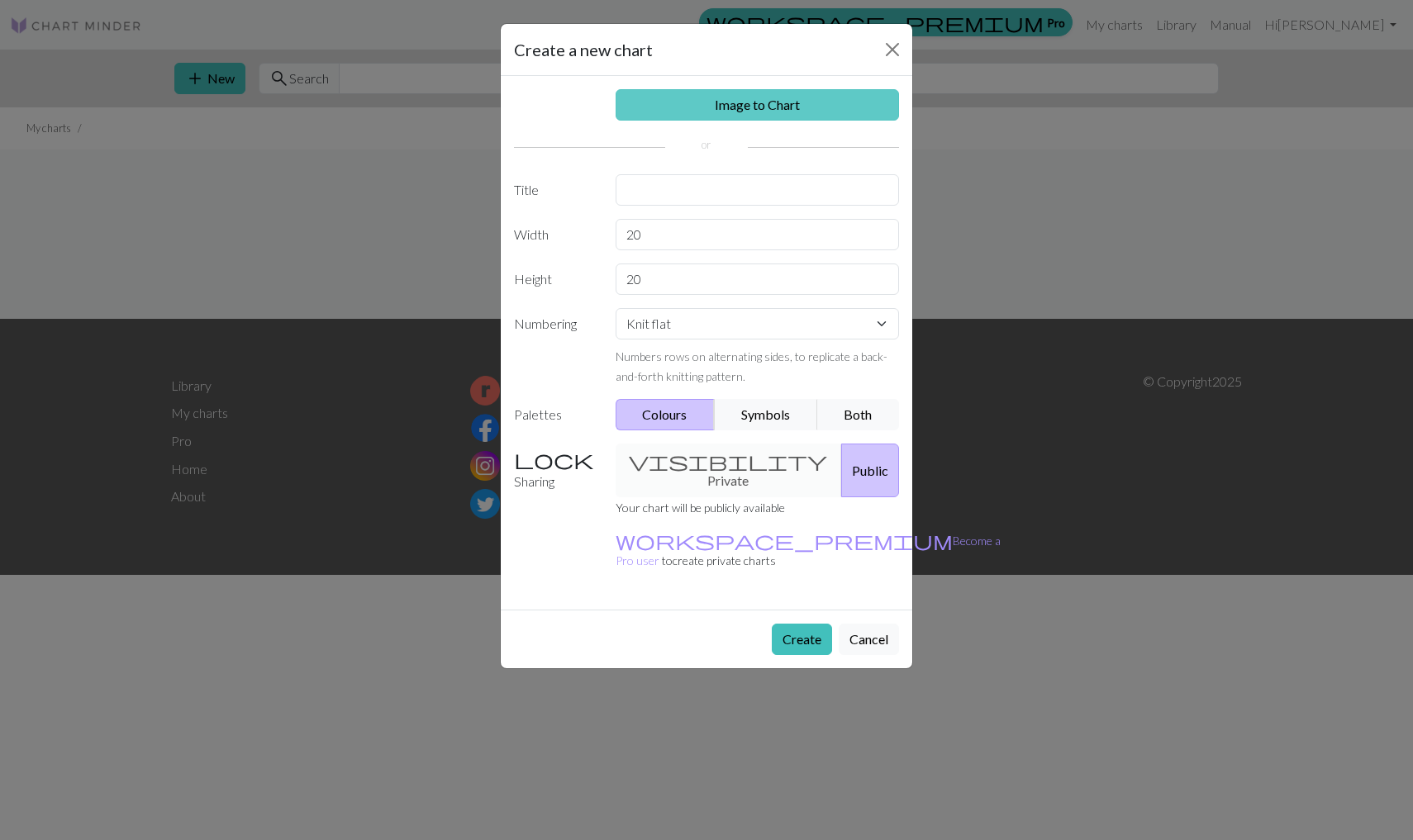
click at [713, 98] on link "Image to Chart" at bounding box center [758, 104] width 285 height 31
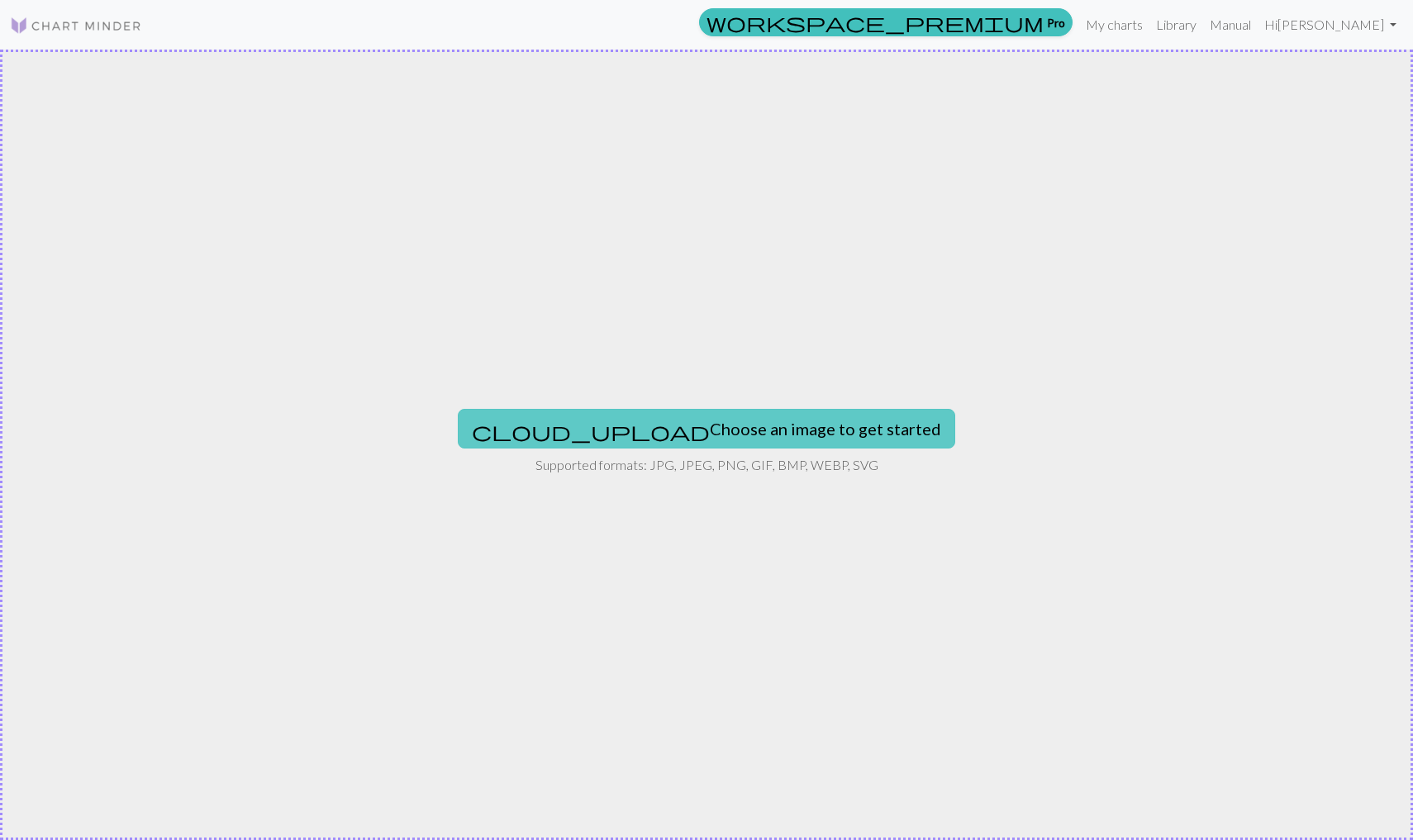
click at [647, 424] on button "cloud_upload Choose an image to get started" at bounding box center [706, 428] width 497 height 40
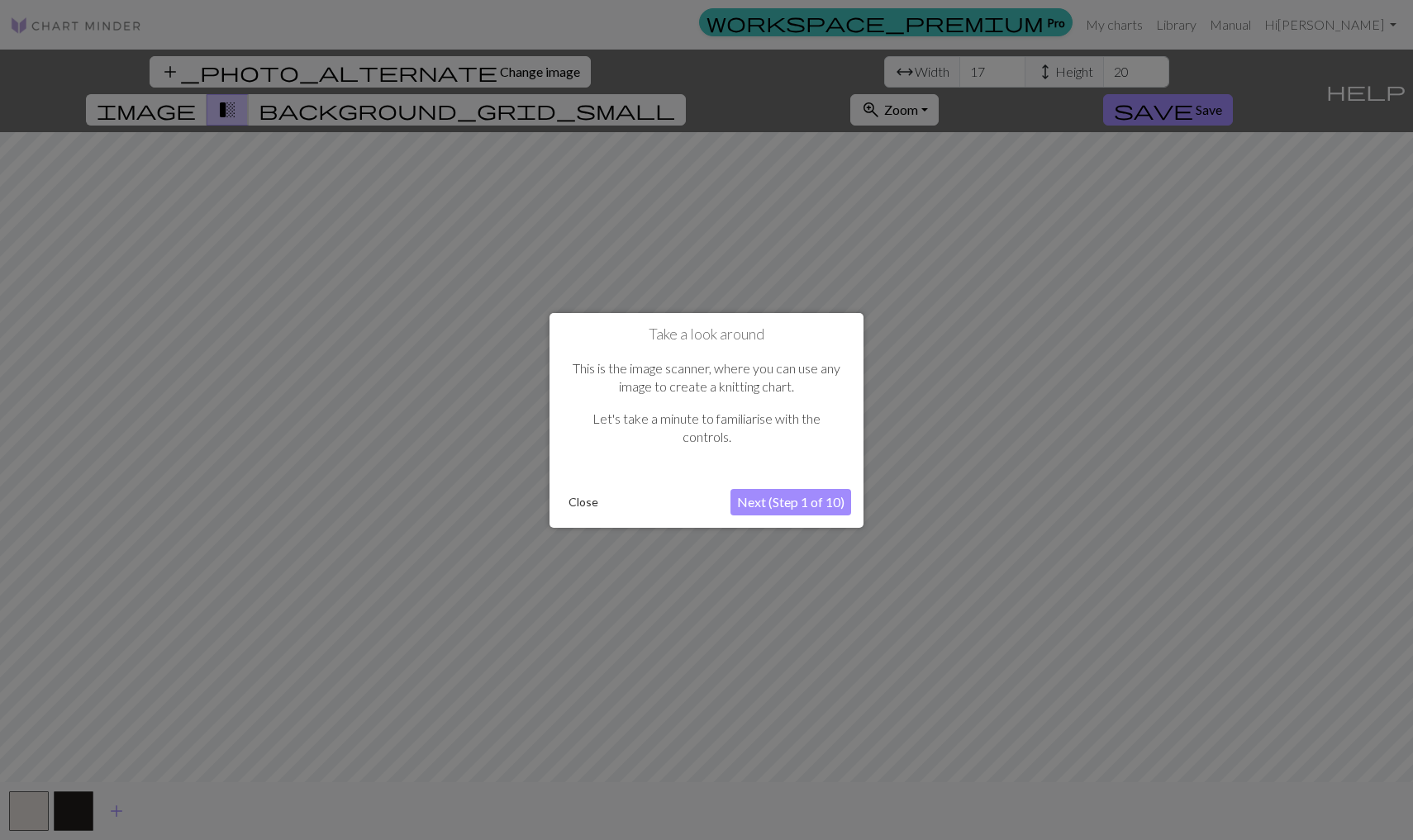
click at [743, 499] on button "Next (Step 1 of 10)" at bounding box center [791, 502] width 121 height 27
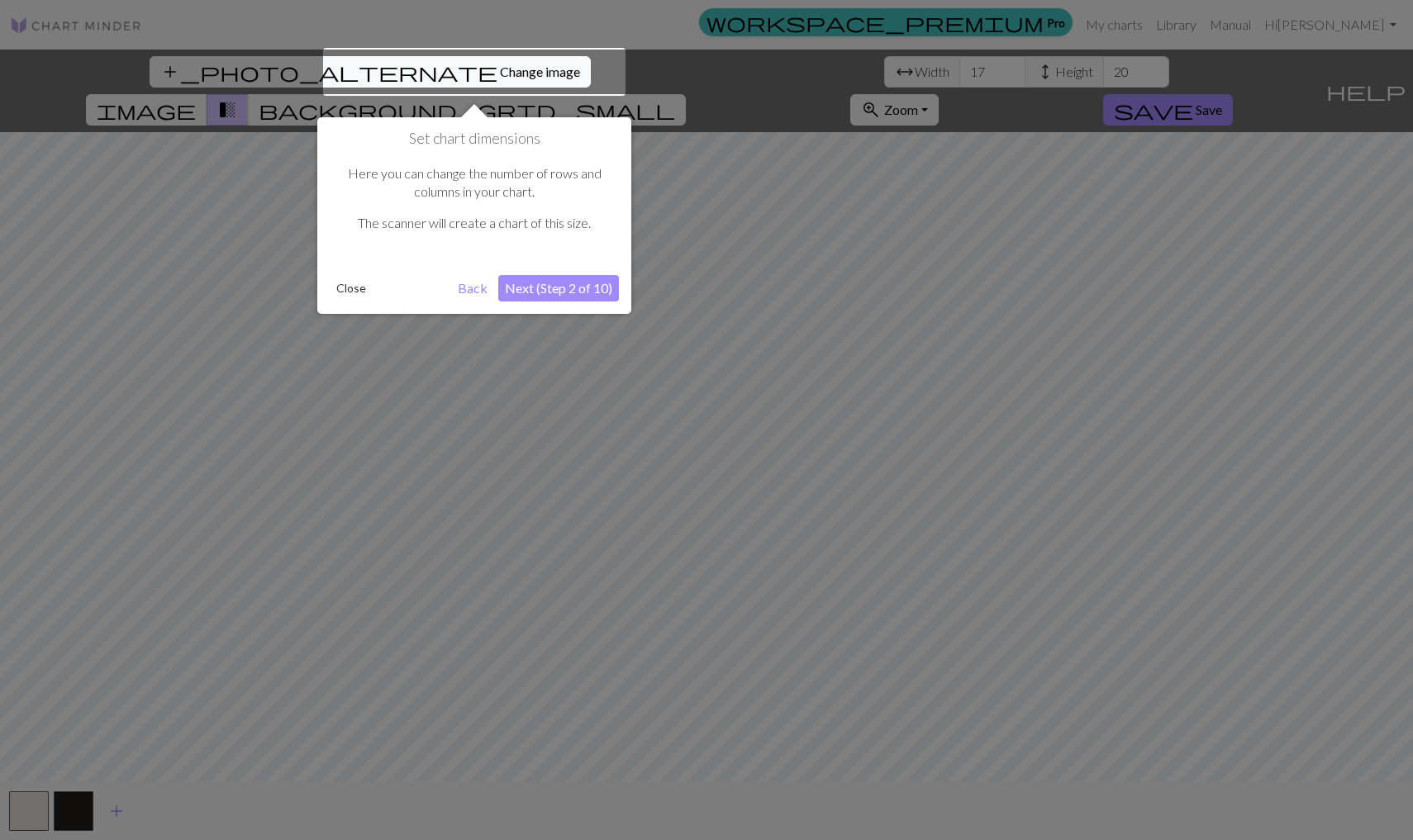
click at [459, 70] on div at bounding box center [474, 72] width 302 height 48
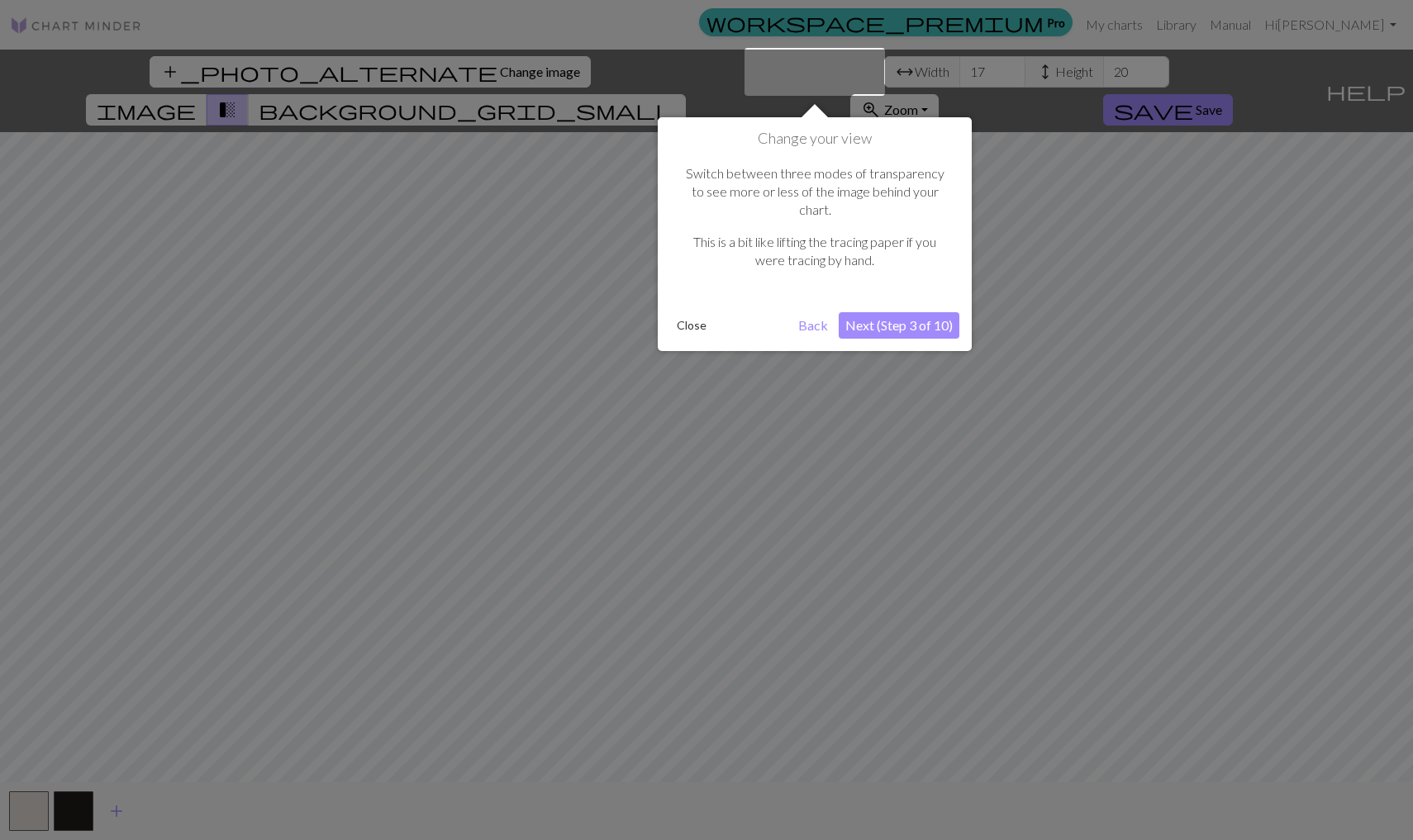
click at [801, 283] on div "Change your view Switch between three modes of transparency to see more or less…" at bounding box center [814, 234] width 314 height 234
click at [853, 312] on button "Next (Step 3 of 10)" at bounding box center [899, 325] width 121 height 27
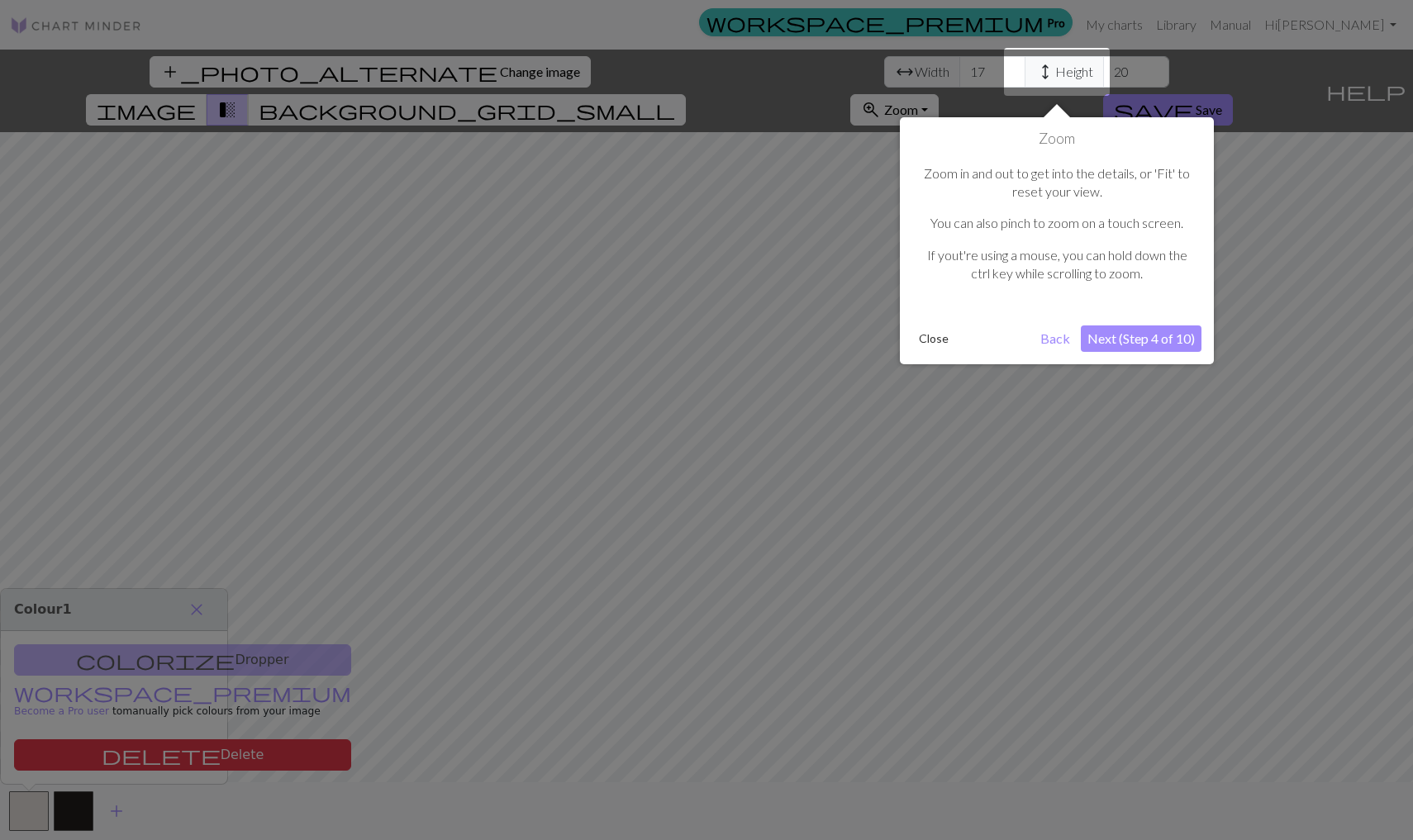
click at [933, 340] on button "Next (Step 4 of 10)" at bounding box center [1141, 339] width 121 height 27
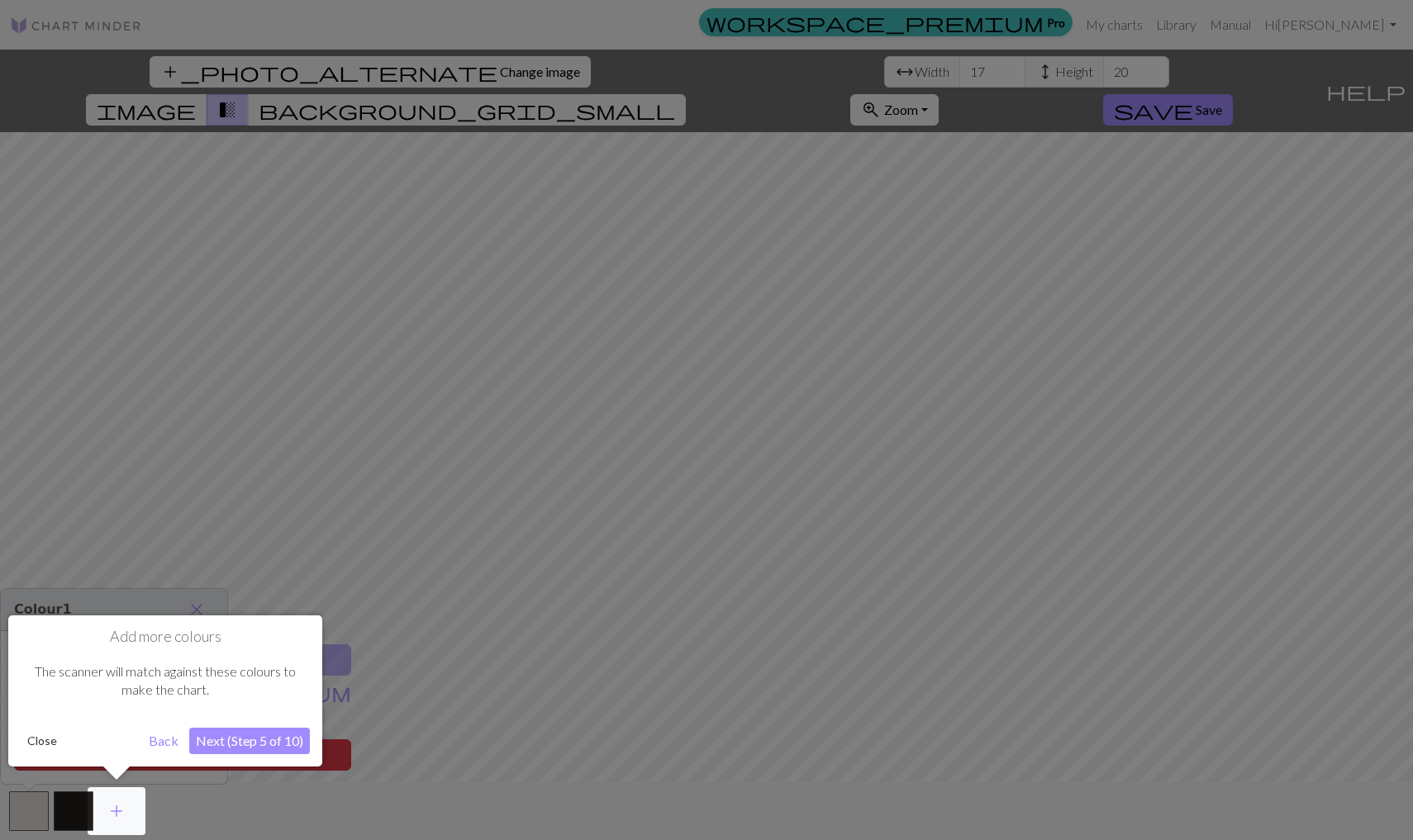
click at [257, 737] on button "Next (Step 5 of 10)" at bounding box center [250, 740] width 121 height 27
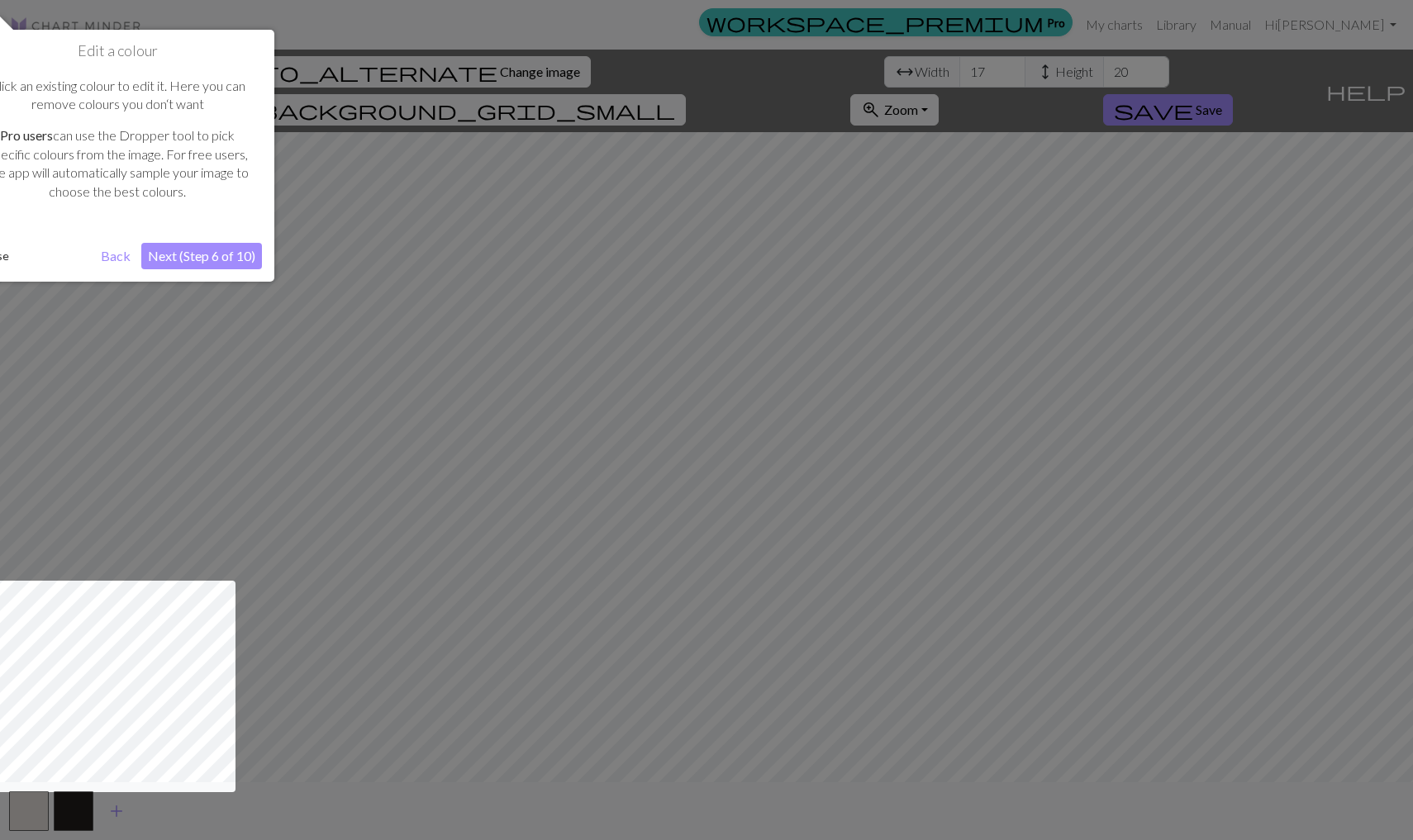
click at [215, 245] on button "Next (Step 6 of 10)" at bounding box center [202, 256] width 121 height 27
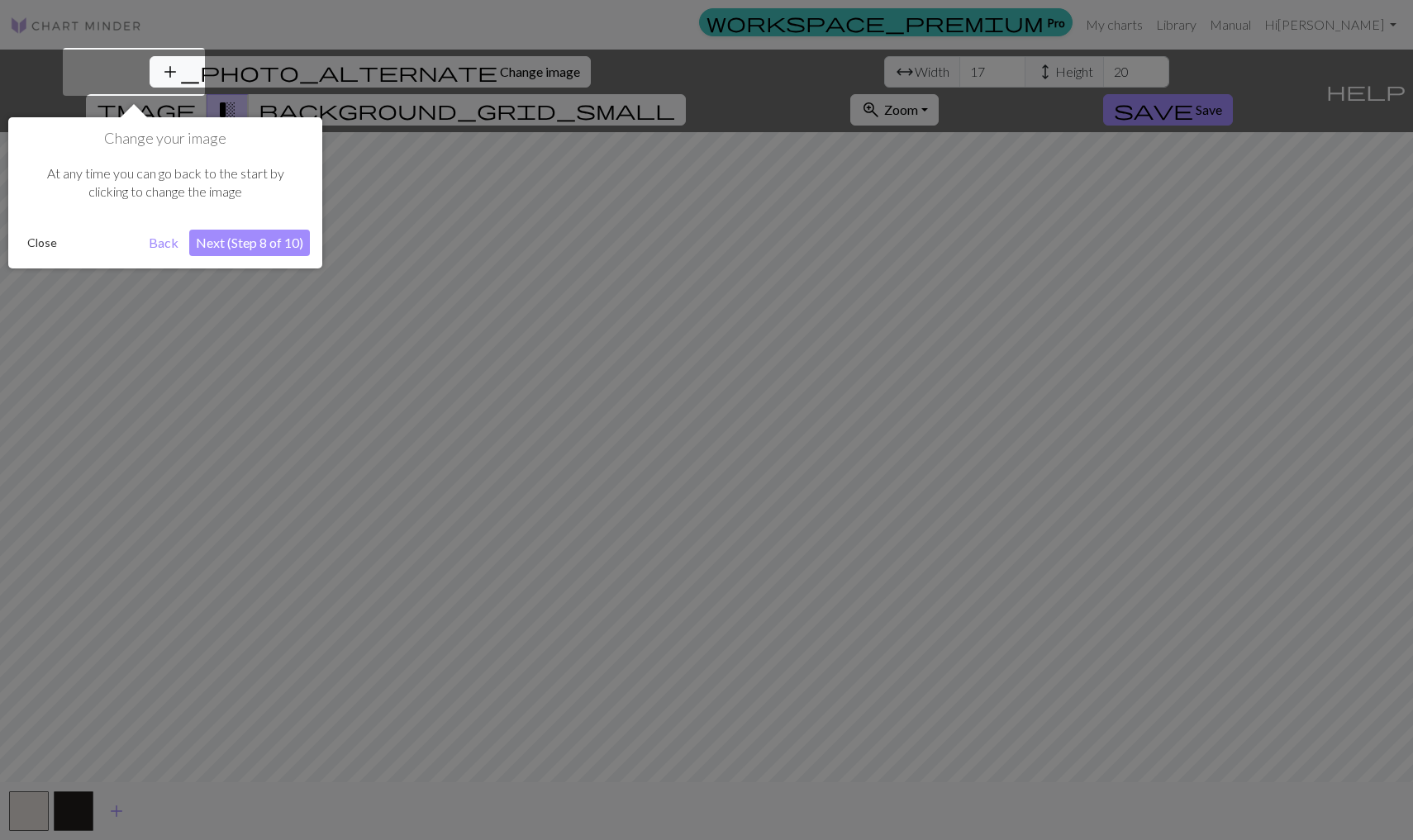
click at [215, 244] on button "Next (Step 8 of 10)" at bounding box center [250, 243] width 121 height 27
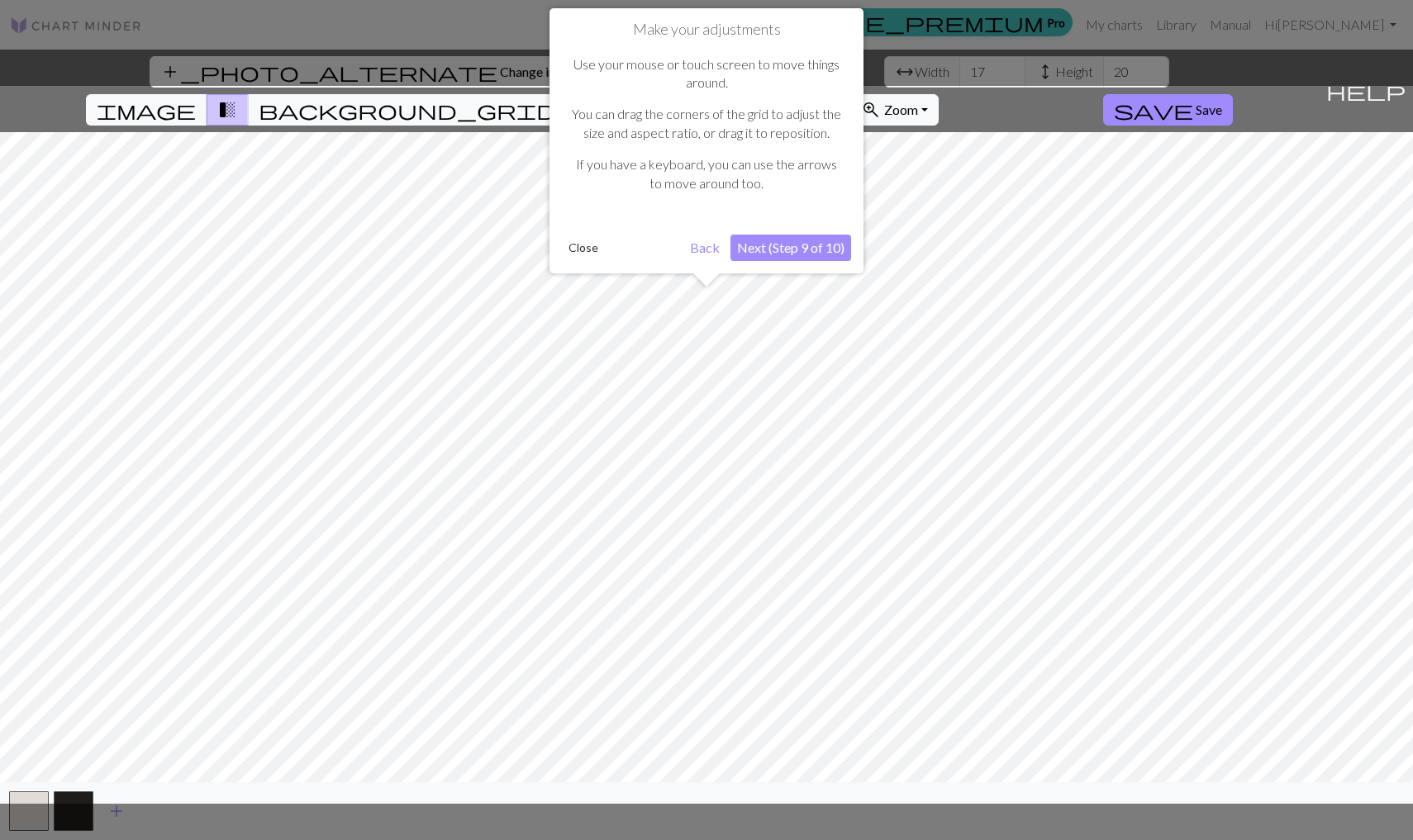
click at [701, 244] on button "Back" at bounding box center [704, 248] width 43 height 27
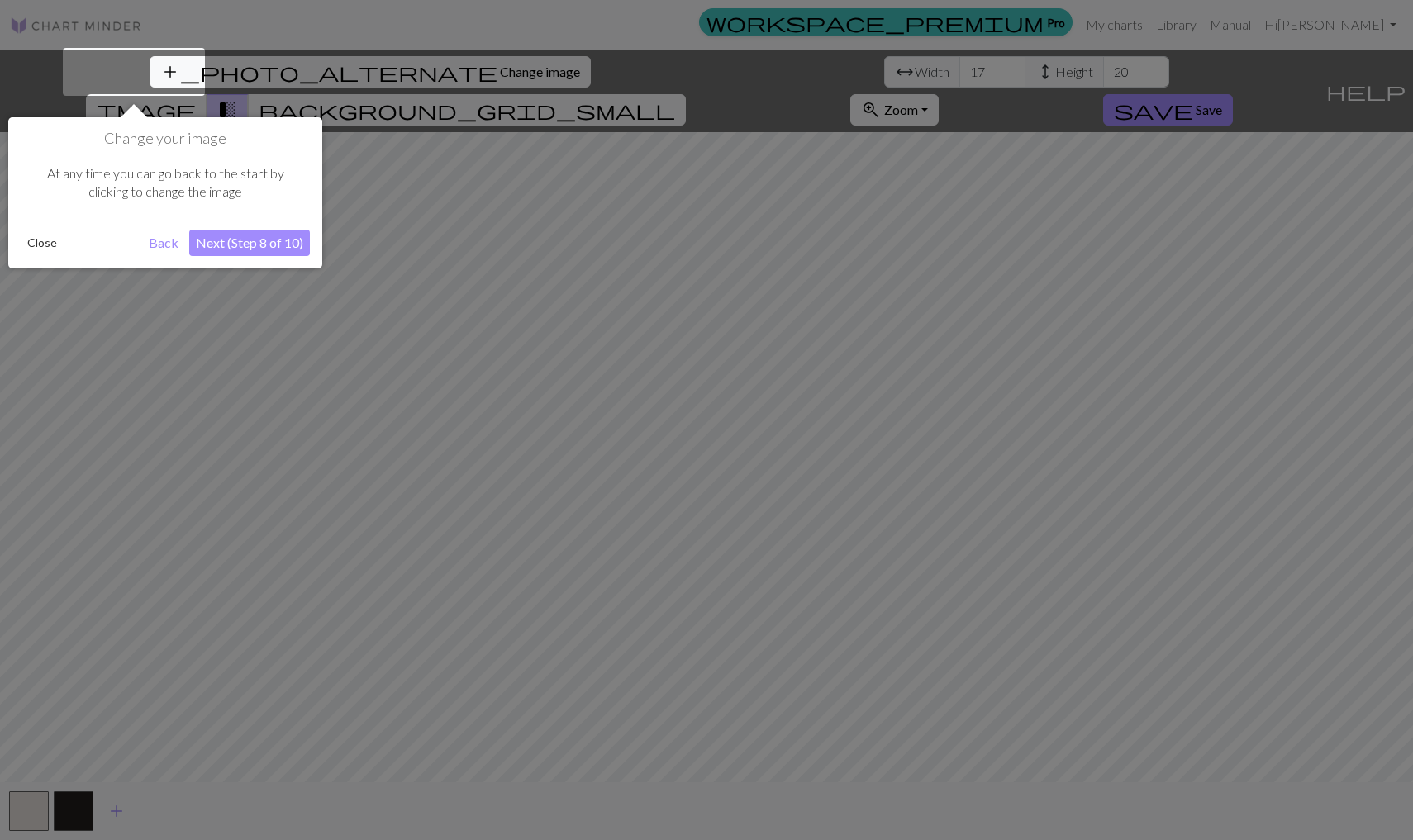
click at [157, 236] on button "Back" at bounding box center [164, 243] width 43 height 27
click at [243, 243] on button "Next (Step 8 of 10)" at bounding box center [250, 243] width 121 height 27
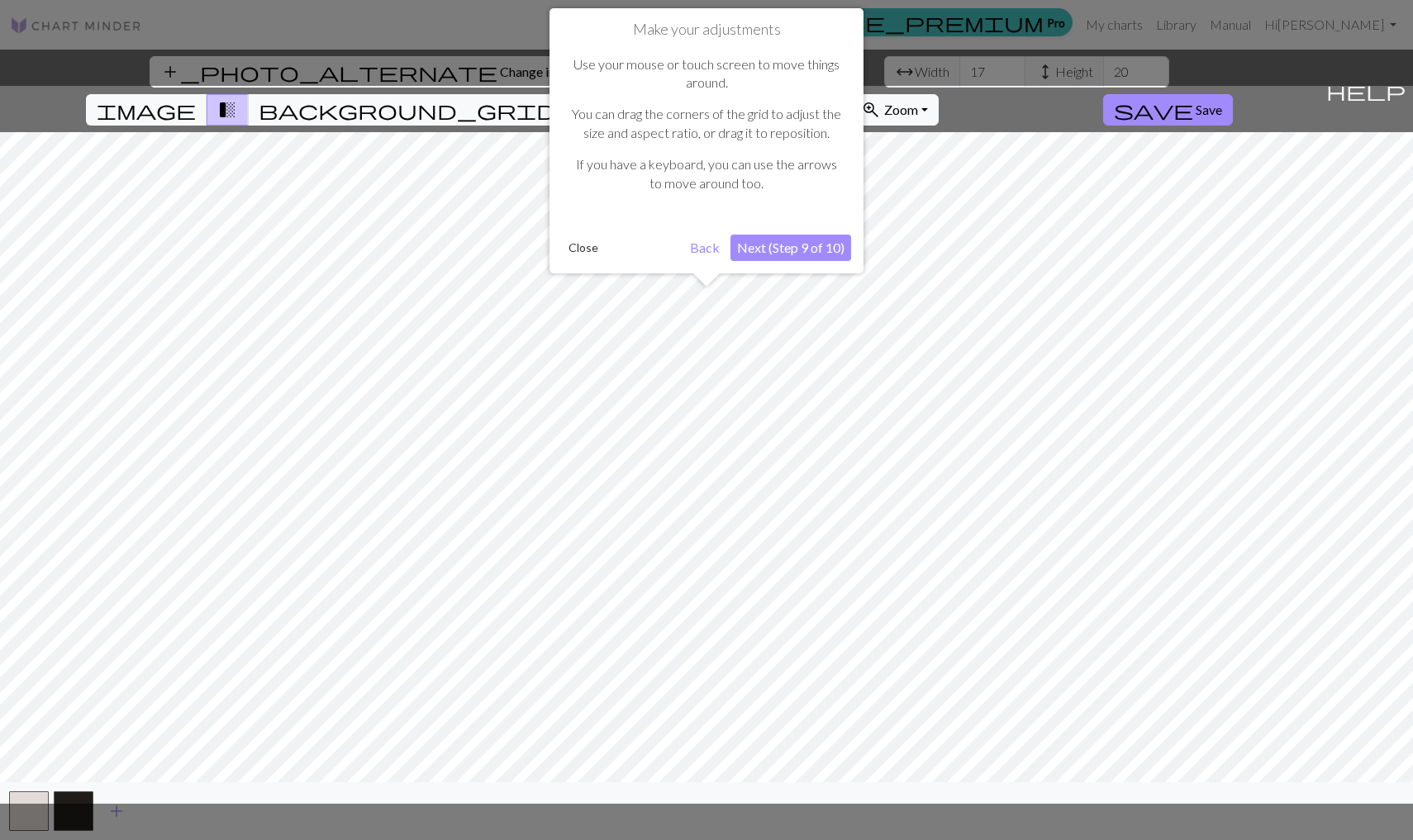
click at [782, 247] on button "Next (Step 9 of 10)" at bounding box center [791, 248] width 121 height 27
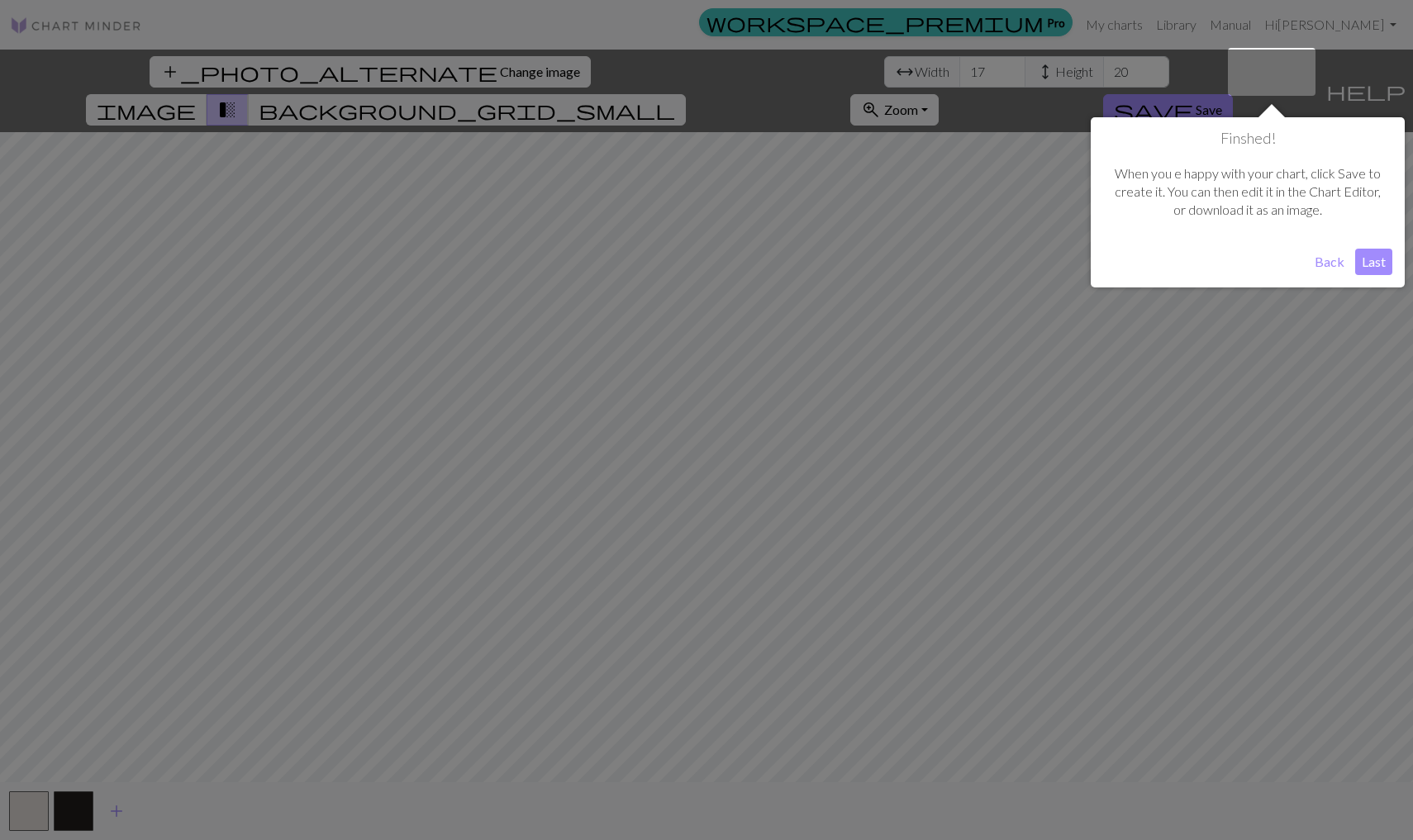
click at [933, 263] on button "Last" at bounding box center [1373, 262] width 37 height 27
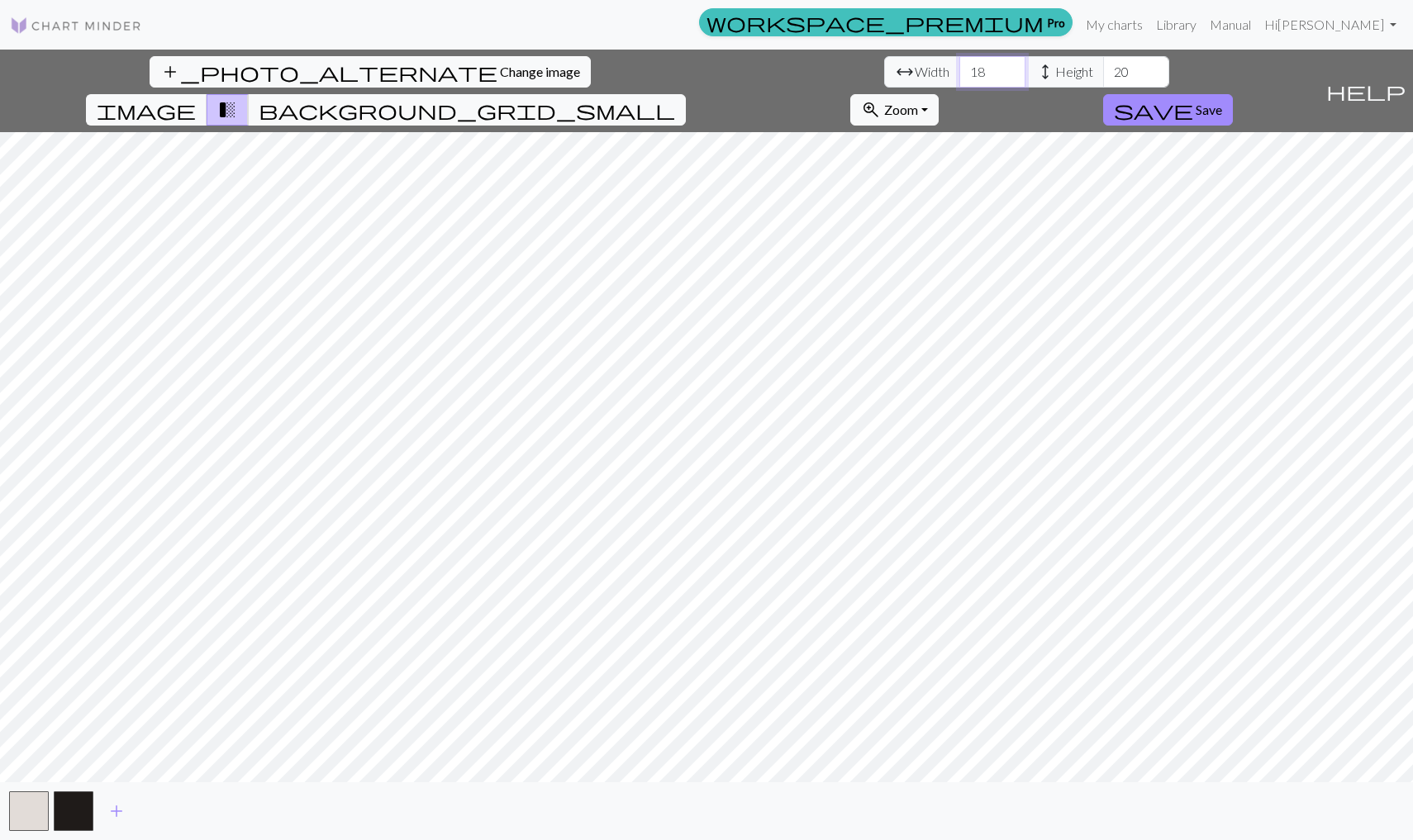
click at [933, 68] on input "18" at bounding box center [992, 71] width 66 height 31
click at [933, 68] on input "19" at bounding box center [992, 71] width 66 height 31
click at [933, 68] on input "20" at bounding box center [992, 71] width 66 height 31
click at [933, 68] on input "21" at bounding box center [992, 71] width 66 height 31
click at [933, 68] on input "22" at bounding box center [992, 71] width 66 height 31
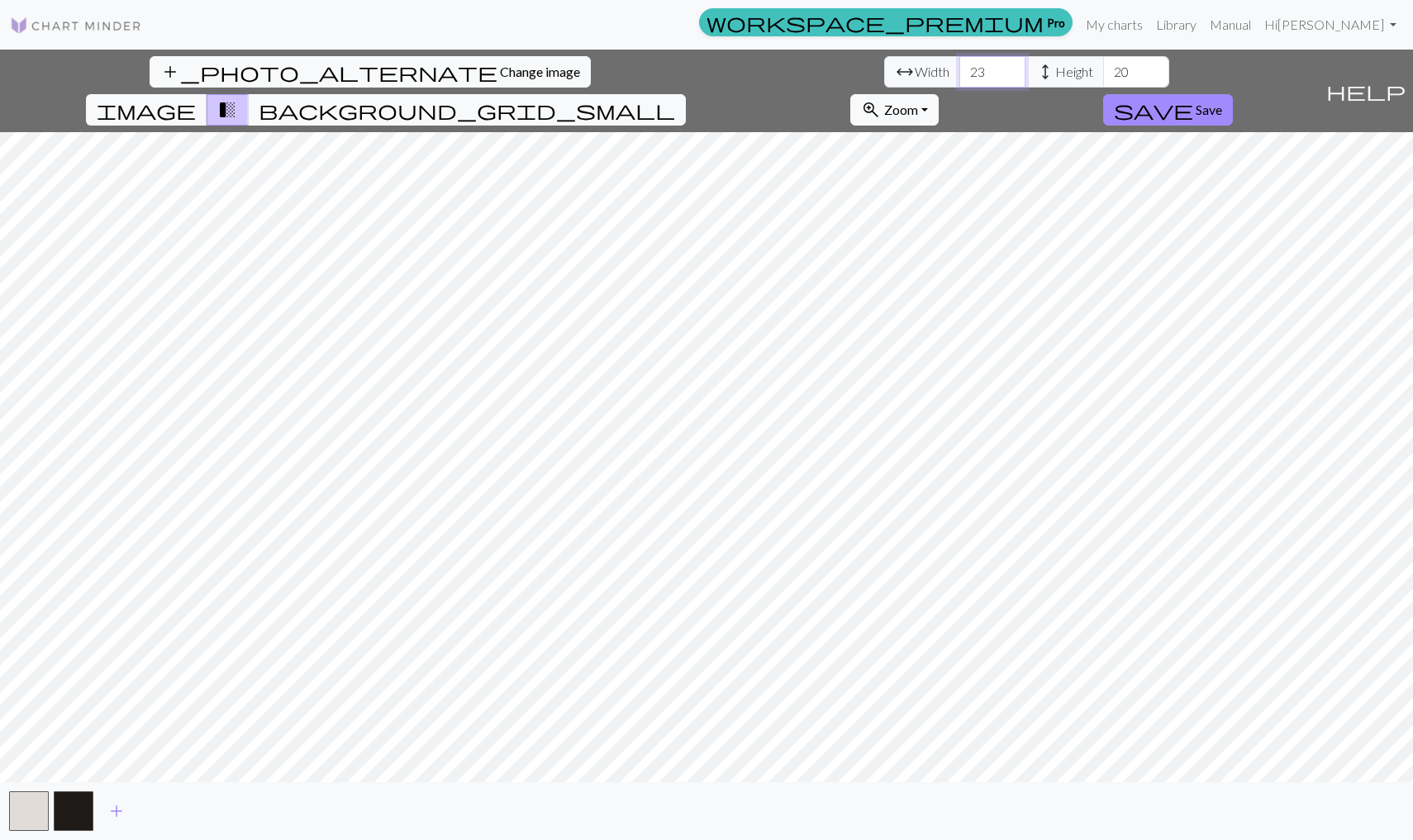
click at [933, 68] on input "23" at bounding box center [992, 71] width 66 height 31
click at [933, 68] on input "24" at bounding box center [992, 71] width 66 height 31
click at [933, 68] on input "25" at bounding box center [992, 71] width 66 height 31
click at [933, 68] on input "26" at bounding box center [992, 71] width 66 height 31
click at [933, 68] on input "27" at bounding box center [992, 71] width 66 height 31
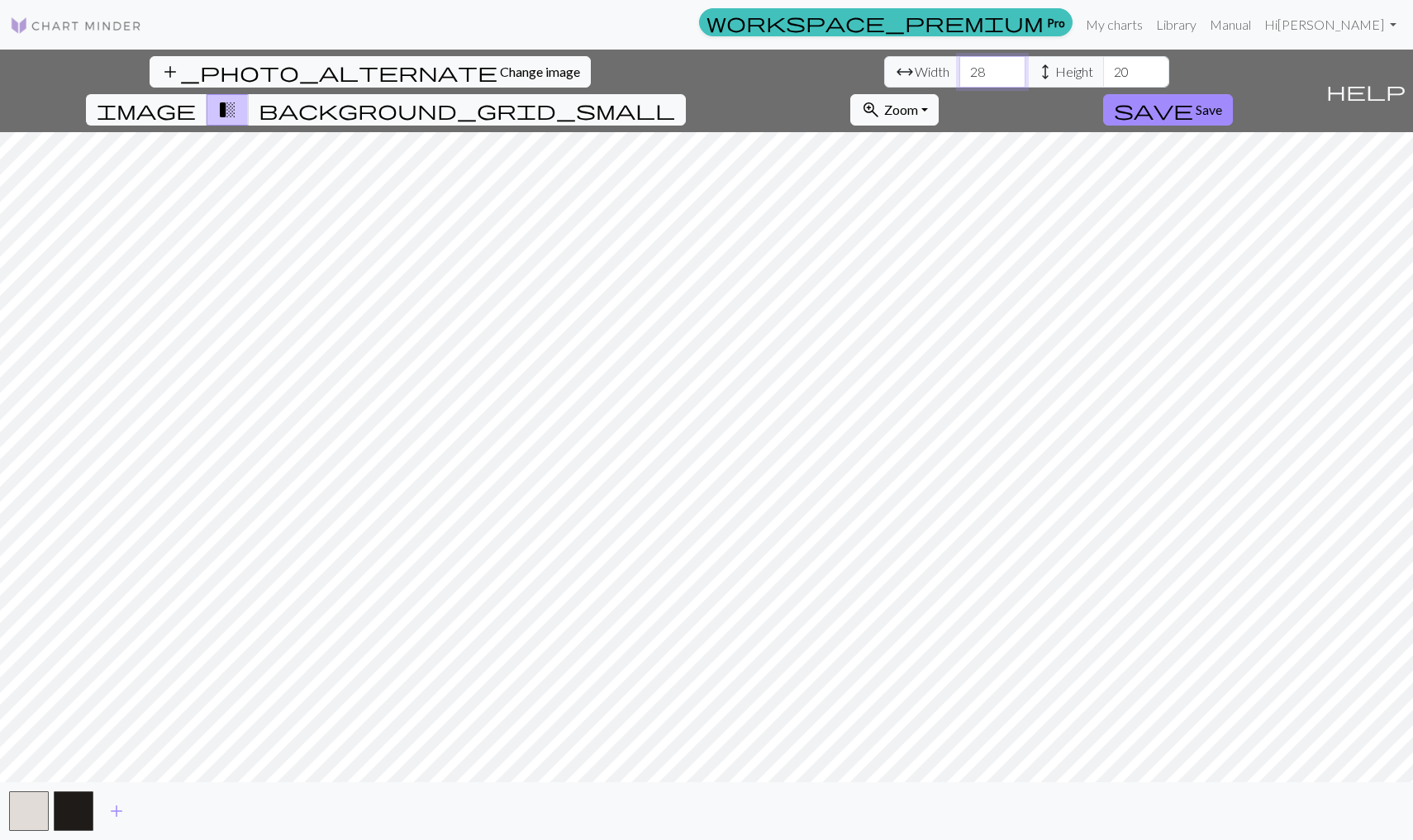
click at [933, 68] on input "28" at bounding box center [992, 71] width 66 height 31
click at [933, 68] on input "29" at bounding box center [992, 71] width 66 height 31
click at [933, 68] on input "30" at bounding box center [992, 71] width 66 height 31
click at [933, 68] on input "31" at bounding box center [992, 71] width 66 height 31
click at [933, 68] on input "32" at bounding box center [992, 71] width 66 height 31
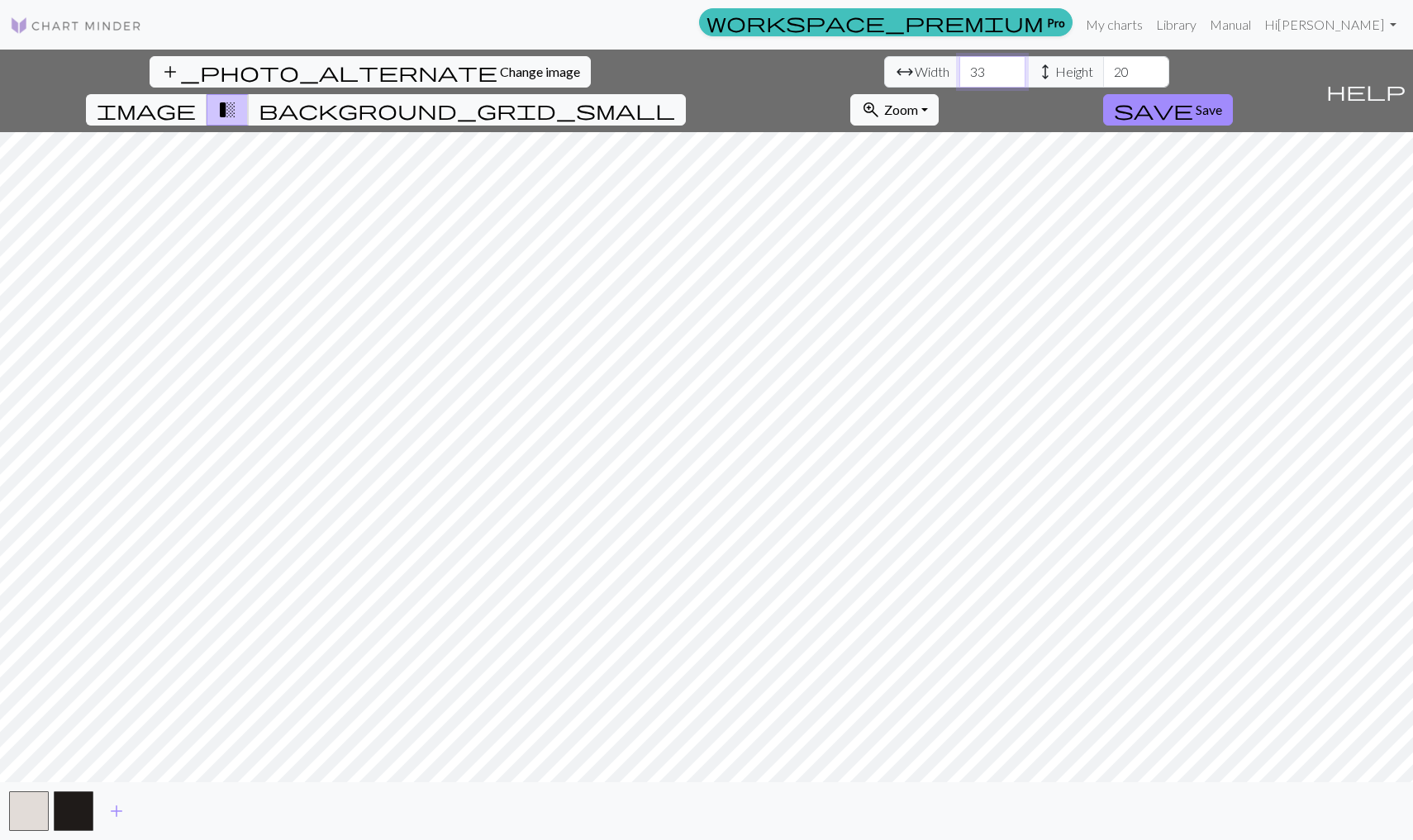
click at [933, 68] on input "33" at bounding box center [992, 71] width 66 height 31
click at [933, 68] on input "34" at bounding box center [992, 71] width 66 height 31
click at [933, 68] on input "35" at bounding box center [992, 71] width 66 height 31
click at [933, 68] on input "36" at bounding box center [992, 71] width 66 height 31
click at [933, 68] on input "37" at bounding box center [992, 71] width 66 height 31
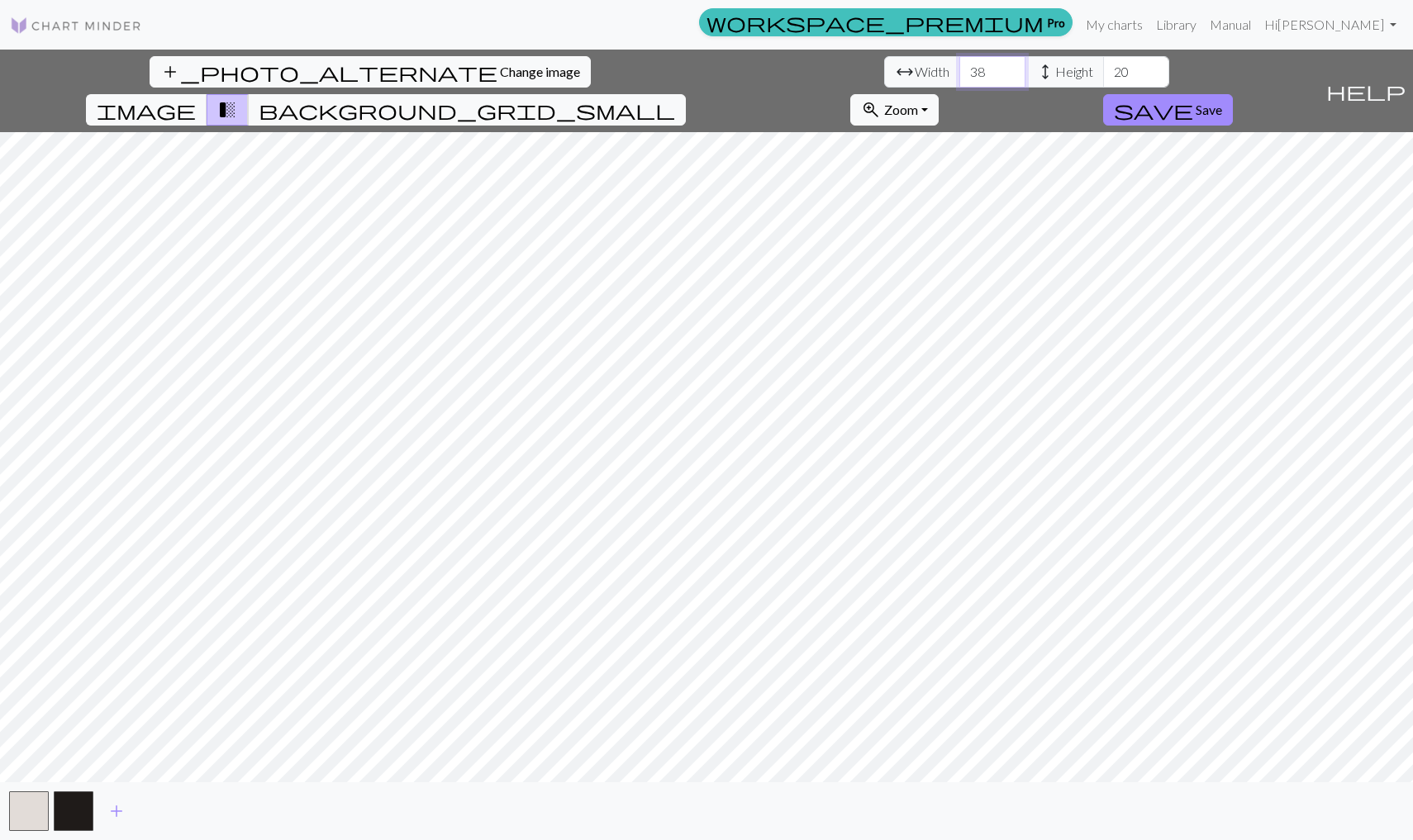
click at [933, 68] on input "38" at bounding box center [992, 71] width 66 height 31
click at [933, 68] on input "39" at bounding box center [992, 71] width 66 height 31
type input "40"
click at [933, 68] on input "40" at bounding box center [992, 71] width 66 height 31
click at [933, 68] on input "34" at bounding box center [1136, 71] width 66 height 31
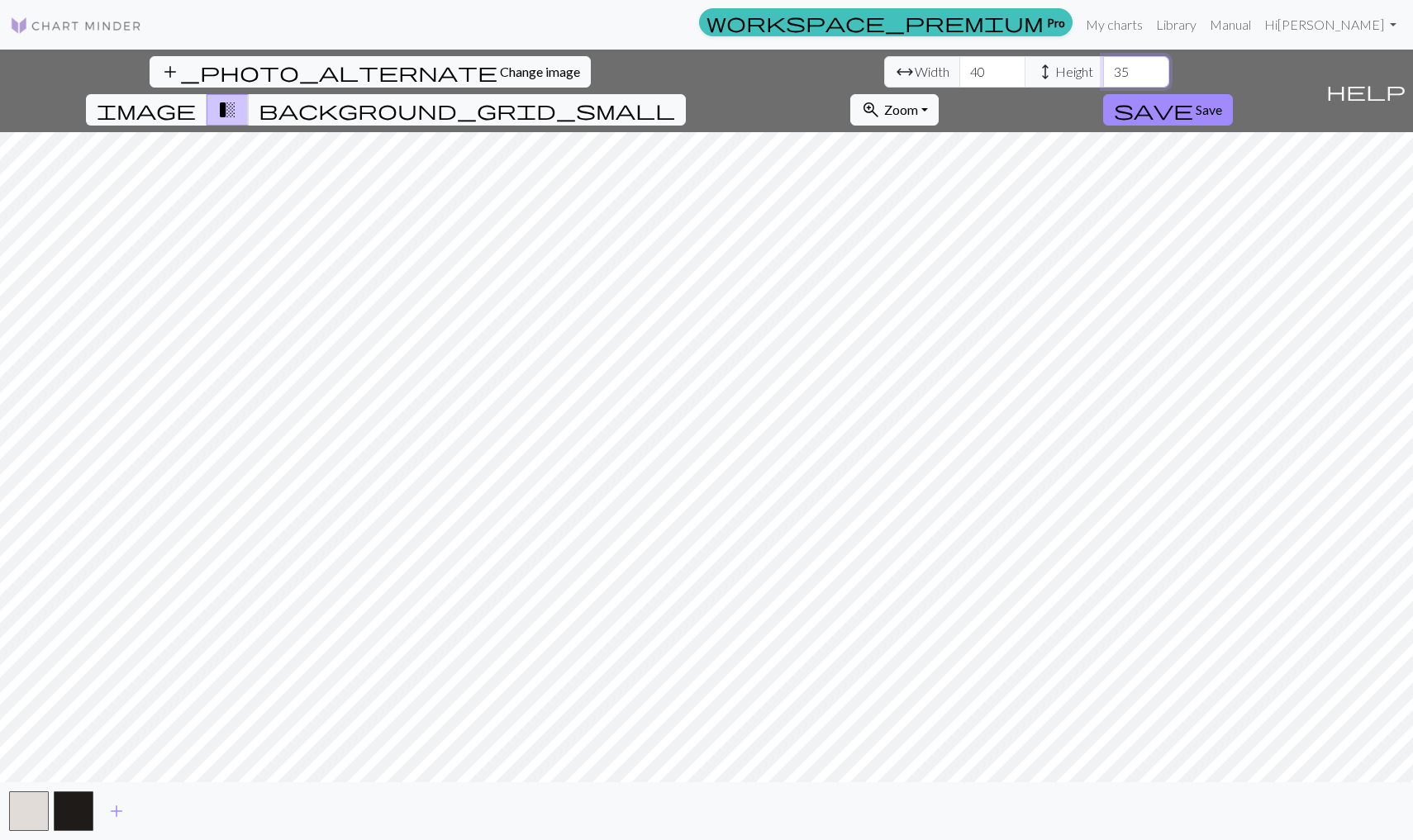
click at [933, 68] on input "35" at bounding box center [1136, 71] width 66 height 31
click at [933, 68] on input "36" at bounding box center [1136, 71] width 66 height 31
click at [933, 68] on input "37" at bounding box center [1136, 71] width 66 height 31
click at [933, 68] on input "38" at bounding box center [1136, 71] width 66 height 31
click at [933, 68] on input "39" at bounding box center [1136, 71] width 66 height 31
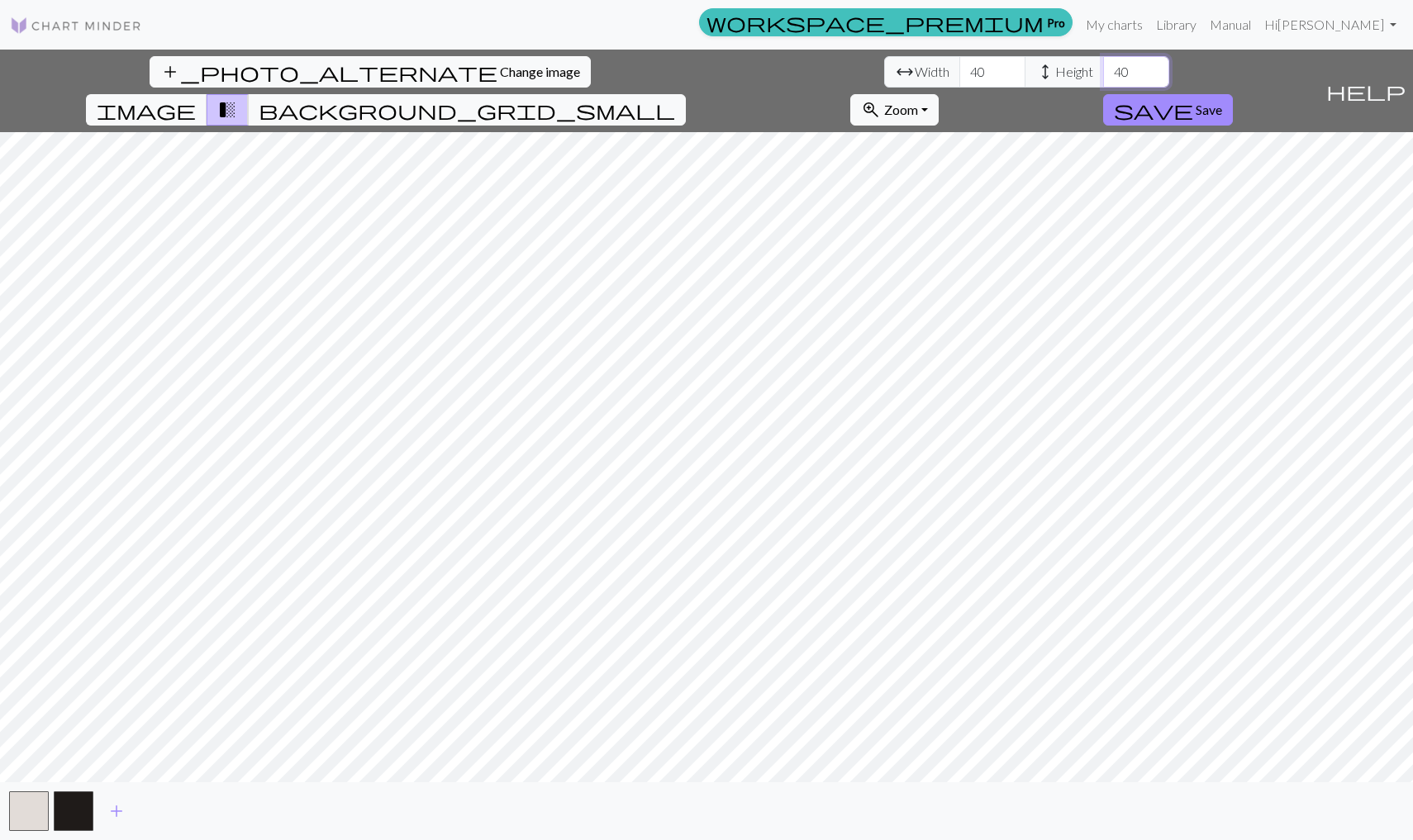
click at [933, 68] on input "40" at bounding box center [1136, 71] width 66 height 31
click at [933, 68] on input "41" at bounding box center [1136, 71] width 66 height 31
click at [933, 68] on input "42" at bounding box center [1136, 71] width 66 height 31
click at [933, 68] on input "43" at bounding box center [1136, 71] width 66 height 31
click at [933, 68] on input "44" at bounding box center [1136, 71] width 66 height 31
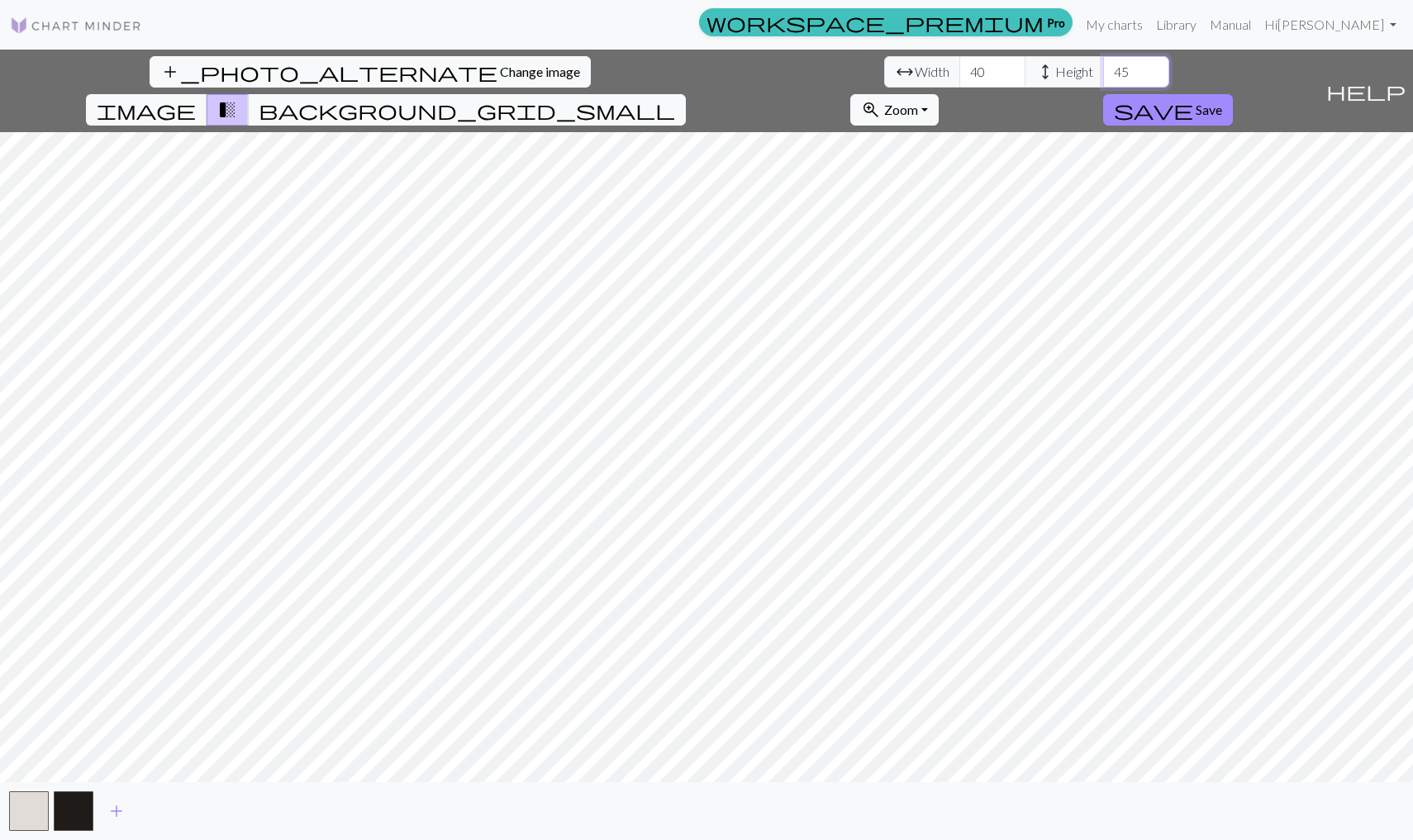
click at [933, 68] on input "45" at bounding box center [1136, 71] width 66 height 31
type input "46"
click at [933, 68] on input "46" at bounding box center [1136, 71] width 66 height 31
click at [117, 806] on span "add" at bounding box center [116, 811] width 20 height 23
click at [157, 810] on span "add" at bounding box center [161, 811] width 20 height 23
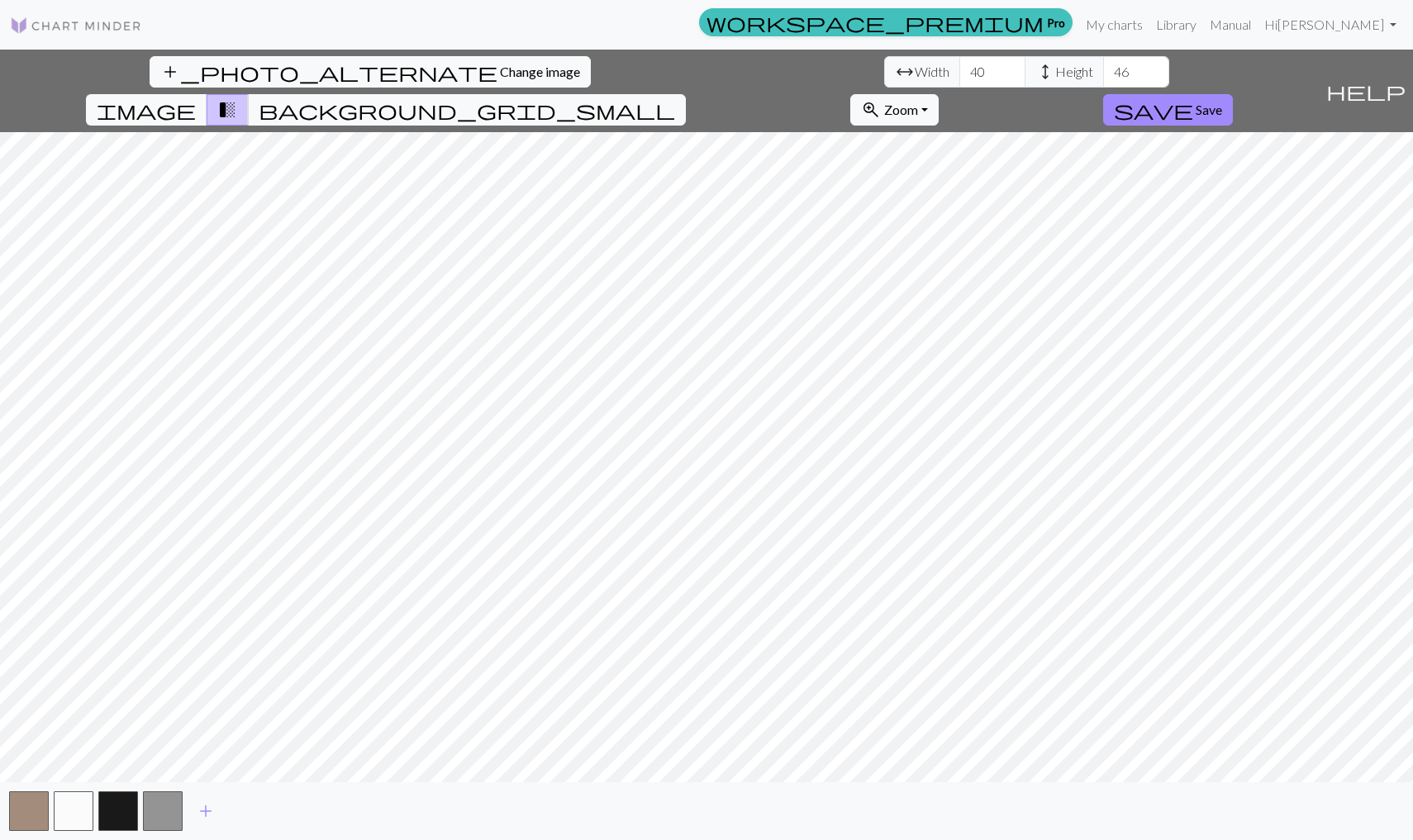
click at [245, 834] on div "add" at bounding box center [706, 811] width 1413 height 58
click at [85, 810] on button "button" at bounding box center [73, 811] width 40 height 40
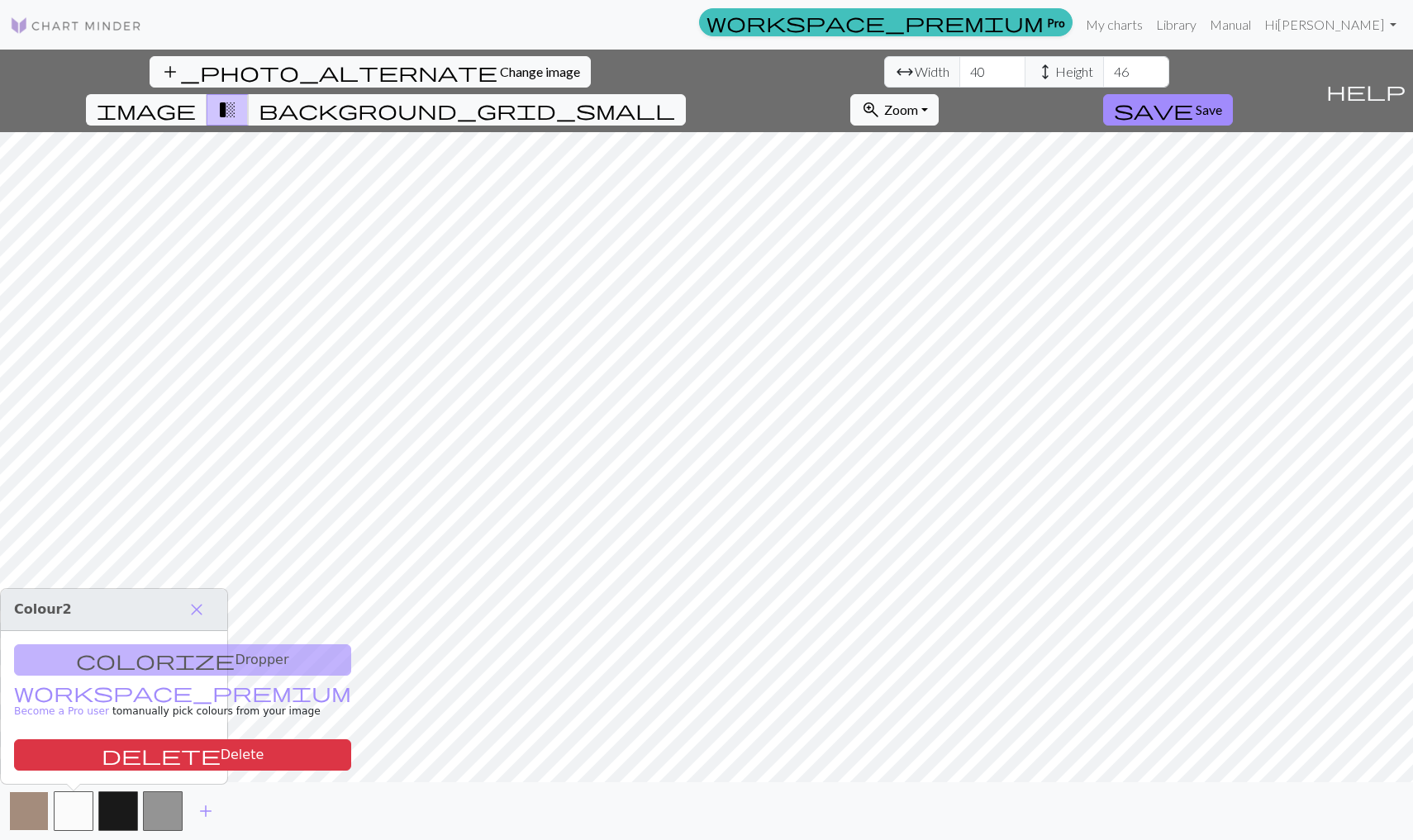
click at [28, 812] on button "button" at bounding box center [28, 811] width 40 height 40
click at [675, 99] on span "background_grid_small" at bounding box center [467, 110] width 416 height 23
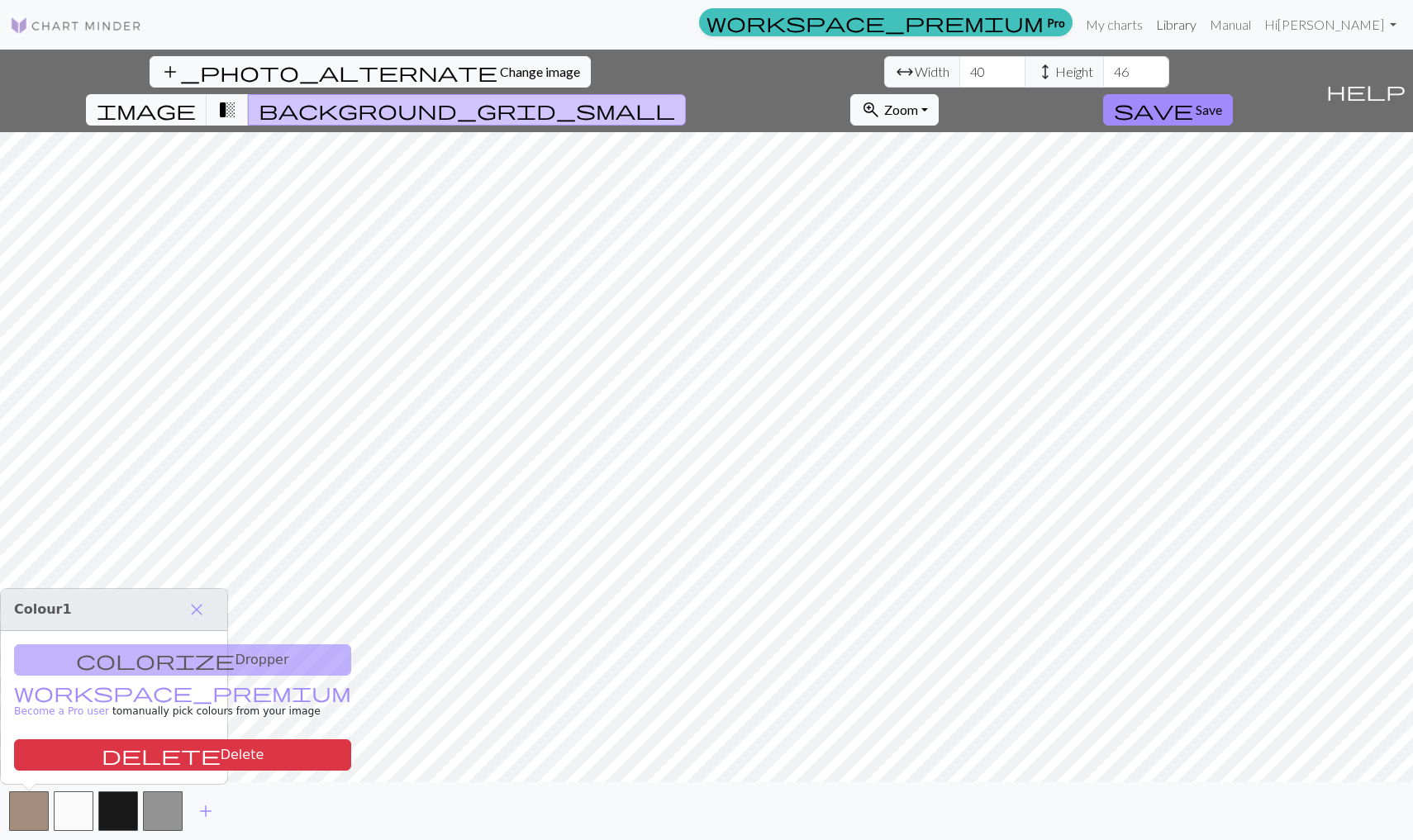
click at [933, 19] on link "Library" at bounding box center [1176, 24] width 53 height 33
click at [933, 20] on link "My charts" at bounding box center [1113, 24] width 70 height 33
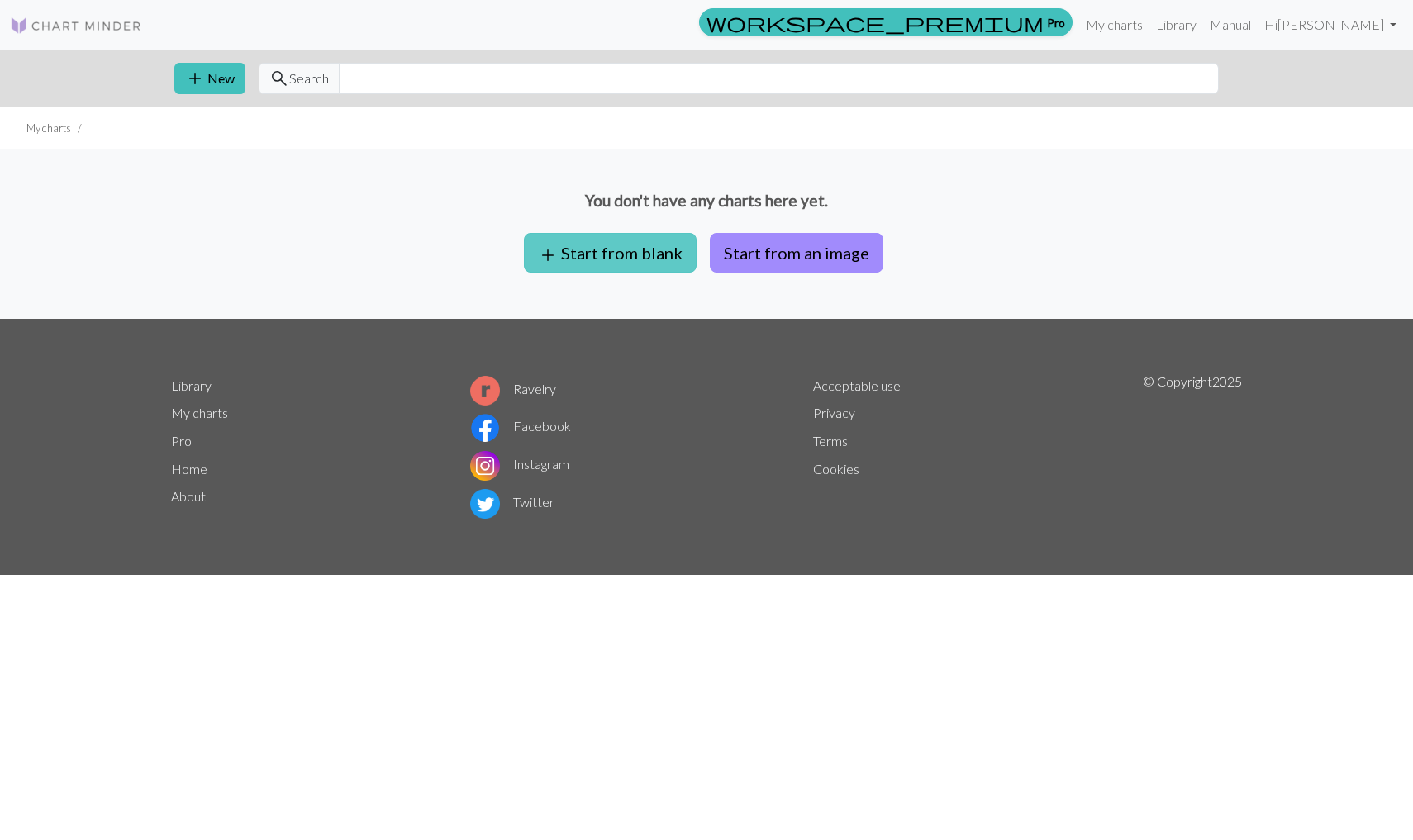
click at [606, 261] on button "add Start from blank" at bounding box center [610, 252] width 173 height 40
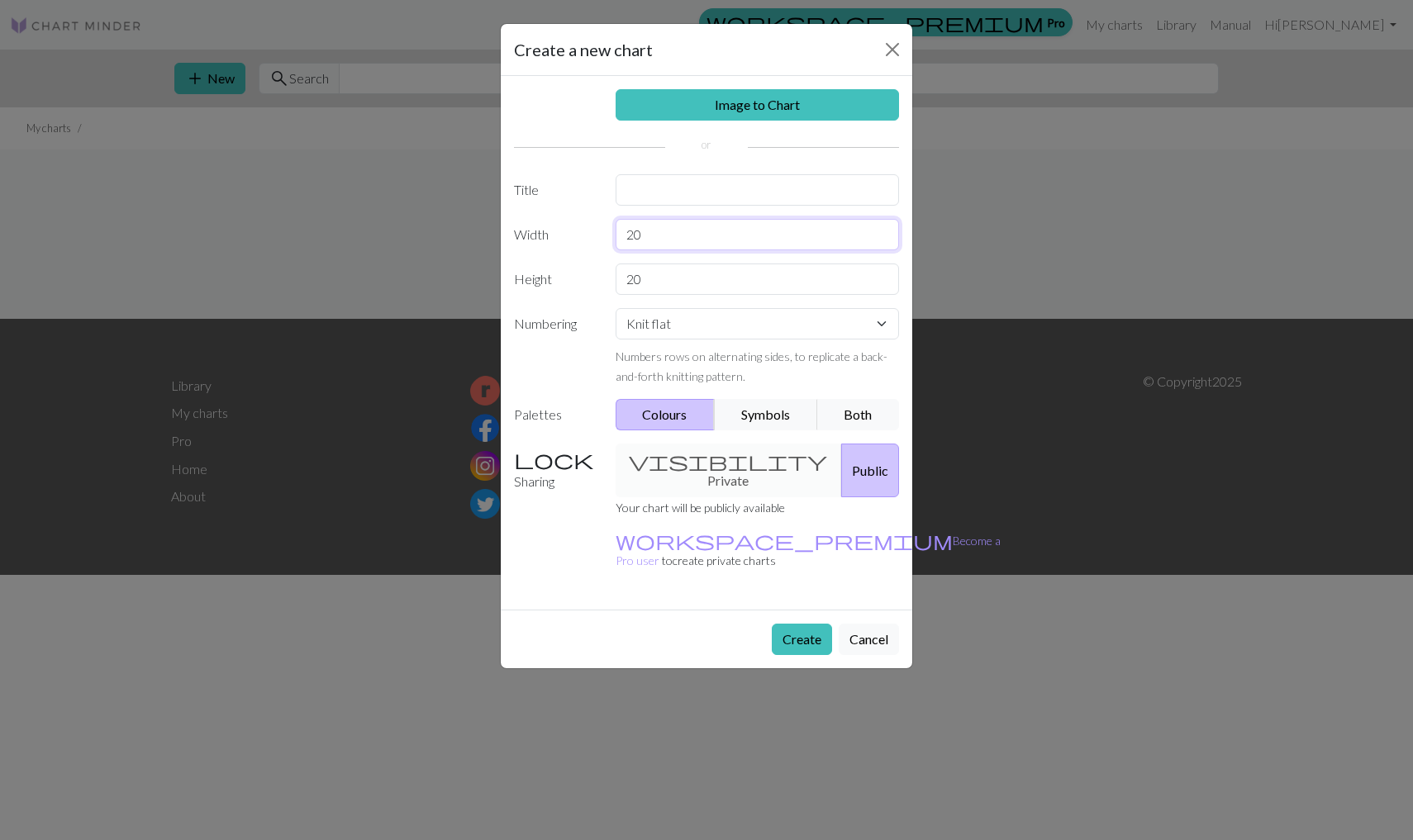
drag, startPoint x: 681, startPoint y: 237, endPoint x: 604, endPoint y: 233, distance: 77.1
click at [604, 233] on div "Width 20" at bounding box center [706, 234] width 405 height 31
type input "40"
type input "46"
select select "round"
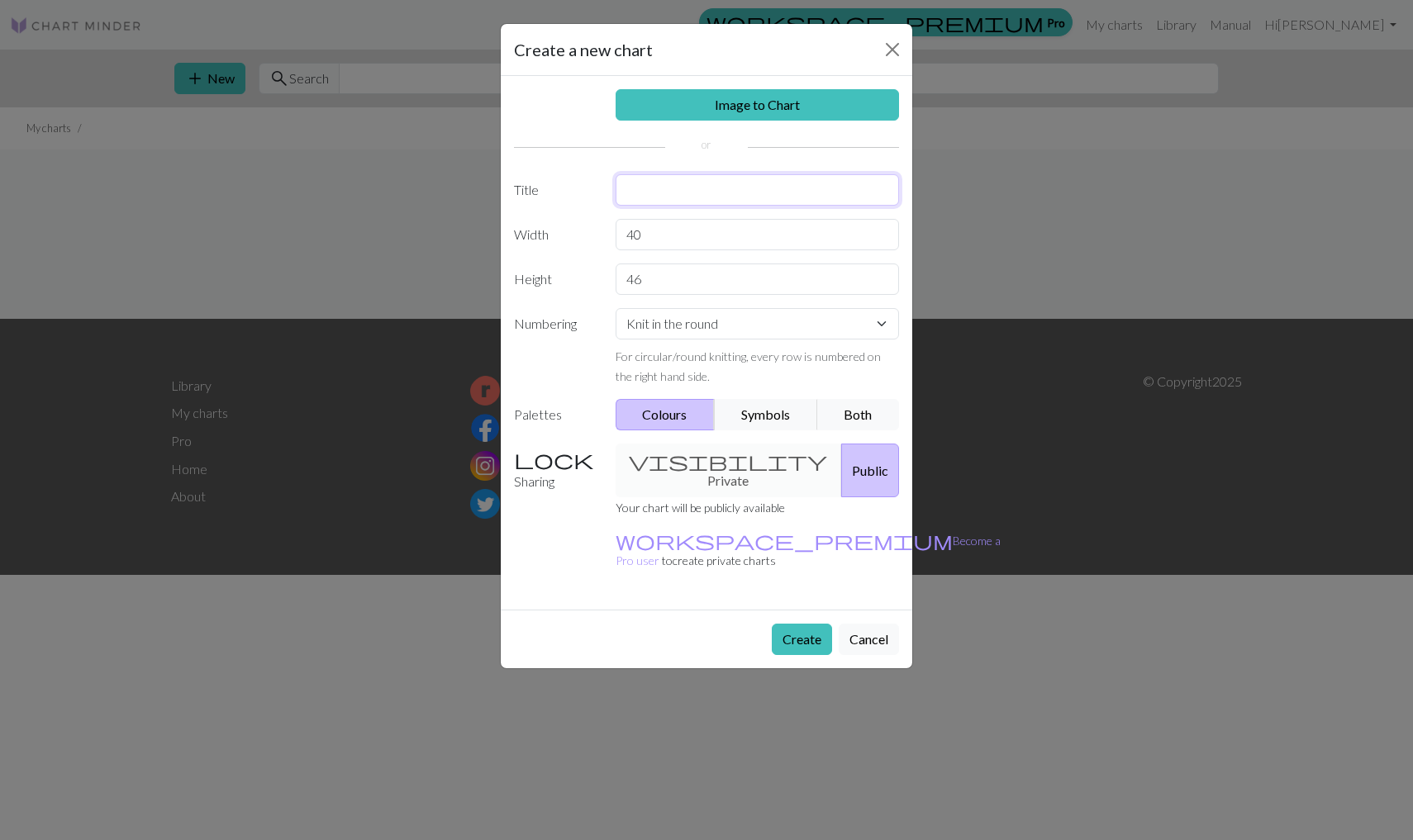
click at [661, 180] on input "text" at bounding box center [758, 189] width 285 height 31
type input "<"
type input "viggas vanter"
click at [854, 416] on button "Both" at bounding box center [858, 414] width 83 height 31
click at [800, 623] on button "Create" at bounding box center [802, 638] width 60 height 31
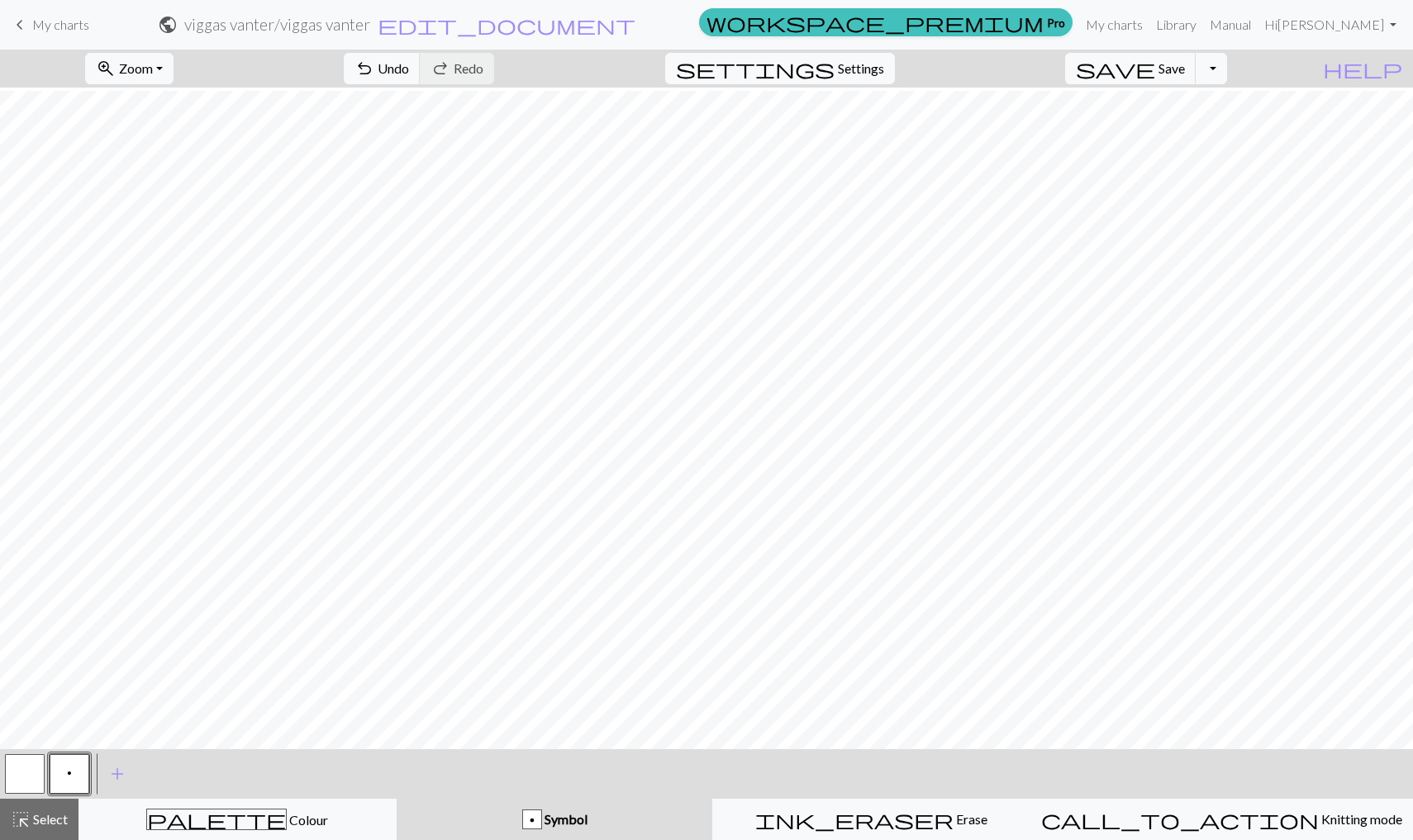
scroll to position [172, 0]
click at [879, 58] on button "settings Settings" at bounding box center [780, 68] width 229 height 31
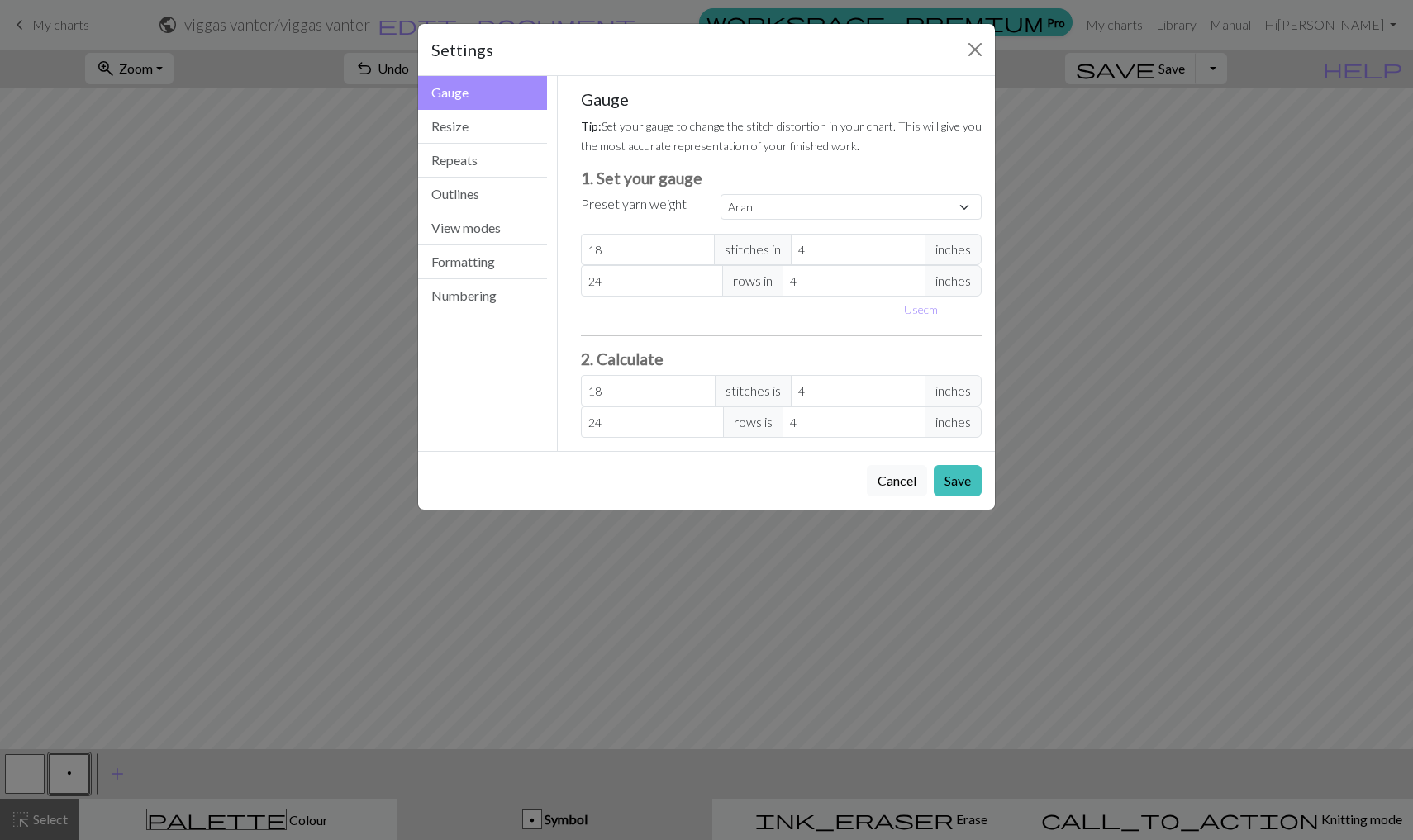
click at [775, 223] on div "Gauge Tip: Set your gauge to change the stitch distortion in your chart. This w…" at bounding box center [781, 263] width 401 height 348
select select "square"
type input "32"
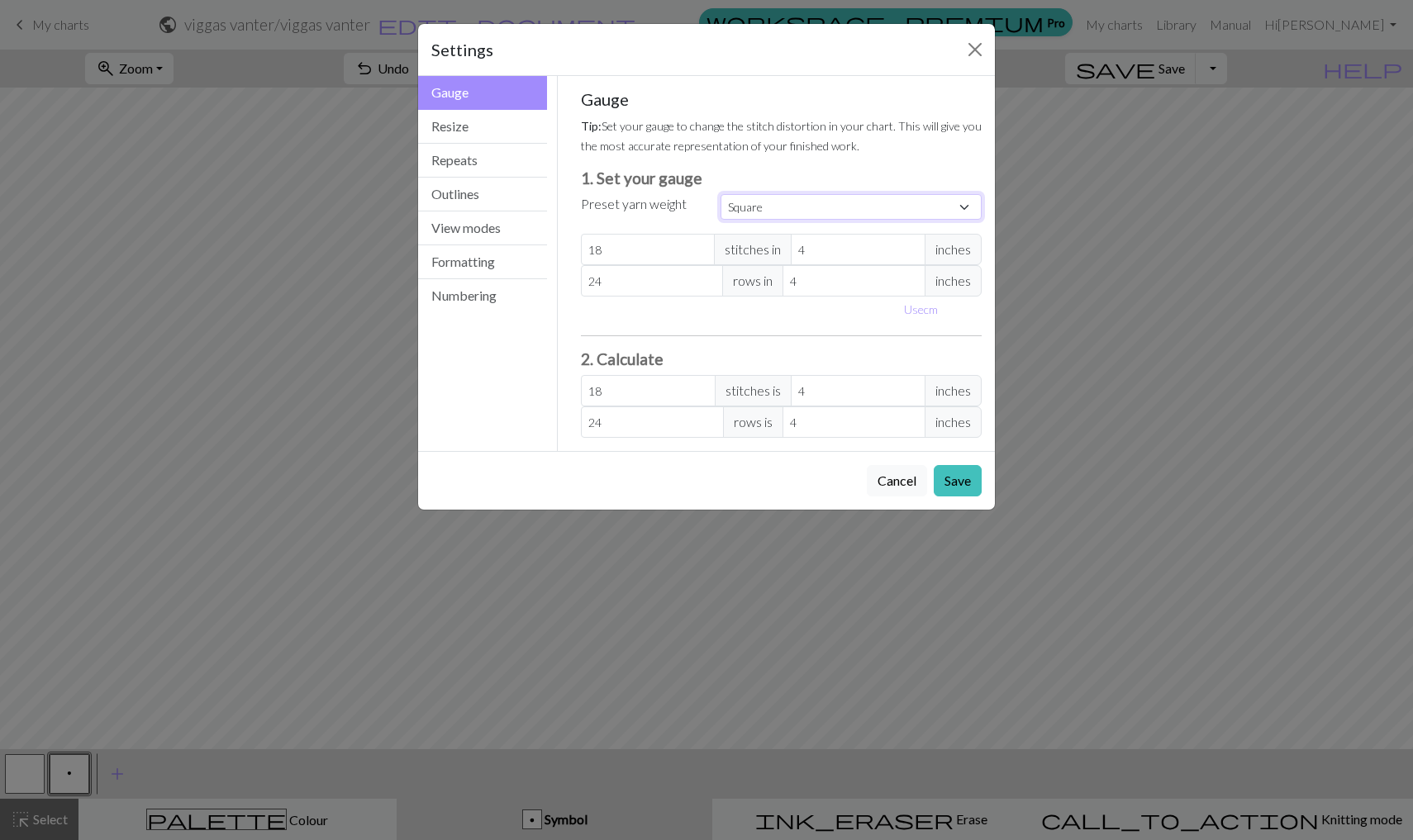
type input "32"
click at [933, 477] on button "Save" at bounding box center [958, 480] width 48 height 31
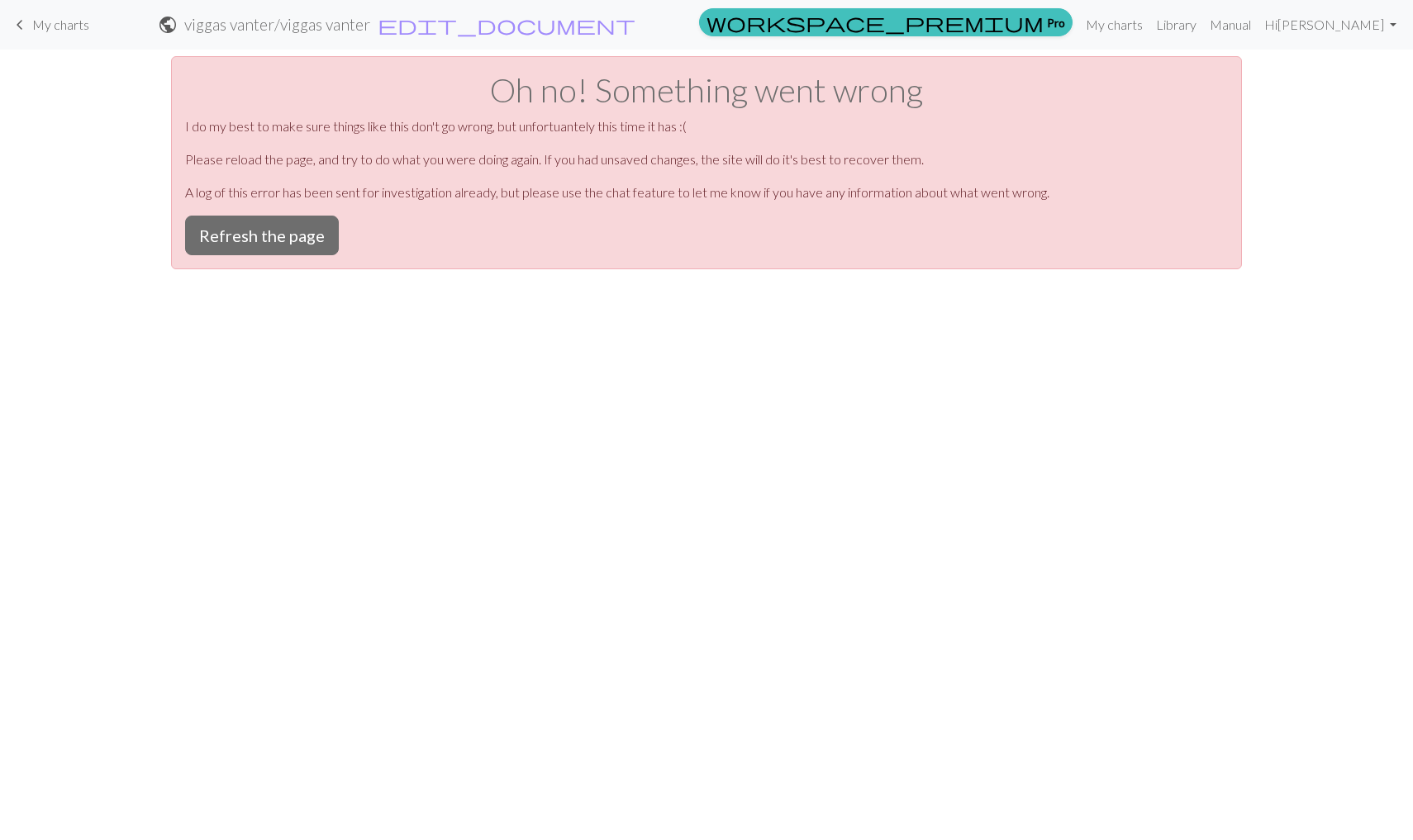
scroll to position [0, 0]
click at [277, 220] on button "Refresh the page" at bounding box center [261, 235] width 154 height 40
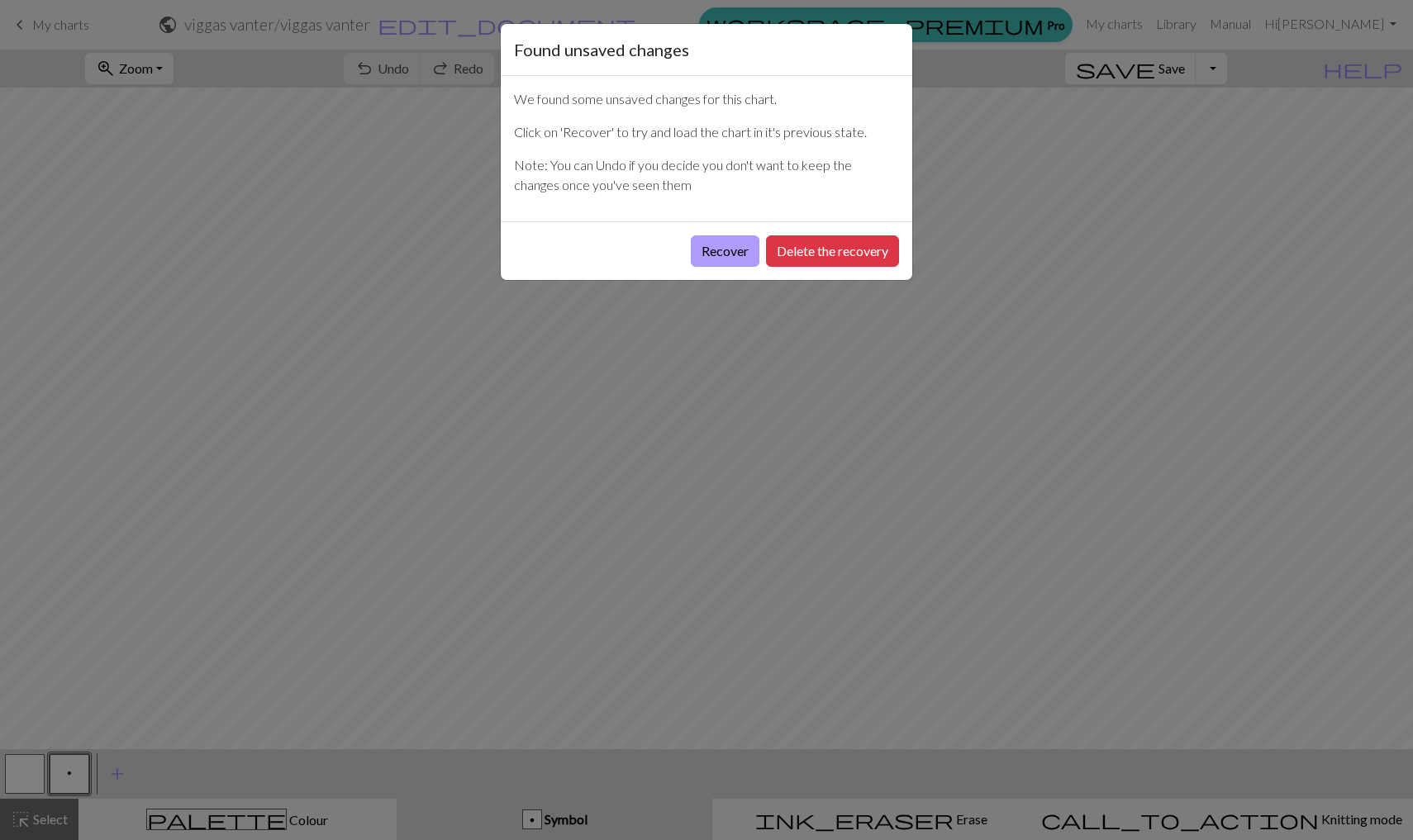
click at [727, 251] on button "Recover" at bounding box center [725, 251] width 68 height 31
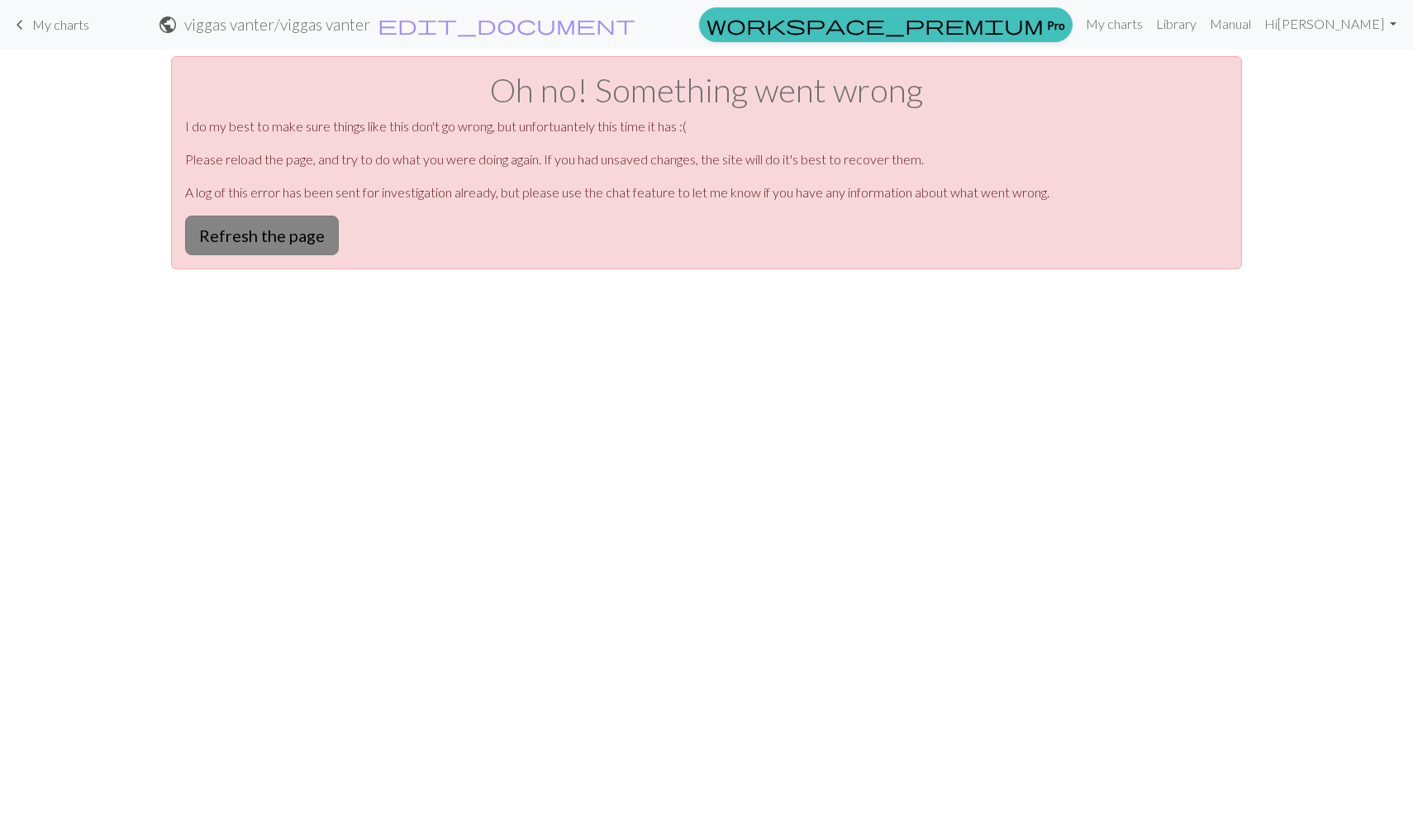
click at [244, 241] on button "Refresh the page" at bounding box center [261, 235] width 154 height 40
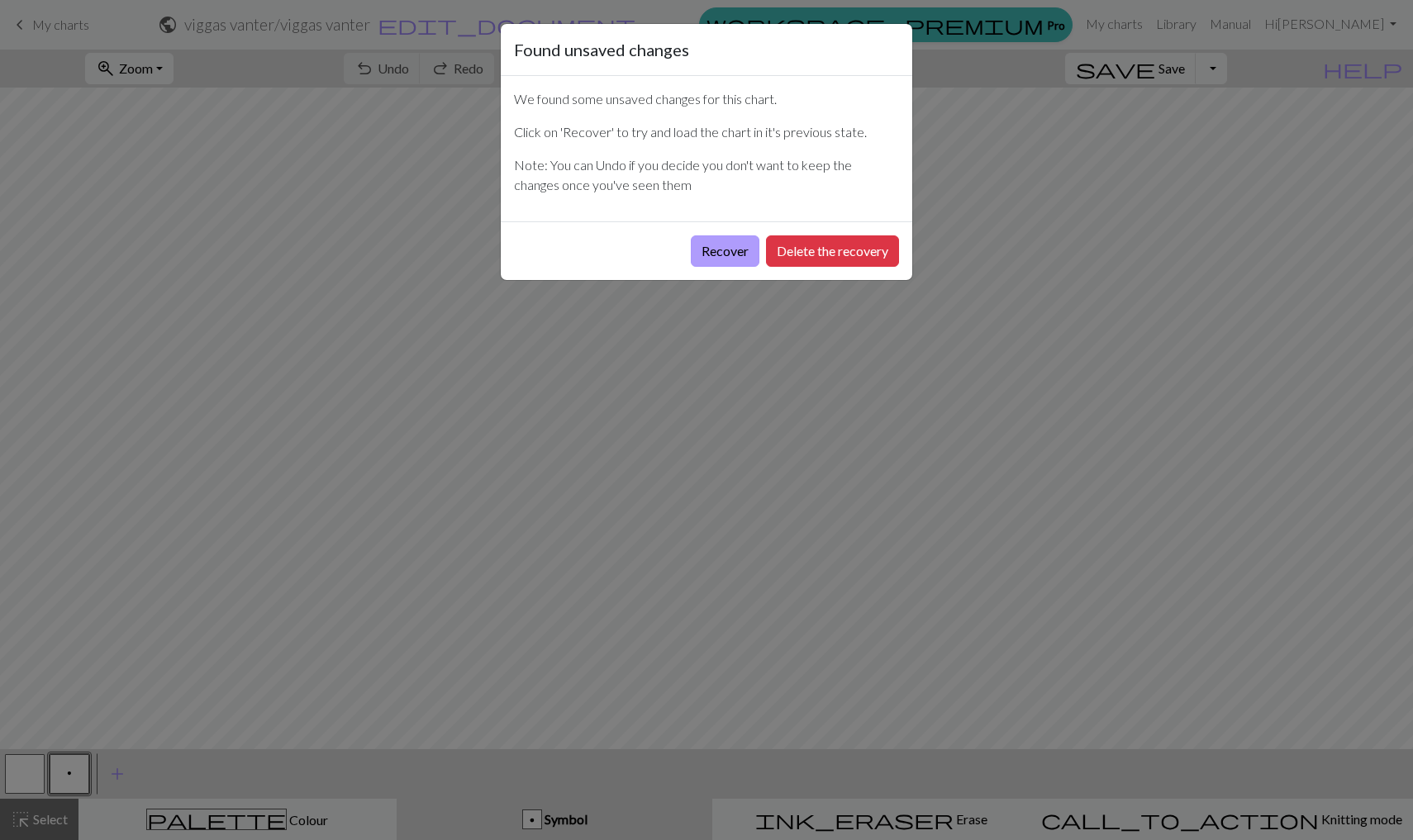
click at [725, 252] on button "Recover" at bounding box center [725, 251] width 68 height 31
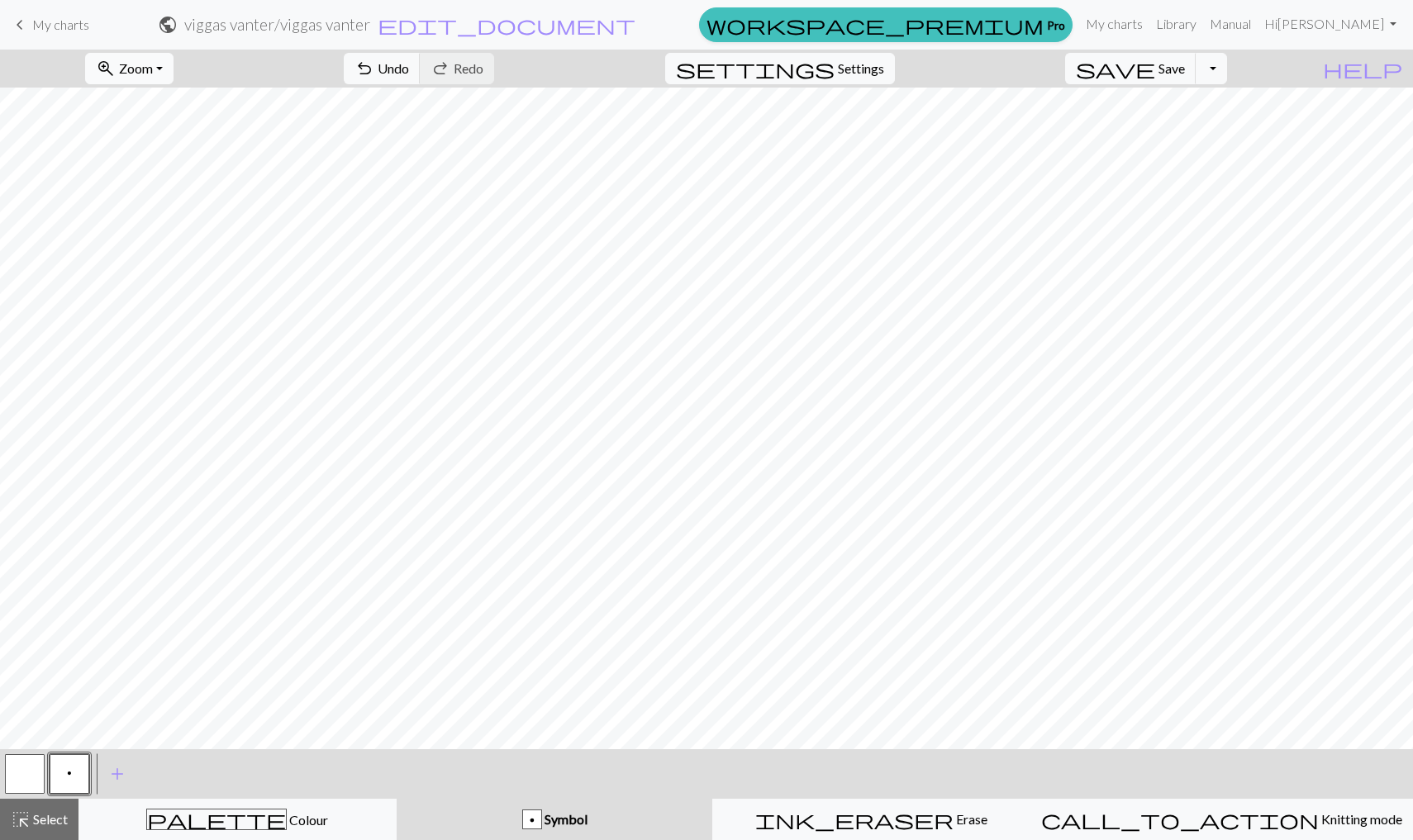
click at [153, 68] on span "Zoom" at bounding box center [136, 68] width 34 height 16
click at [187, 230] on button "100%" at bounding box center [151, 225] width 131 height 27
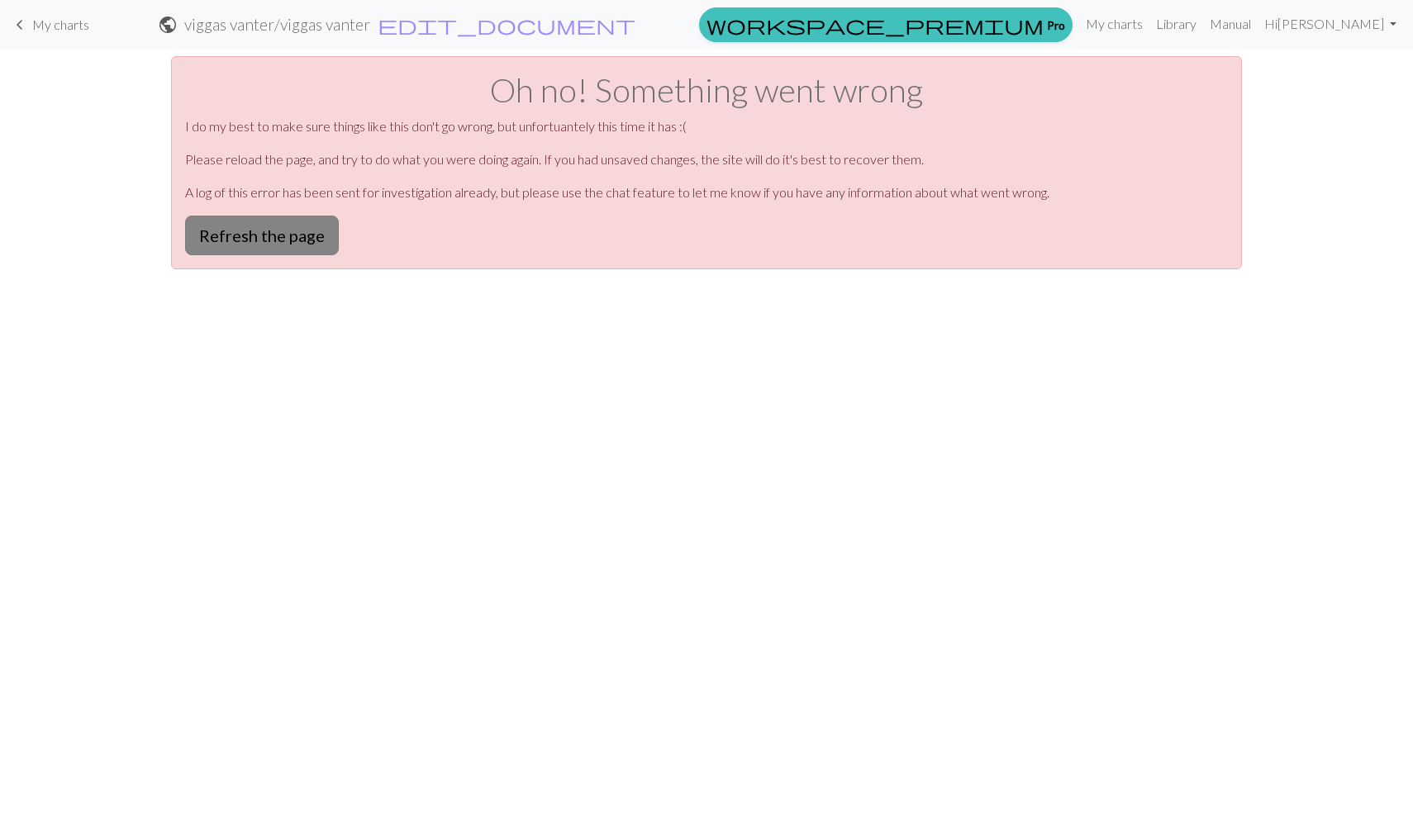
click at [195, 232] on button "Refresh the page" at bounding box center [261, 235] width 154 height 40
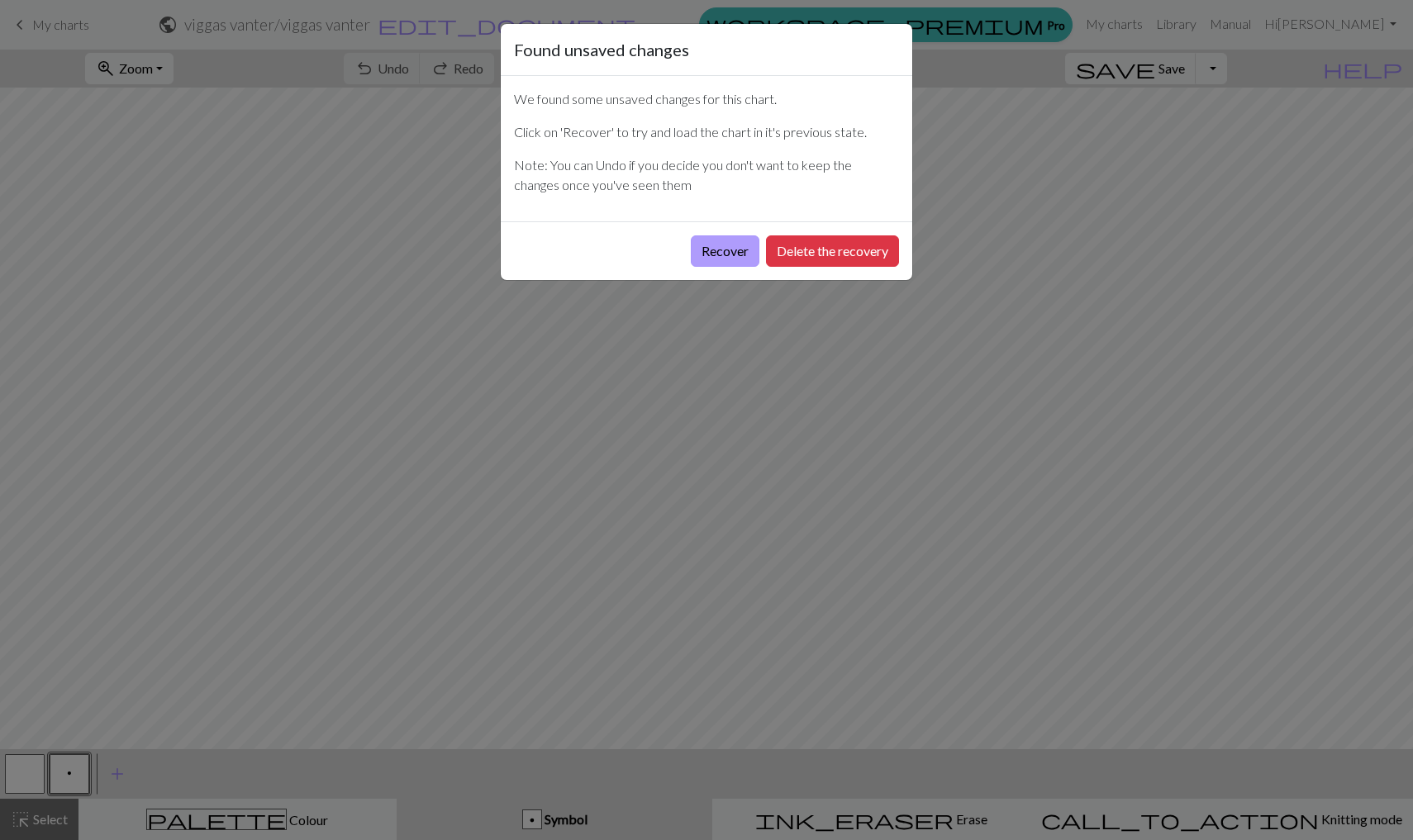
click at [729, 253] on button "Recover" at bounding box center [725, 251] width 68 height 31
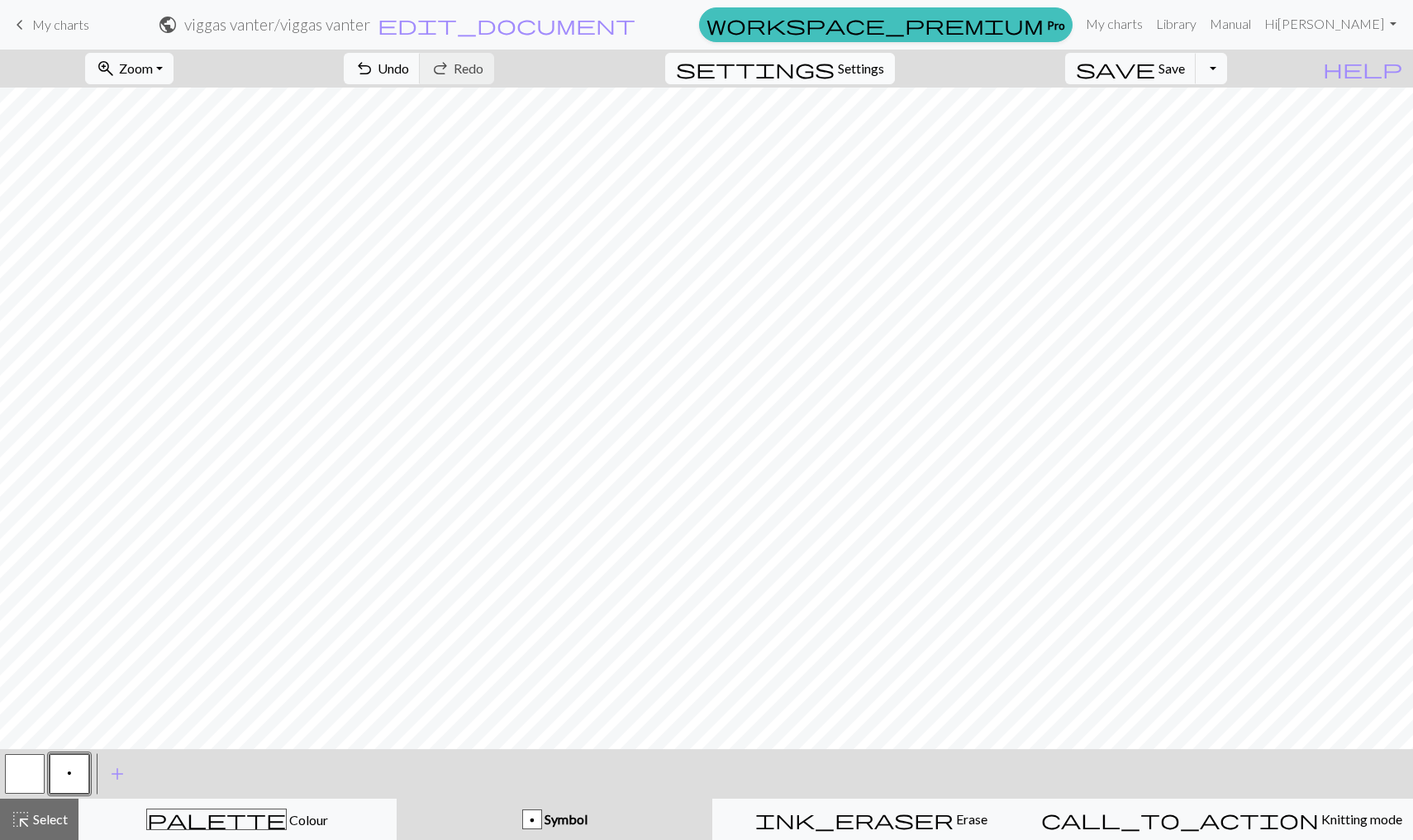
click at [856, 69] on button "settings Settings" at bounding box center [780, 68] width 229 height 31
select select "square"
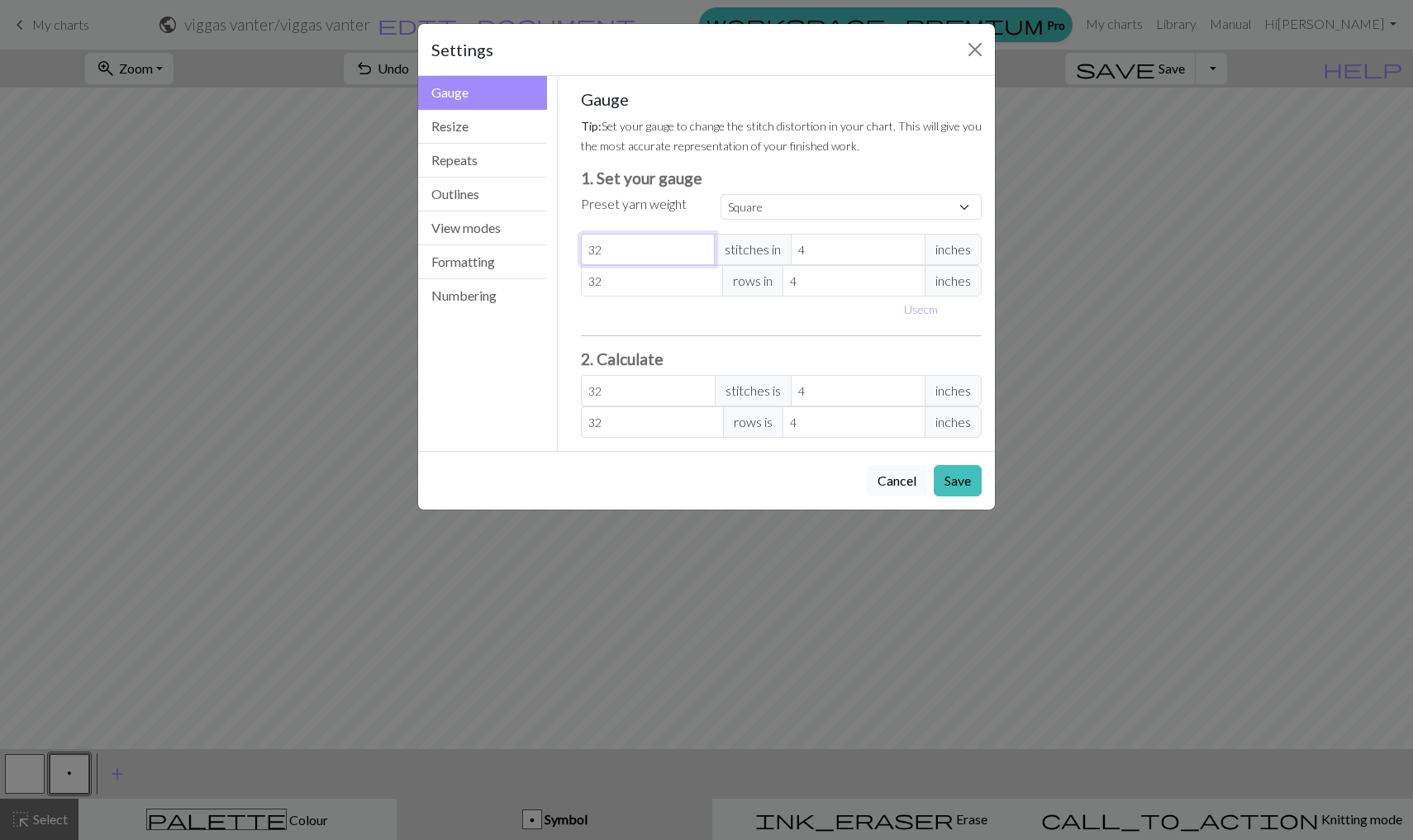
drag, startPoint x: 674, startPoint y: 259, endPoint x: 567, endPoint y: 258, distance: 107.0
click at [567, 258] on div "Gauge Tip: Set your gauge to change the stitch distortion in your chart. This w…" at bounding box center [781, 263] width 428 height 375
click at [918, 305] on button "Use cm" at bounding box center [920, 308] width 49 height 26
type input "10.16"
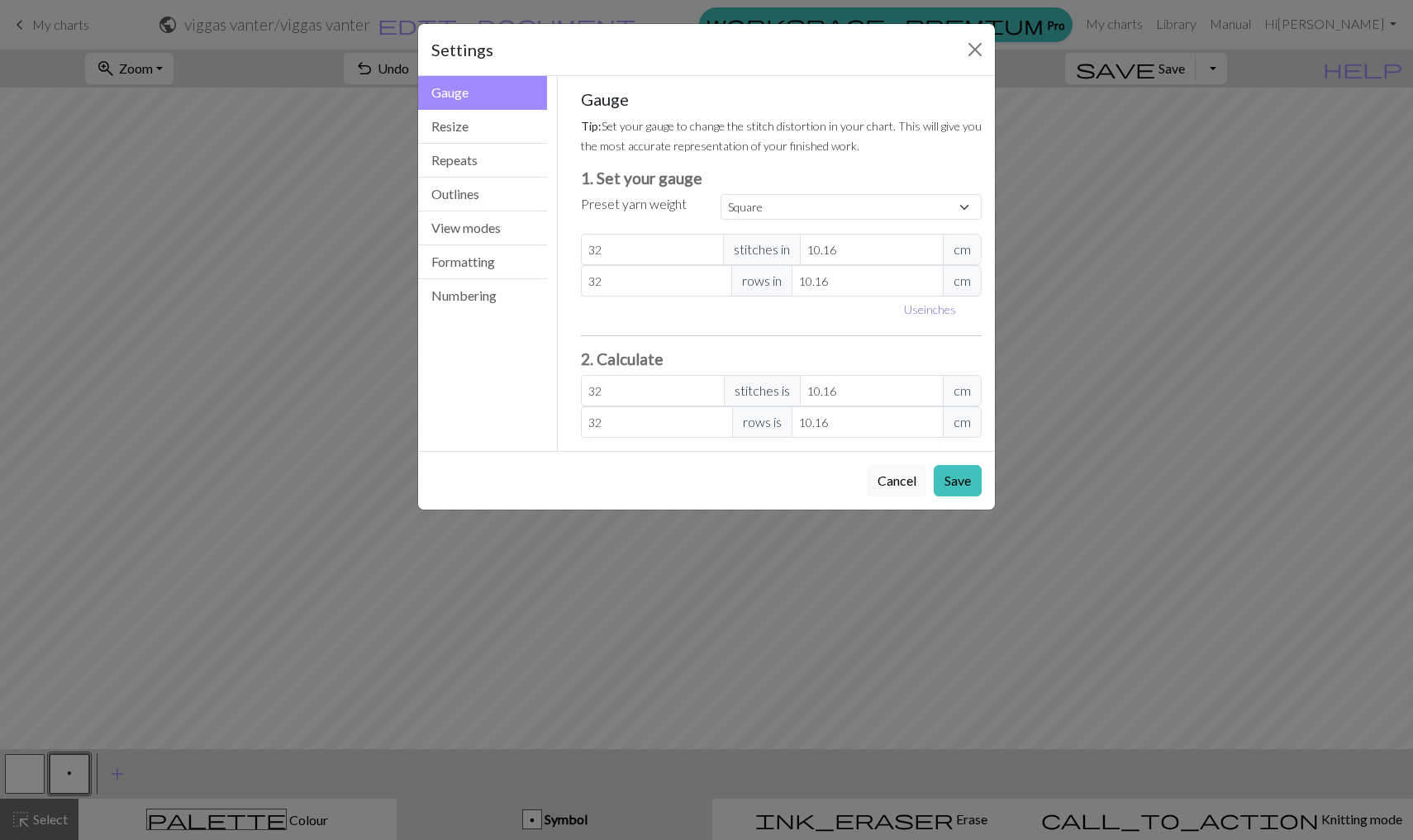
type input "10.16"
drag, startPoint x: 638, startPoint y: 252, endPoint x: 556, endPoint y: 284, distance: 88.0
click at [558, 279] on div "Gauge Tip: Set your gauge to change the stitch distortion in your chart. This w…" at bounding box center [781, 263] width 447 height 375
select select "custom"
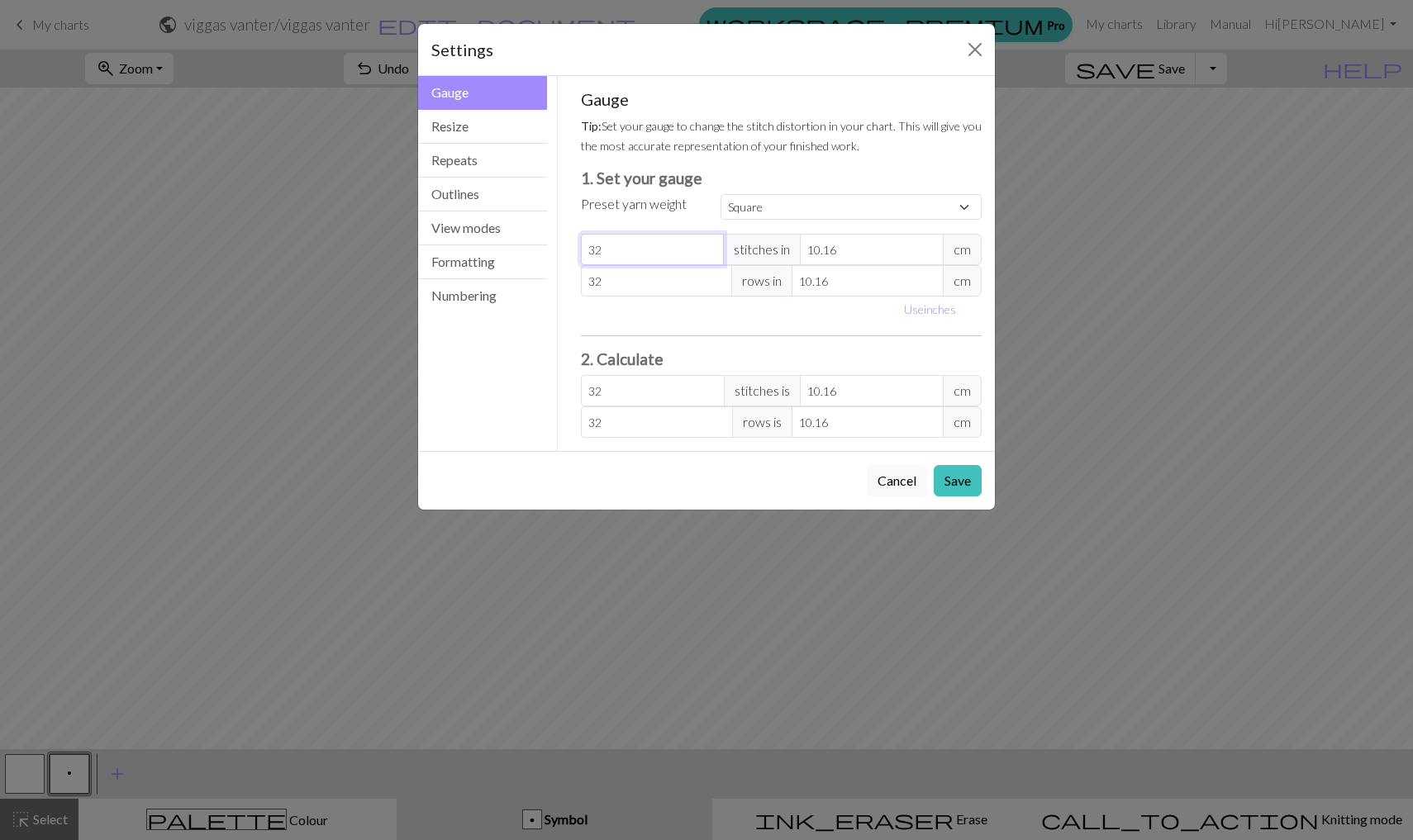
type input "322"
type input "32"
type input "3"
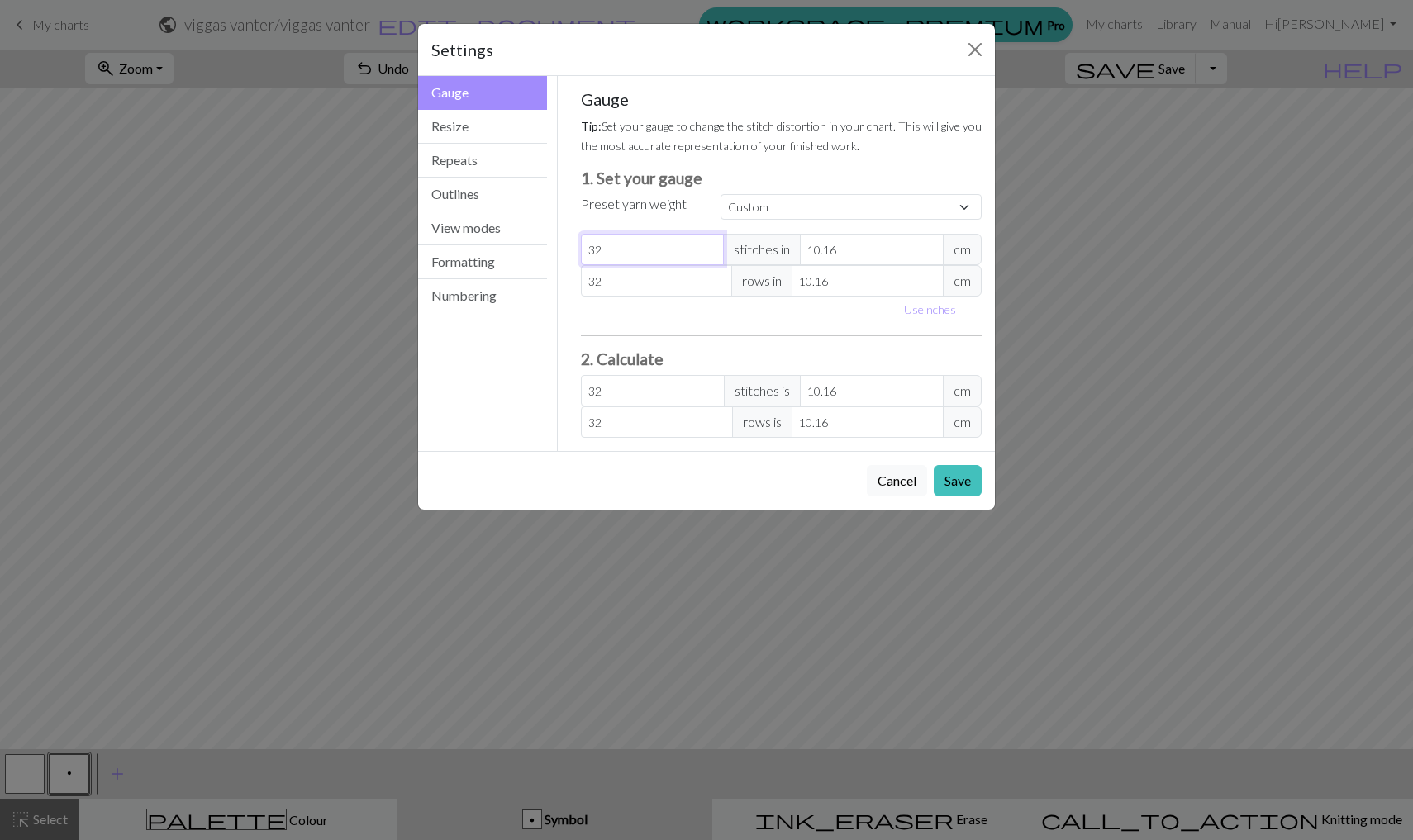
type input "3"
type input "0"
type input "2"
type input "0"
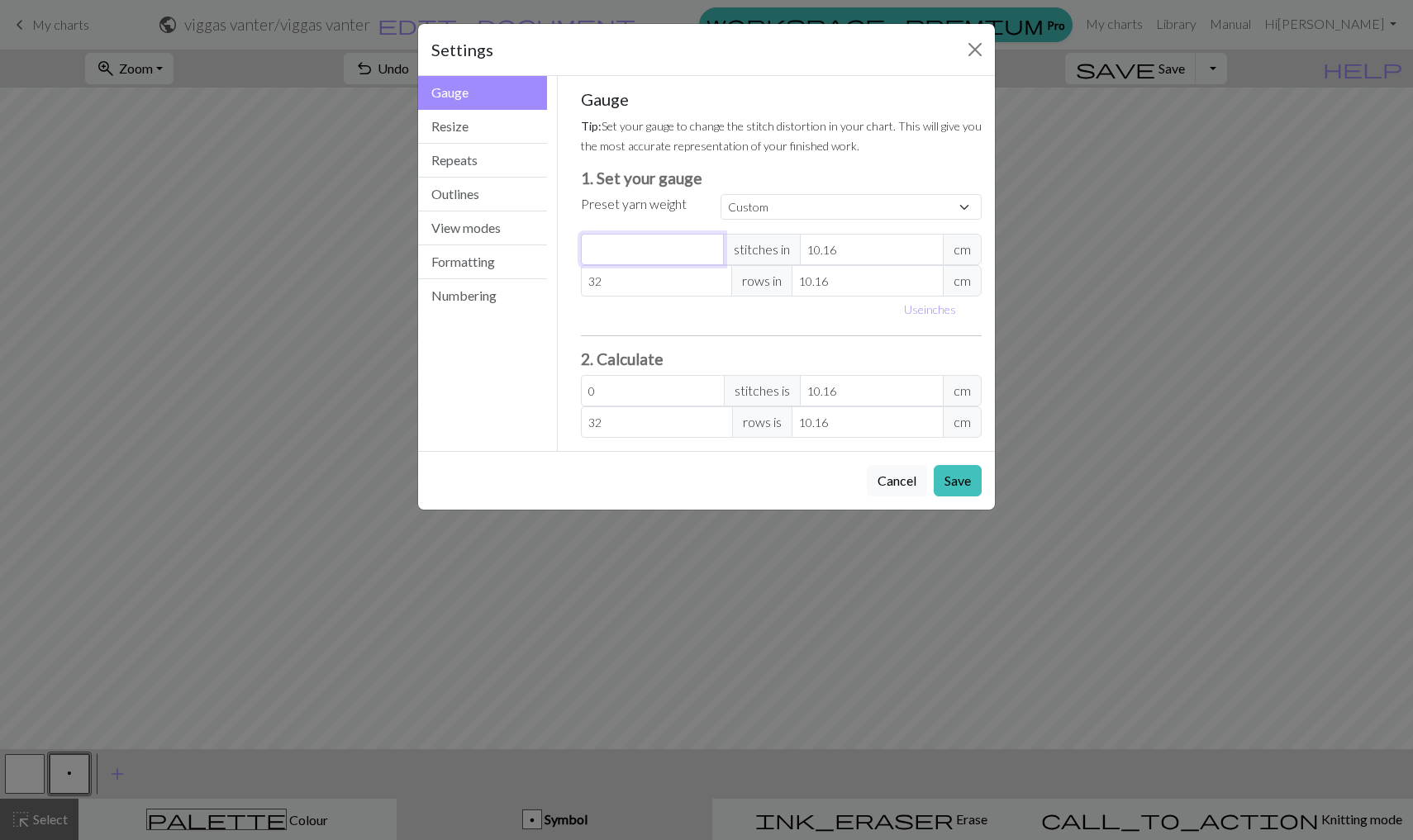
type input "2"
type input "20"
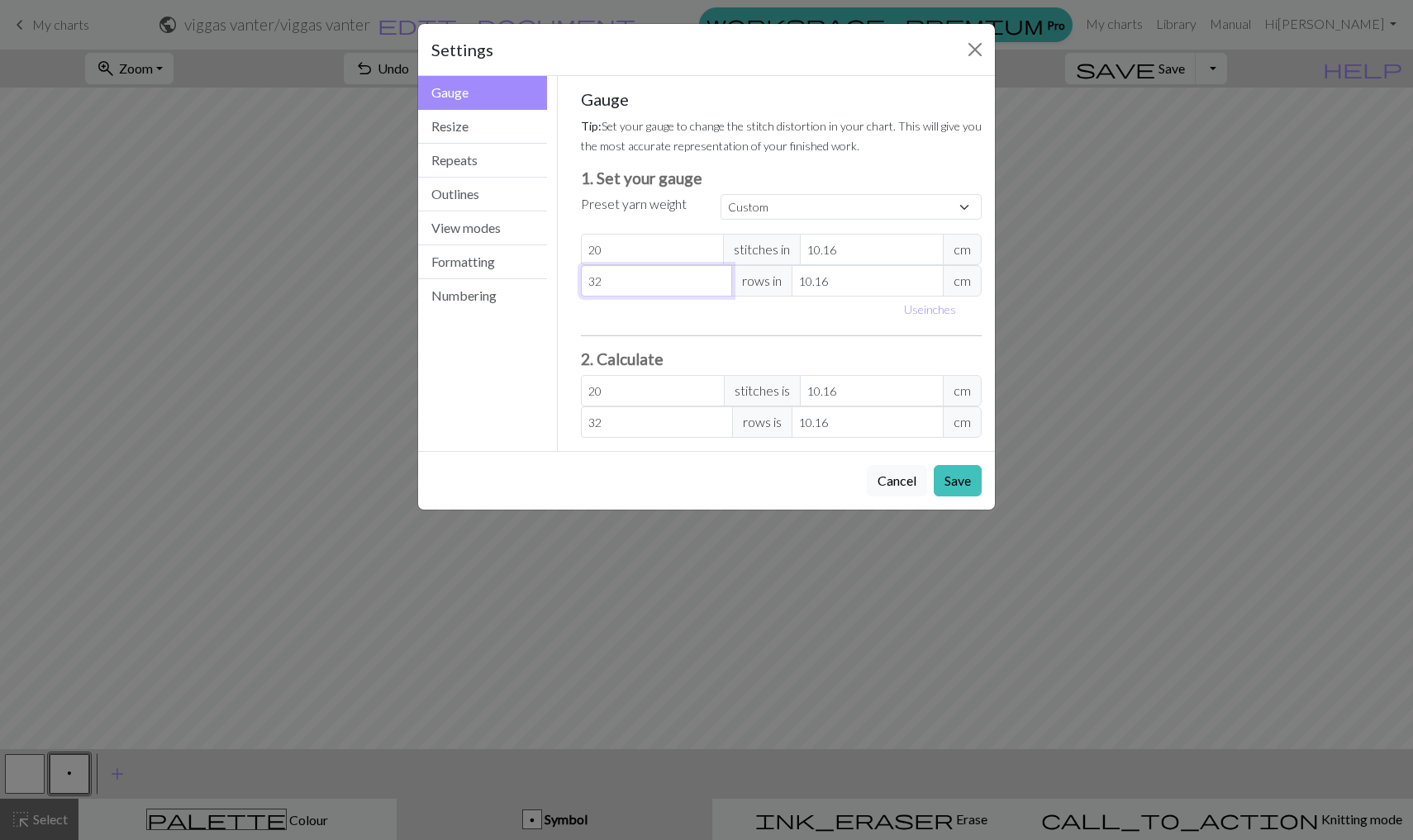
drag, startPoint x: 636, startPoint y: 285, endPoint x: 574, endPoint y: 289, distance: 62.1
click at [574, 289] on div "Gauge Tip: Set your gauge to change the stitch distortion in your chart. This w…" at bounding box center [781, 263] width 428 height 375
select select "square"
type input "32"
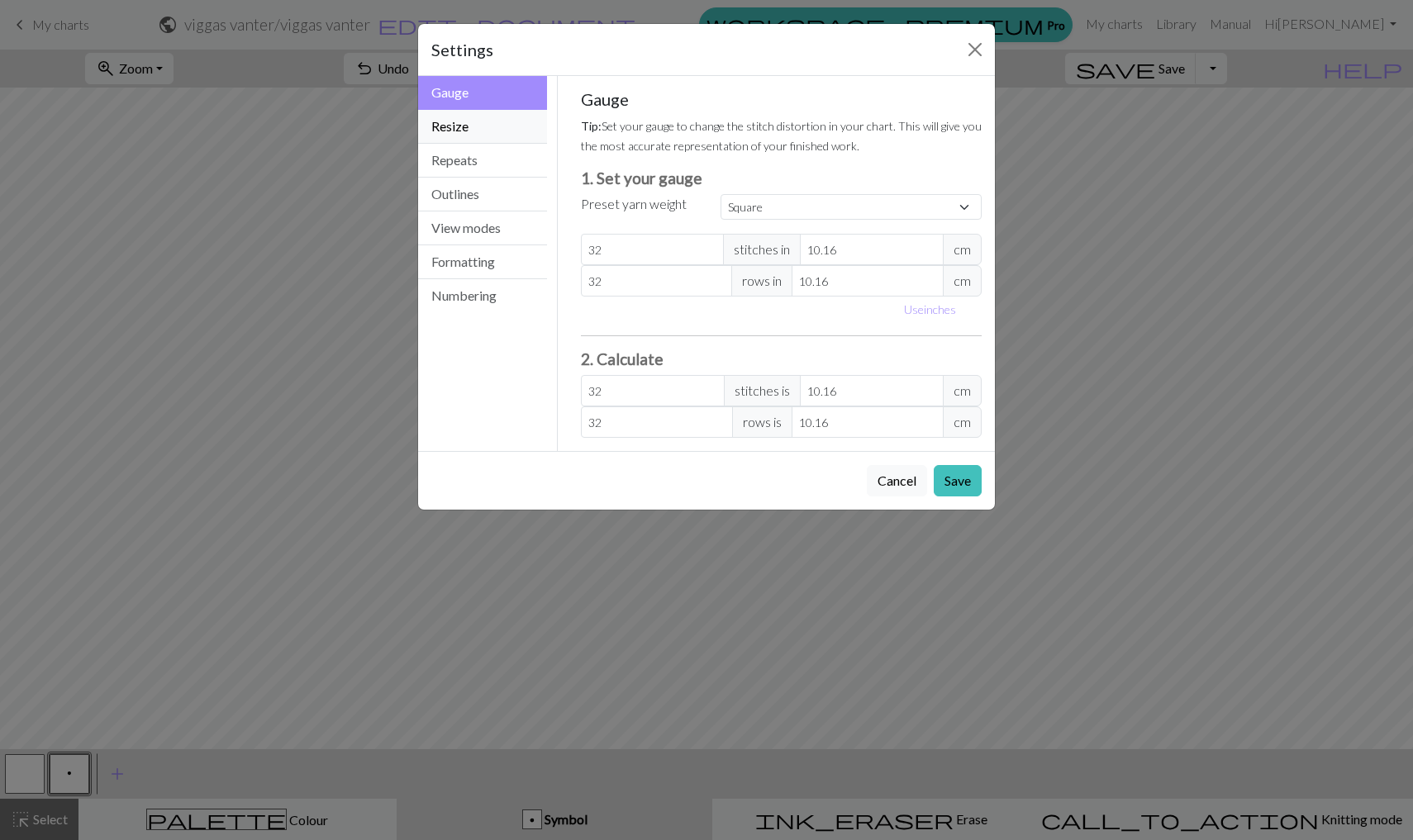
click at [476, 142] on button "Resize" at bounding box center [482, 127] width 129 height 34
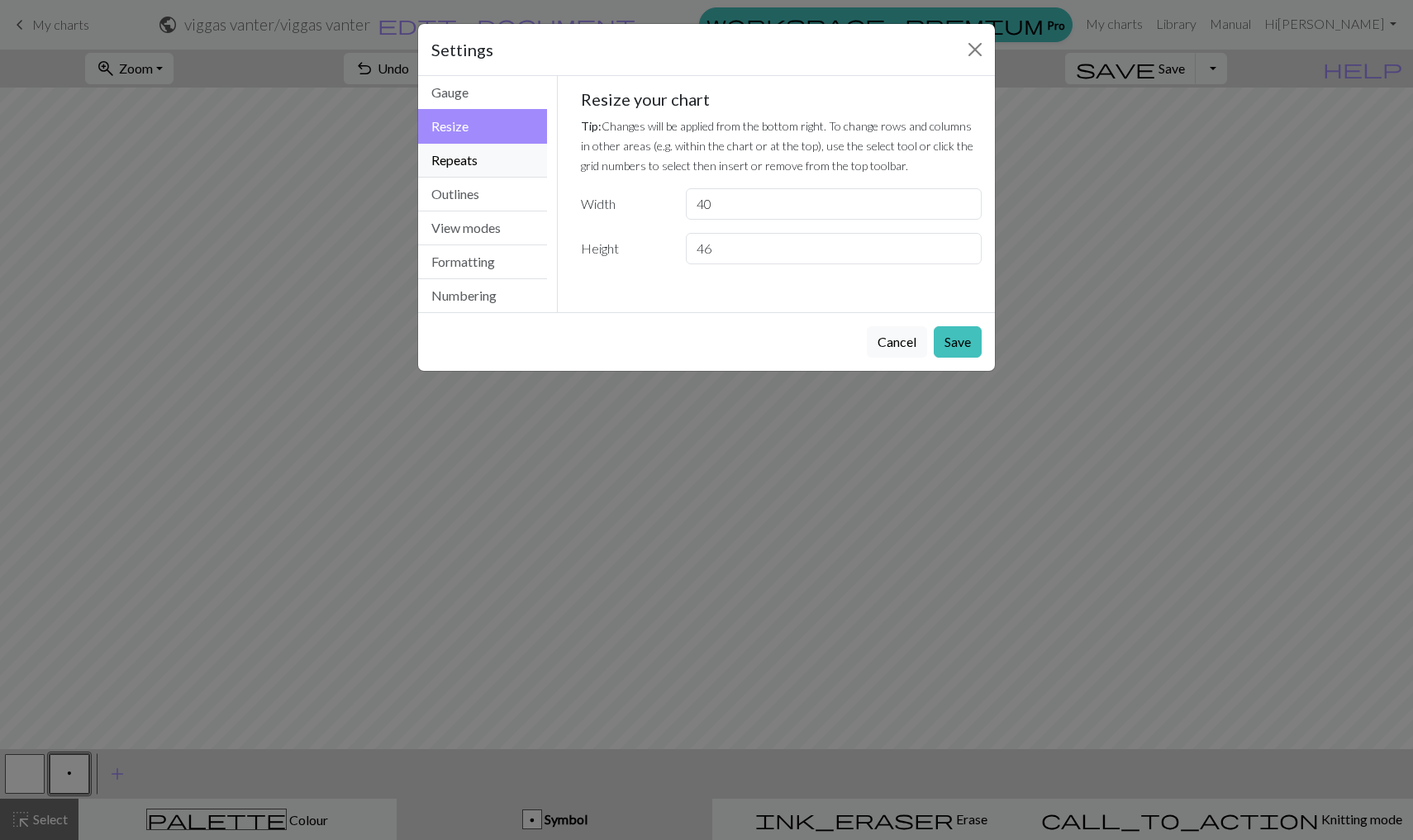
click at [478, 155] on button "Repeats" at bounding box center [482, 161] width 129 height 34
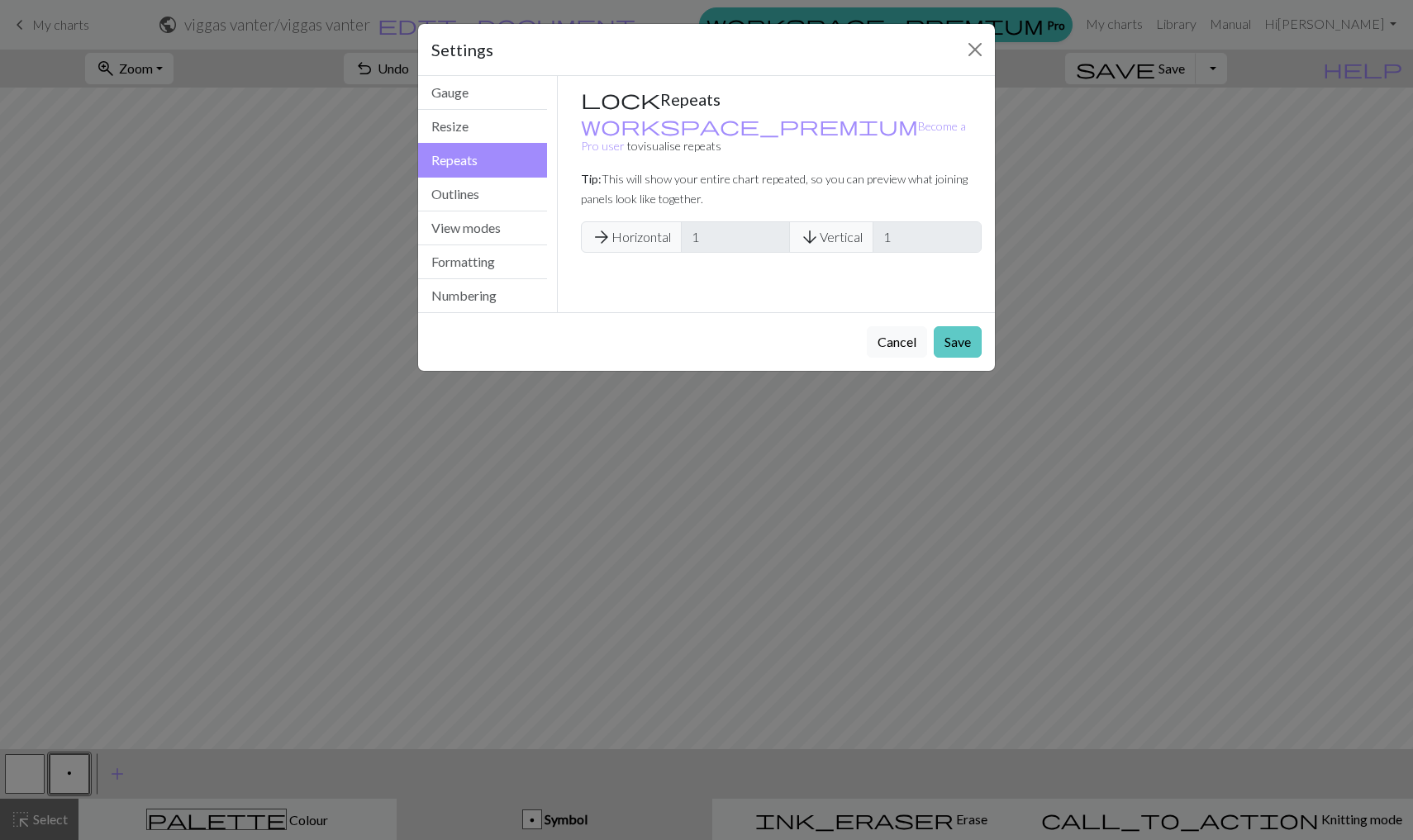
click at [964, 333] on button "Save" at bounding box center [958, 341] width 48 height 31
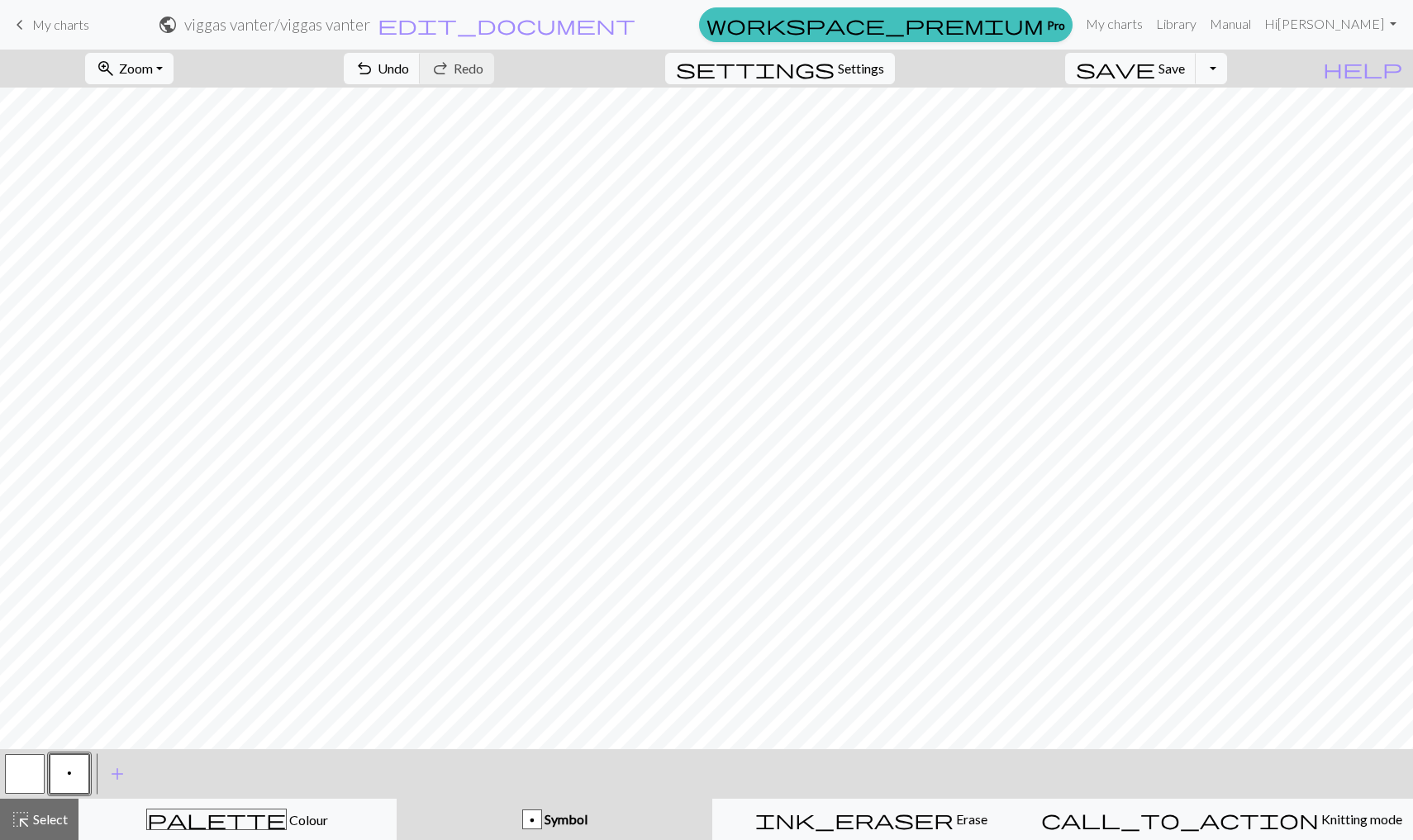
scroll to position [172, 0]
